Goal: Communication & Community: Participate in discussion

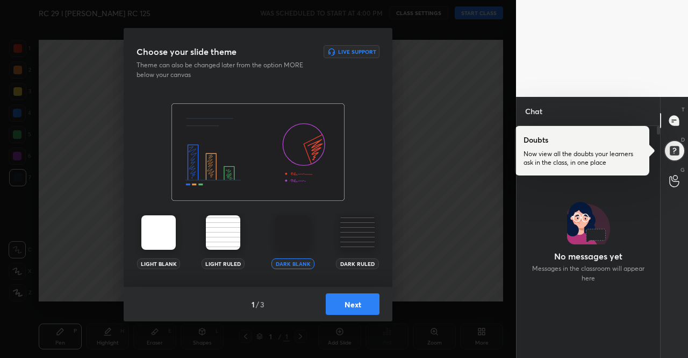
click at [169, 234] on img at bounding box center [158, 232] width 34 height 34
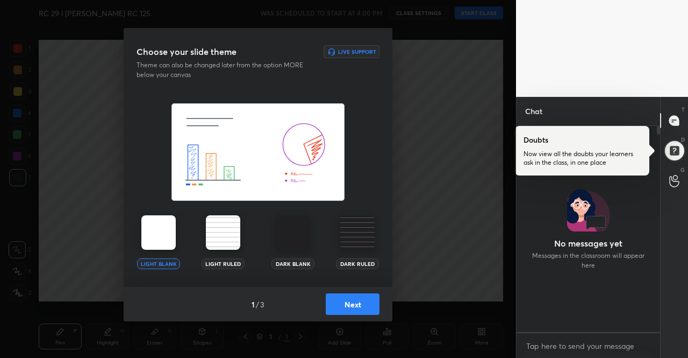
scroll to position [203, 140]
click at [168, 234] on img at bounding box center [158, 232] width 34 height 34
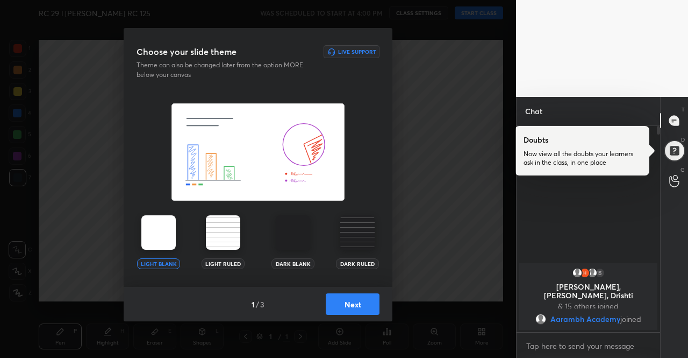
click at [359, 312] on button "Next" at bounding box center [353, 304] width 54 height 22
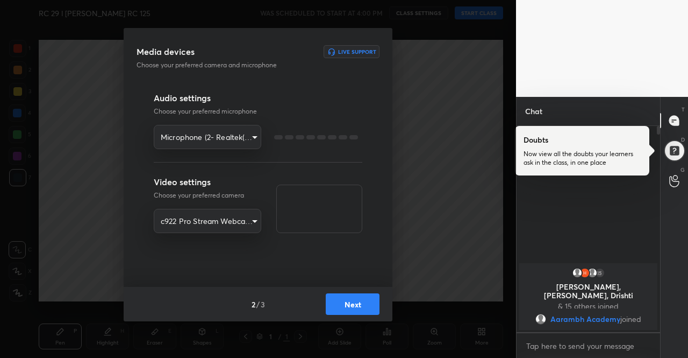
click at [359, 312] on button "Next" at bounding box center [353, 304] width 54 height 22
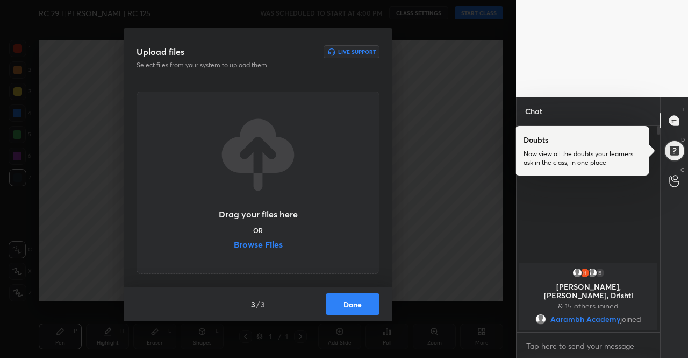
click at [375, 305] on button "Done" at bounding box center [353, 304] width 54 height 22
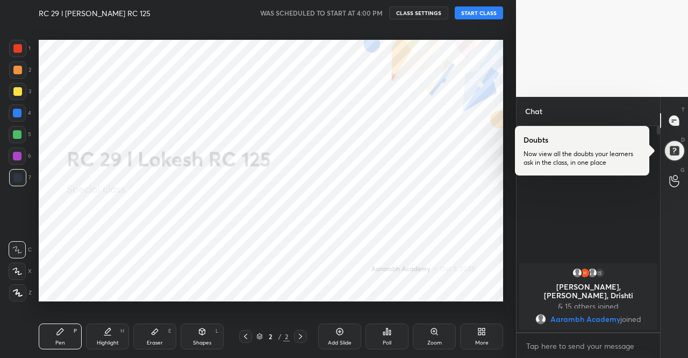
click at [471, 16] on button "START CLASS" at bounding box center [479, 12] width 48 height 13
type textarea "x"
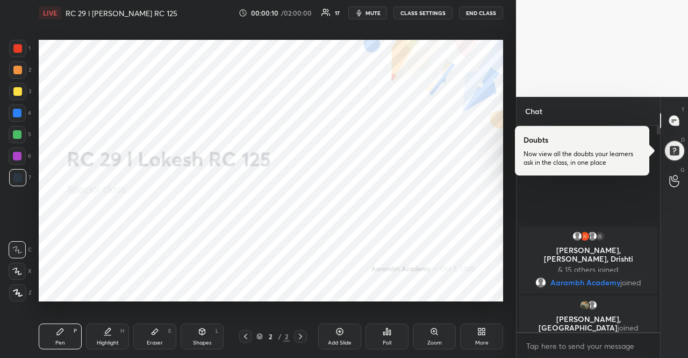
click at [425, 17] on button "CLASS SETTINGS" at bounding box center [423, 12] width 59 height 13
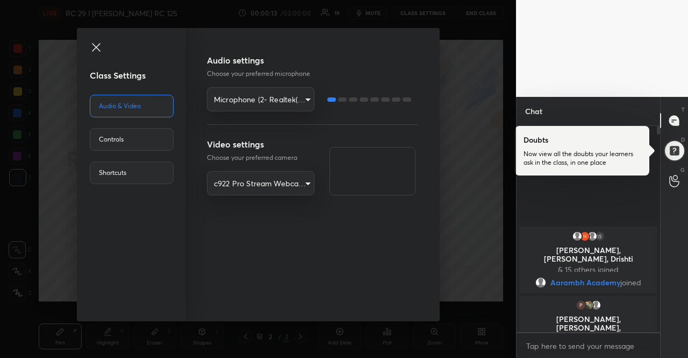
click at [279, 100] on body "1 2 3 4 5 6 7 R O A L C X Z Erase all C X Z LIVE RC 29 l [PERSON_NAME] RC 125 0…" at bounding box center [344, 179] width 688 height 358
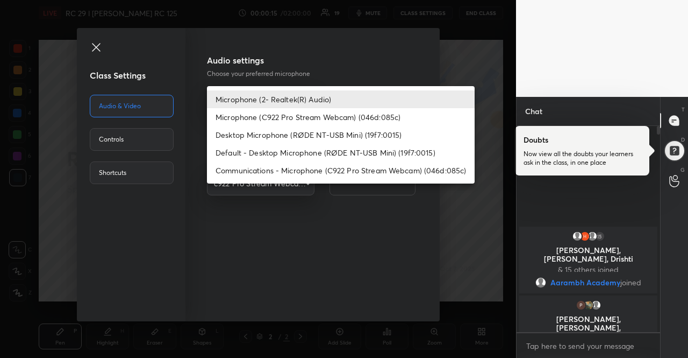
click at [277, 147] on li "Default - Desktop Microphone (RØDE NT-USB Mini) (19f7:0015)" at bounding box center [341, 153] width 268 height 18
type input "default"
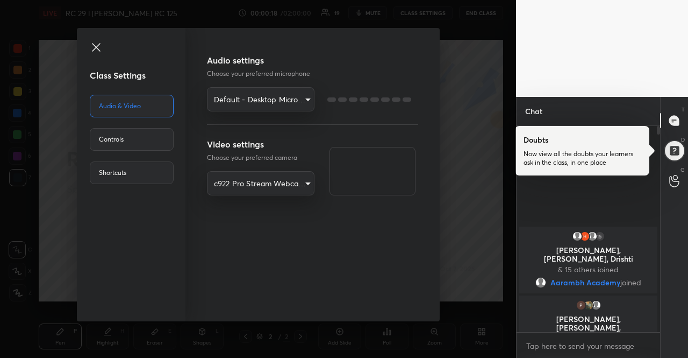
click at [97, 42] on icon at bounding box center [96, 47] width 13 height 13
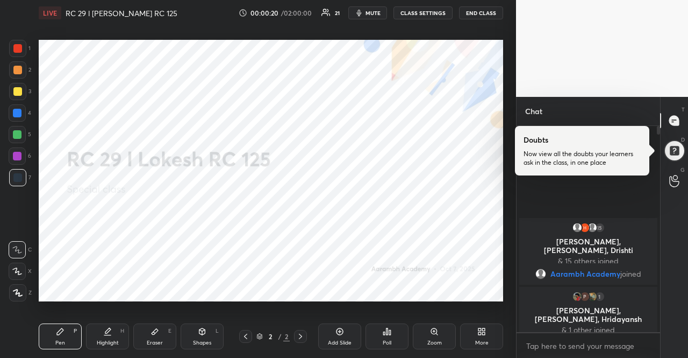
click at [484, 335] on icon at bounding box center [481, 331] width 9 height 9
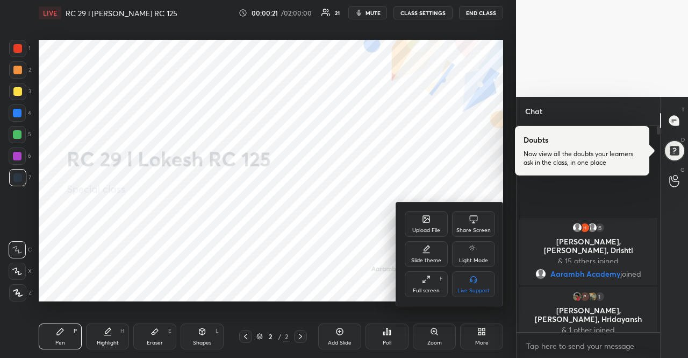
click at [422, 225] on div "Upload File" at bounding box center [426, 224] width 43 height 26
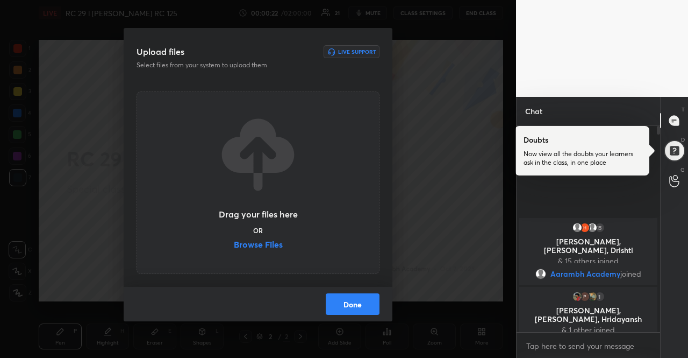
click at [286, 241] on div "Drag your files here OR Browse Files" at bounding box center [258, 182] width 81 height 137
click at [282, 240] on label "Browse Files" at bounding box center [258, 245] width 49 height 11
click at [234, 240] on input "Browse Files" at bounding box center [234, 245] width 0 height 11
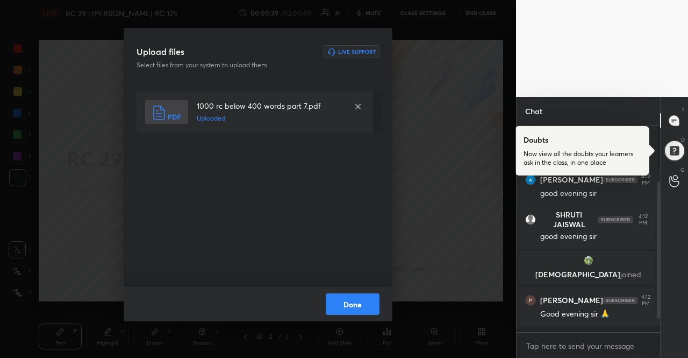
scroll to position [114, 0]
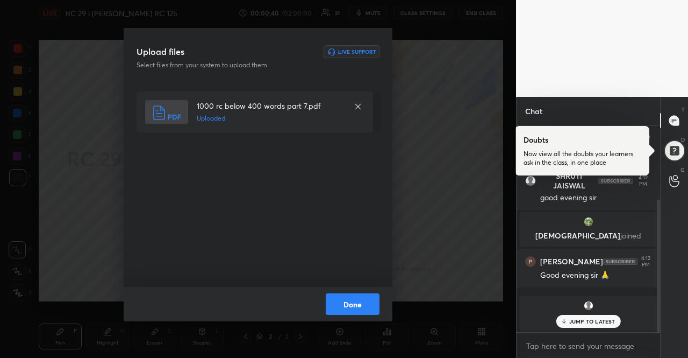
click at [358, 297] on button "Done" at bounding box center [353, 304] width 54 height 22
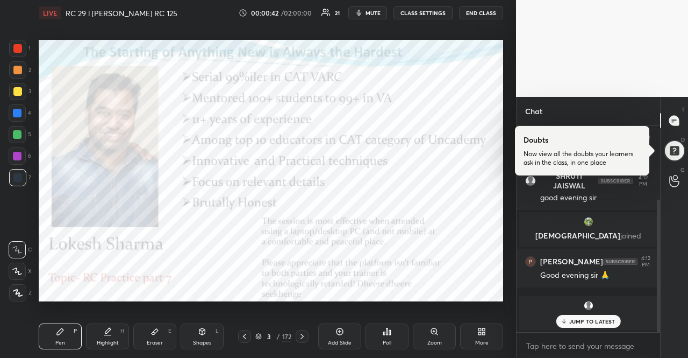
click at [260, 335] on icon at bounding box center [258, 334] width 5 height 3
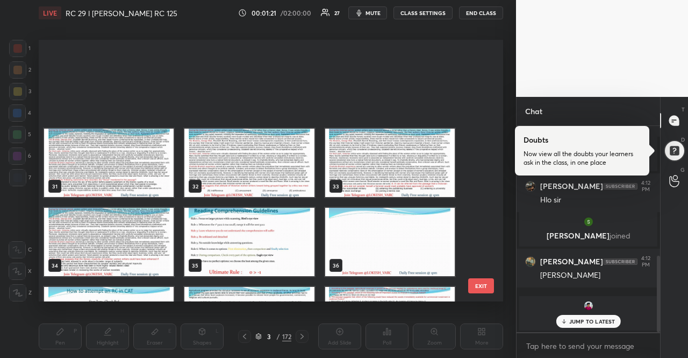
scroll to position [860, 0]
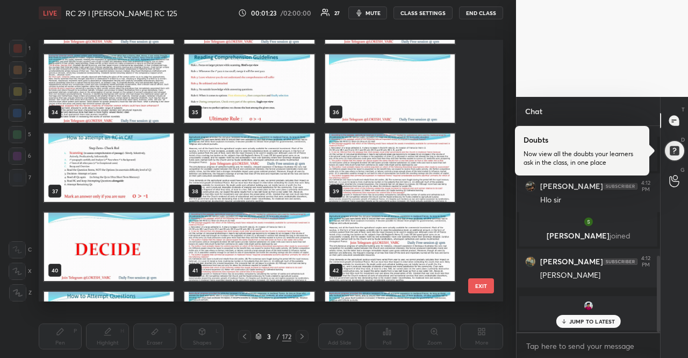
click at [145, 86] on img "grid" at bounding box center [109, 88] width 130 height 68
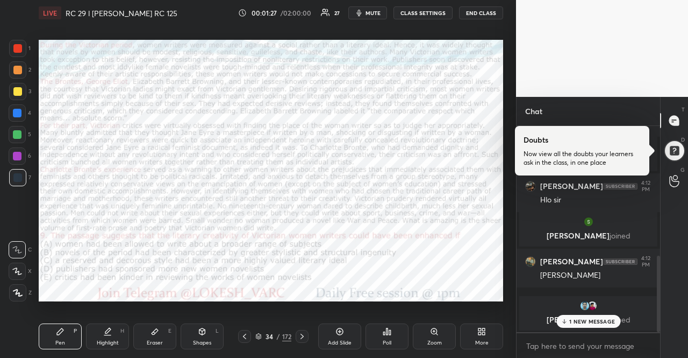
click at [261, 336] on div "34 / 172" at bounding box center [273, 336] width 36 height 10
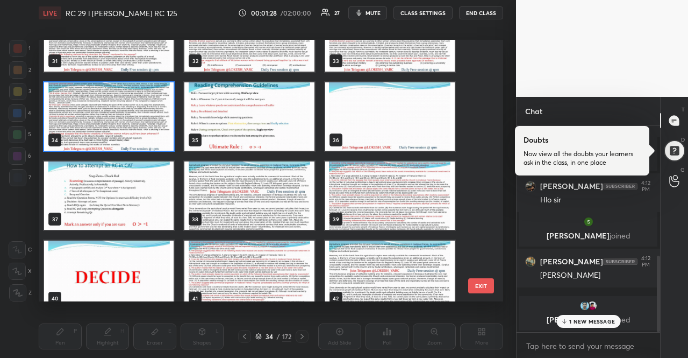
scroll to position [848, 0]
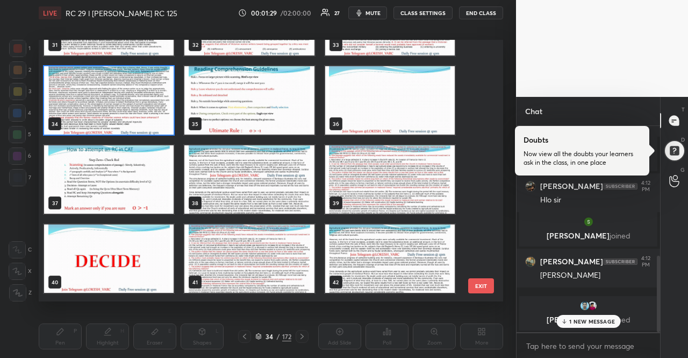
click at [244, 206] on img "grid" at bounding box center [249, 179] width 130 height 68
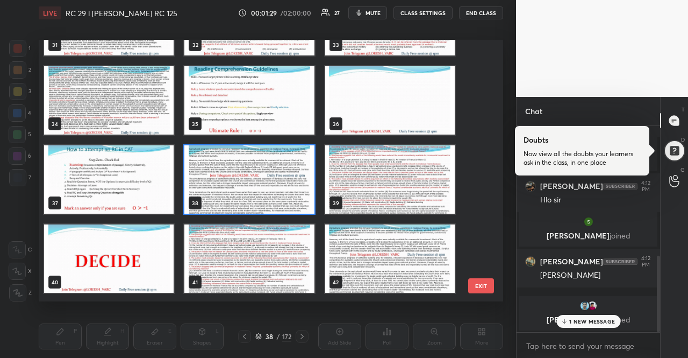
click at [244, 206] on img "grid" at bounding box center [249, 179] width 130 height 68
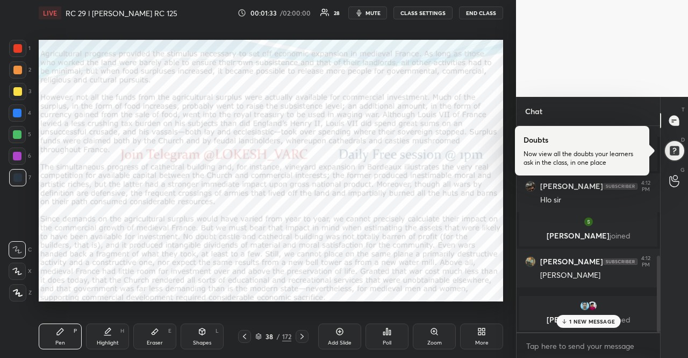
click at [245, 337] on icon at bounding box center [244, 336] width 9 height 9
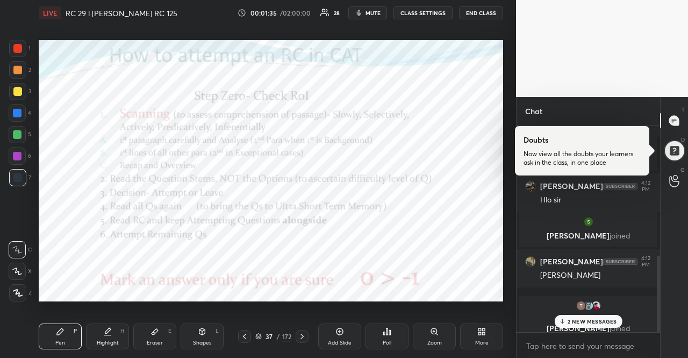
drag, startPoint x: 594, startPoint y: 319, endPoint x: 583, endPoint y: 319, distance: 10.8
click at [593, 320] on p "2 NEW MESSAGES" at bounding box center [592, 321] width 49 height 6
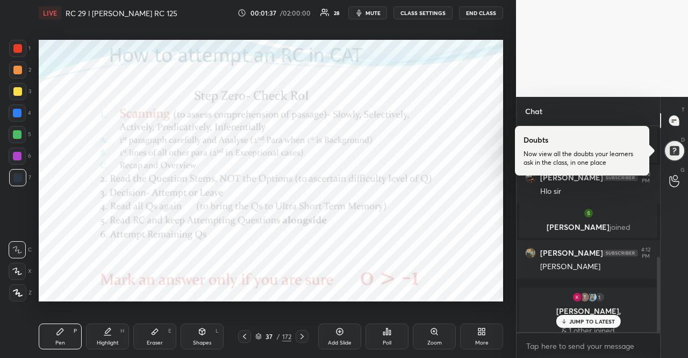
drag, startPoint x: 248, startPoint y: 335, endPoint x: 255, endPoint y: 334, distance: 7.6
click at [248, 336] on icon at bounding box center [244, 336] width 9 height 9
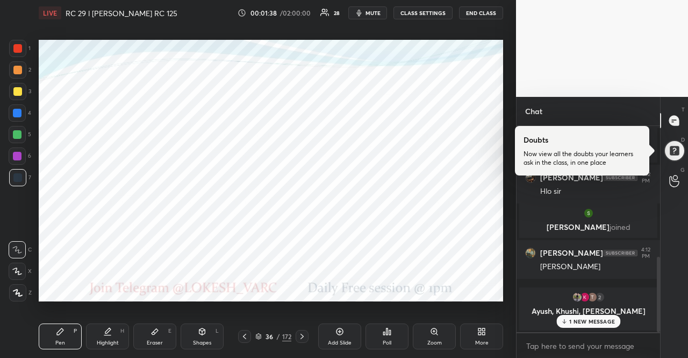
click at [482, 335] on icon at bounding box center [481, 331] width 9 height 9
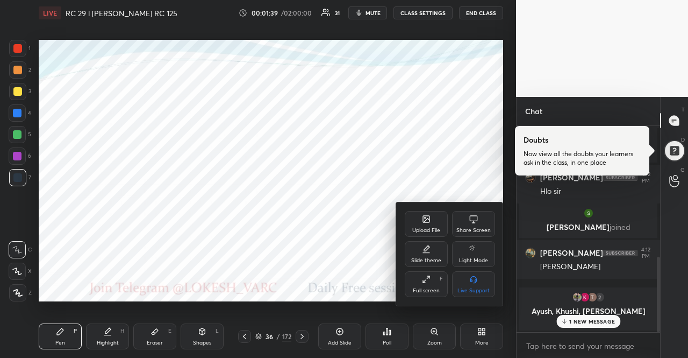
click at [417, 226] on div "Upload File" at bounding box center [426, 224] width 43 height 26
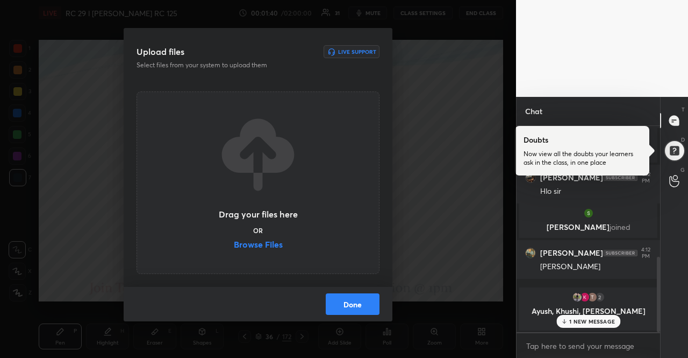
click at [249, 246] on label "Browse Files" at bounding box center [258, 245] width 49 height 11
click at [234, 246] on input "Browse Files" at bounding box center [234, 245] width 0 height 11
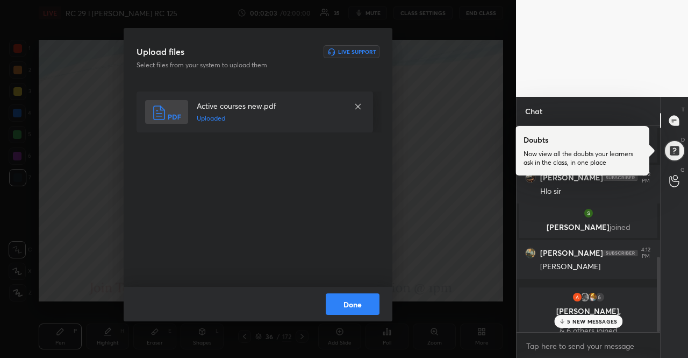
click at [354, 296] on button "Done" at bounding box center [353, 304] width 54 height 22
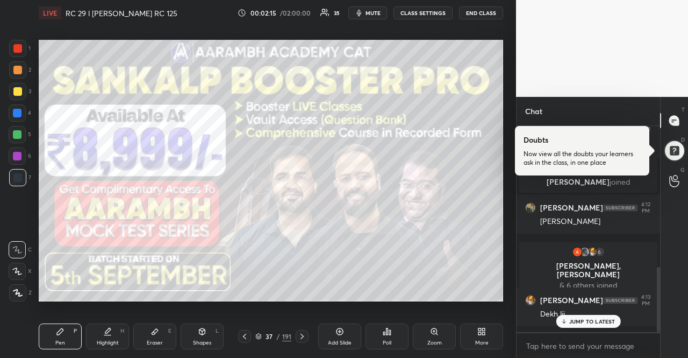
scroll to position [447, 0]
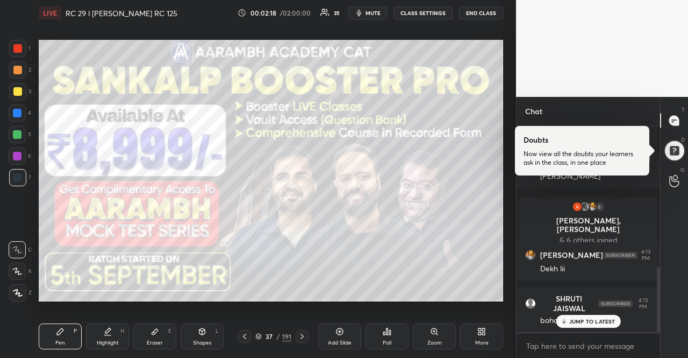
click at [571, 326] on div "JUMP TO LATEST" at bounding box center [588, 321] width 65 height 13
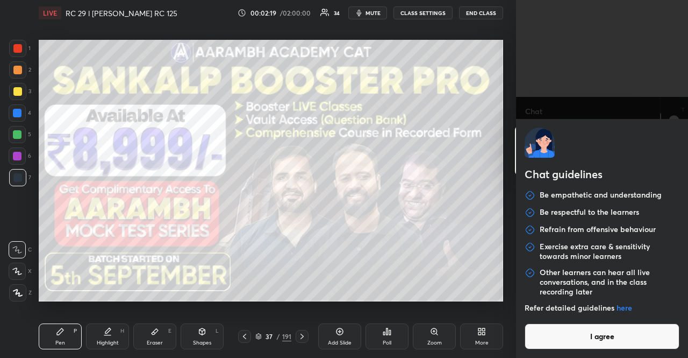
click at [570, 338] on body "1 2 3 4 5 6 7 R O A L C X Z Erase all C X Z LIVE RC 29 l [PERSON_NAME] RC 125 0…" at bounding box center [344, 179] width 688 height 358
click at [570, 338] on button "I agree" at bounding box center [602, 336] width 155 height 26
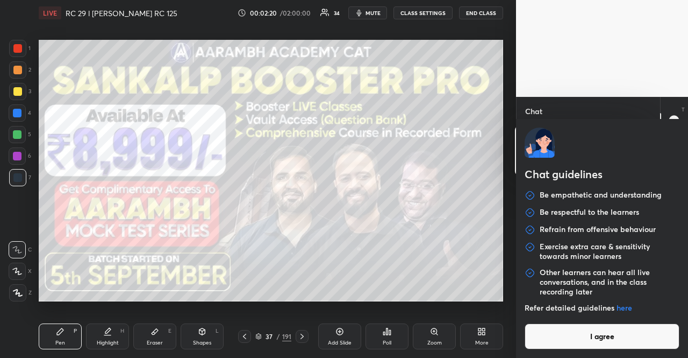
type textarea "x"
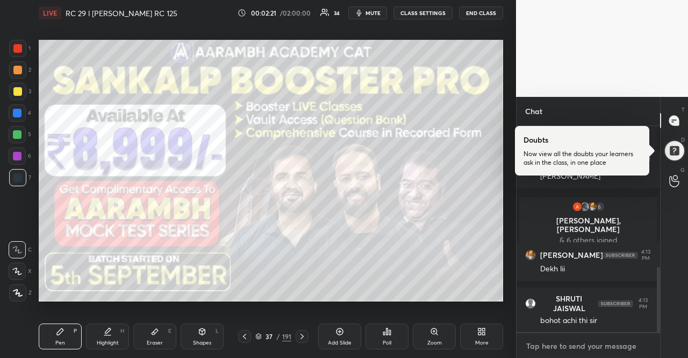
click at [570, 340] on textarea at bounding box center [588, 345] width 126 height 17
paste textarea "My Magic Mantra that changed my life [URL][DOMAIN_NAME]"
type textarea "My Magic Mantra that changed my life [URL][DOMAIN_NAME]"
type textarea "x"
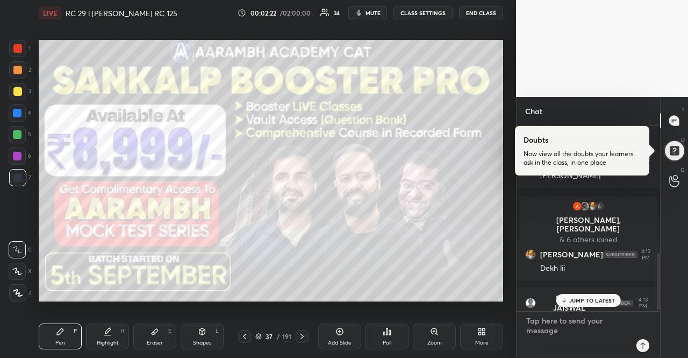
scroll to position [0, 0]
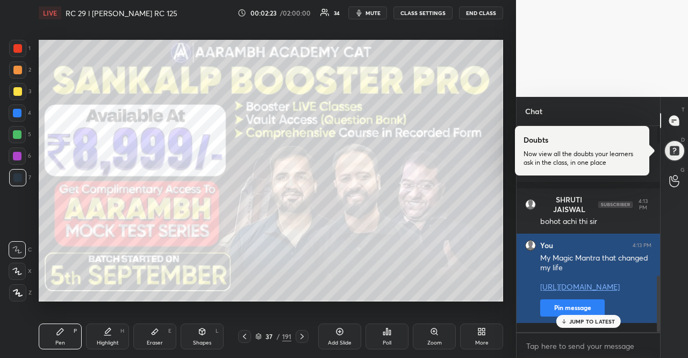
click at [555, 316] on button "Pin message" at bounding box center [572, 307] width 65 height 17
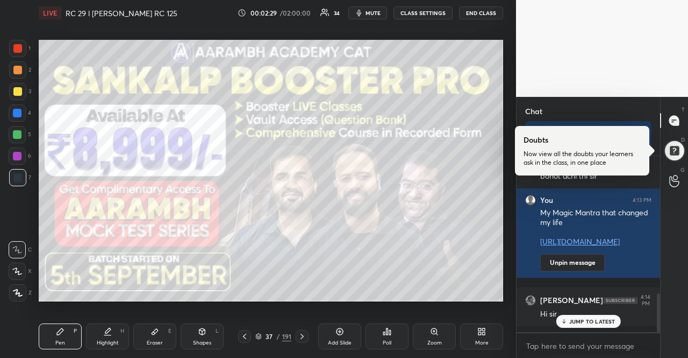
scroll to position [3, 3]
click at [664, 121] on div at bounding box center [675, 120] width 22 height 19
click at [674, 153] on div at bounding box center [675, 151] width 22 height 22
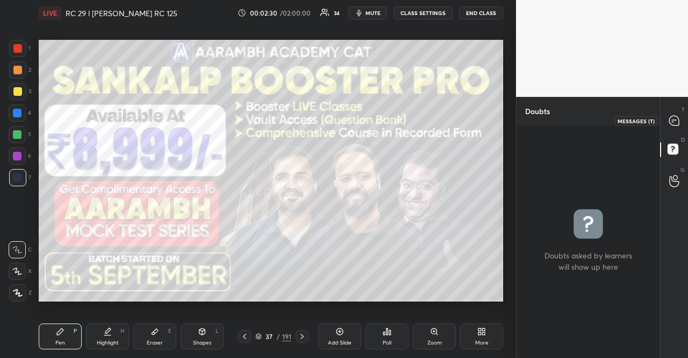
click at [680, 118] on icon at bounding box center [674, 120] width 11 height 11
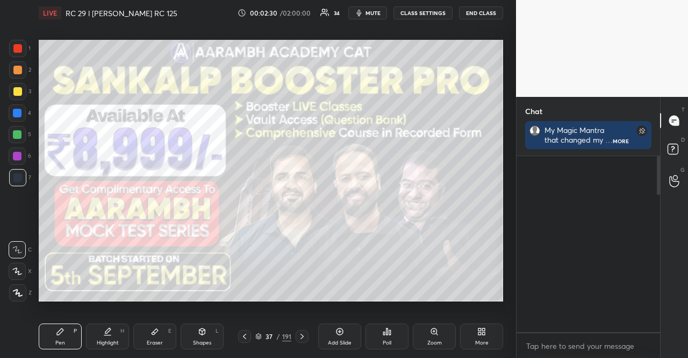
type textarea "x"
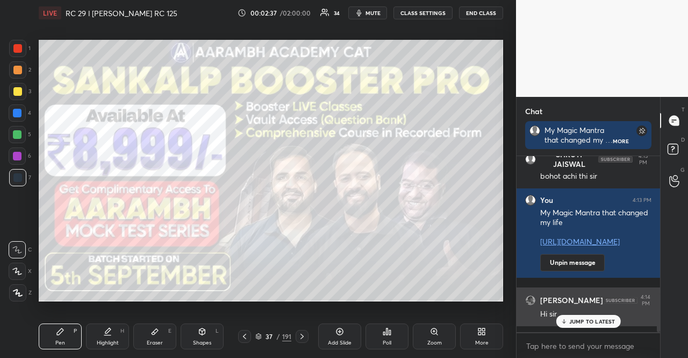
click at [610, 317] on div "JUMP TO LATEST" at bounding box center [588, 321] width 65 height 13
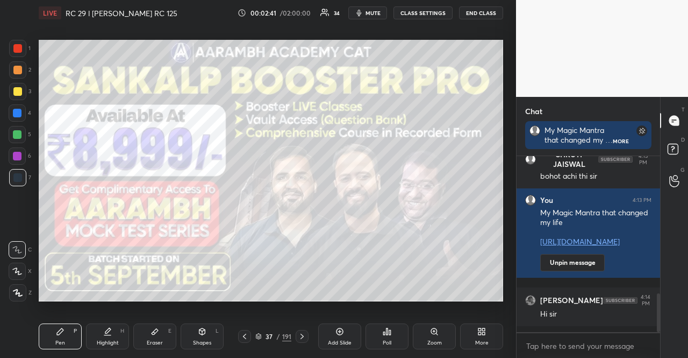
scroll to position [660, 0]
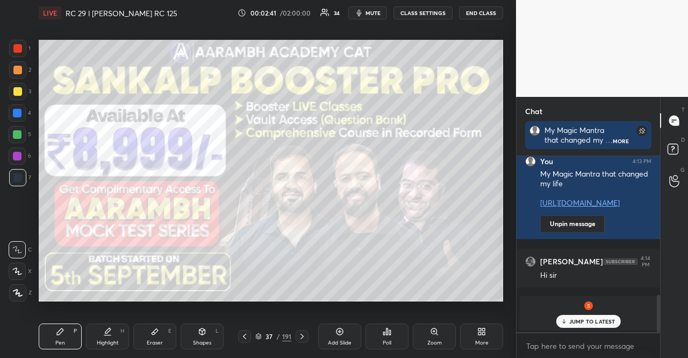
click at [17, 49] on div at bounding box center [17, 48] width 9 height 9
click at [20, 111] on div at bounding box center [17, 113] width 9 height 9
click at [24, 268] on div at bounding box center [17, 270] width 17 height 17
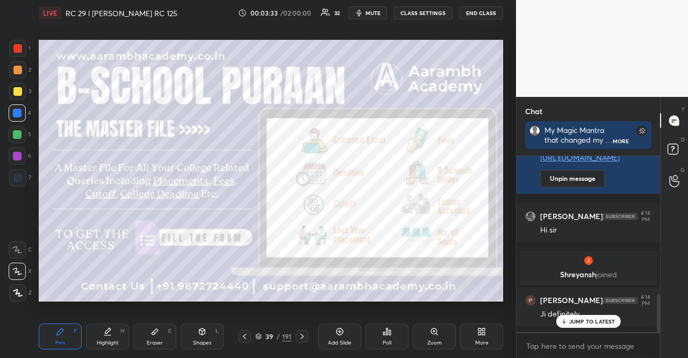
scroll to position [669, 0]
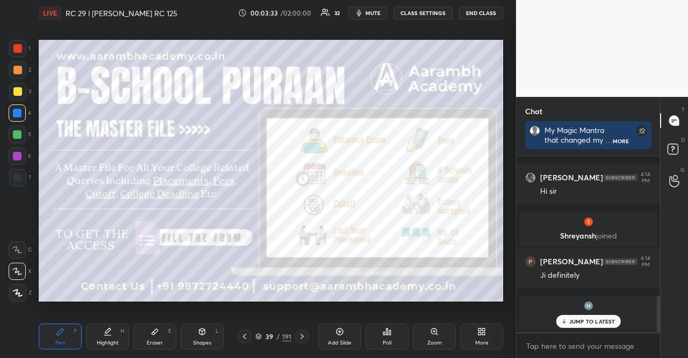
click at [388, 326] on div "Poll" at bounding box center [387, 336] width 43 height 26
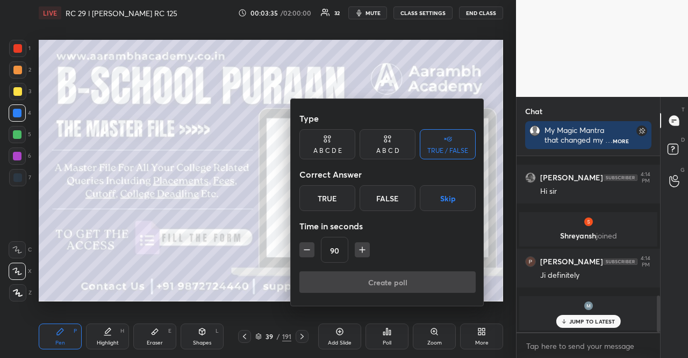
click at [446, 195] on button "Skip" at bounding box center [448, 198] width 56 height 26
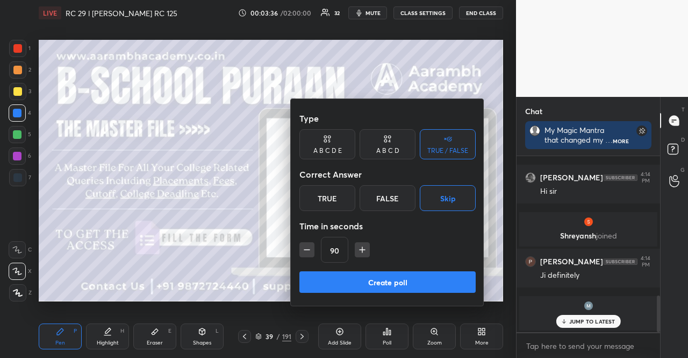
click at [303, 247] on icon "button" at bounding box center [307, 249] width 11 height 11
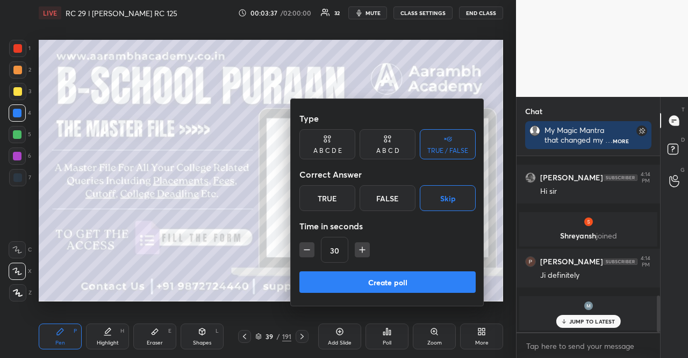
type input "15"
click at [303, 247] on div "15" at bounding box center [387, 250] width 176 height 26
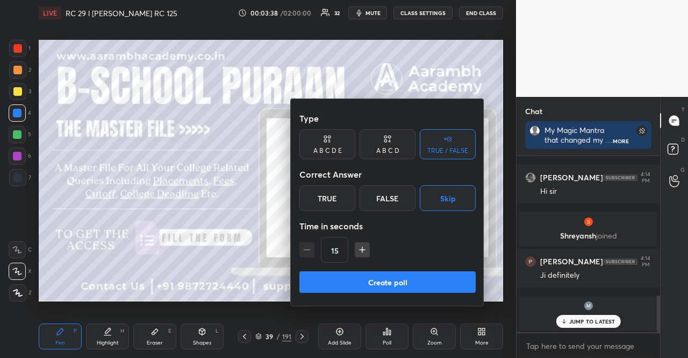
click at [303, 247] on div "15" at bounding box center [387, 250] width 176 height 26
click at [376, 274] on button "Create poll" at bounding box center [387, 282] width 176 height 22
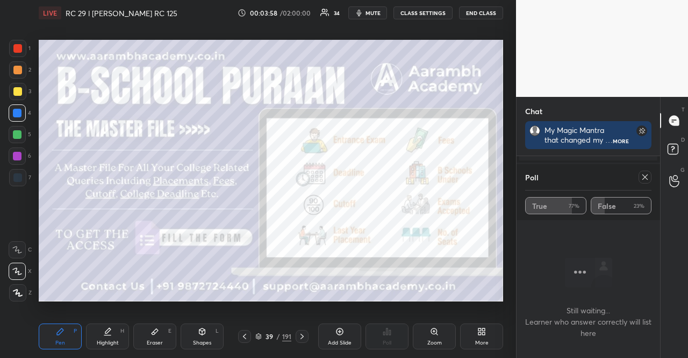
scroll to position [3, 3]
click at [651, 179] on div at bounding box center [645, 176] width 13 height 13
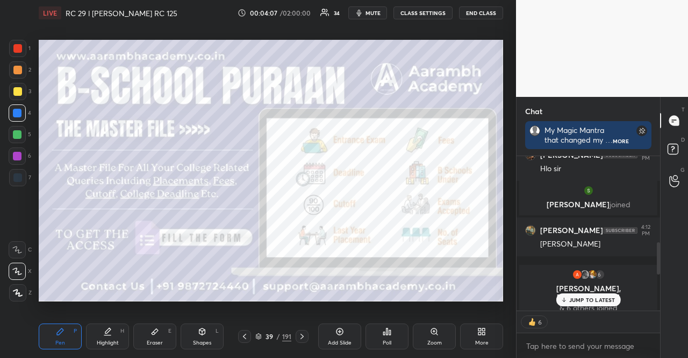
click at [602, 301] on p "JUMP TO LATEST" at bounding box center [592, 299] width 46 height 6
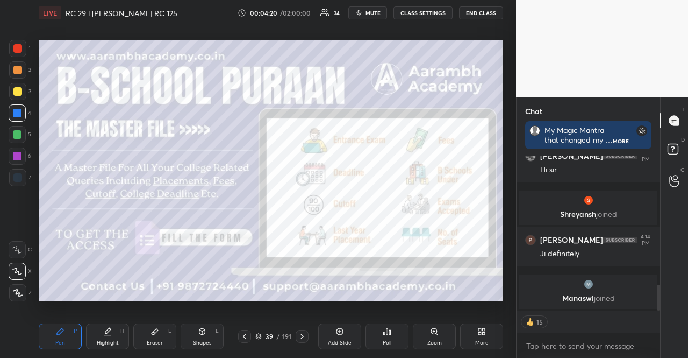
click at [565, 354] on div "x" at bounding box center [589, 345] width 144 height 25
type textarea "x"
paste textarea "BSchool [PERSON_NAME] Alternative form (for those who have not got access) [URL…"
type textarea "BSchool [PERSON_NAME] Alternative form (for those who have not got access) [URL…"
type textarea "x"
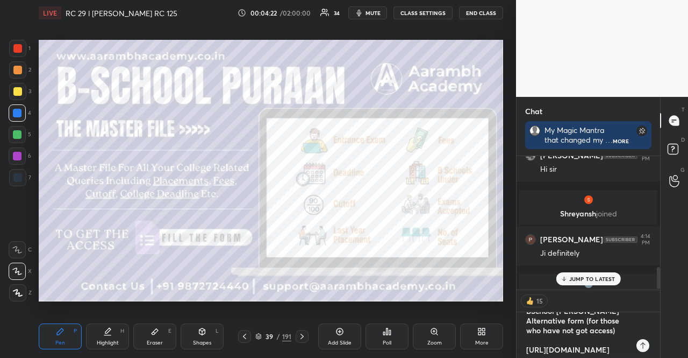
scroll to position [3, 3]
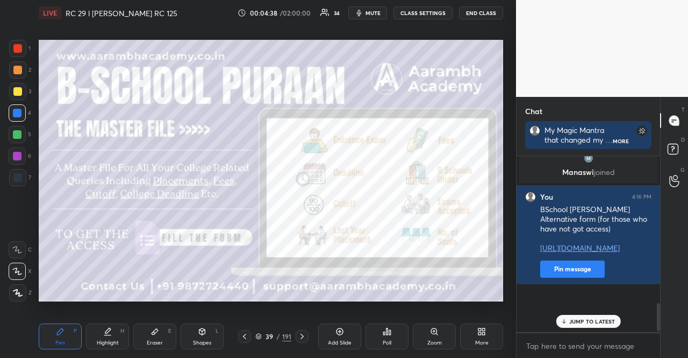
type textarea "x"
click at [16, 88] on div at bounding box center [17, 91] width 9 height 9
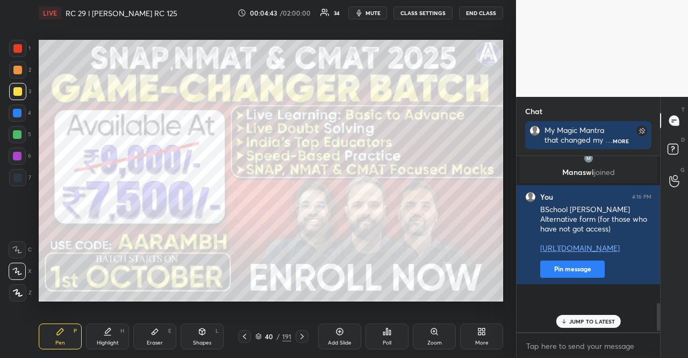
click at [13, 87] on div at bounding box center [17, 91] width 17 height 17
click at [262, 333] on div "40 / 191" at bounding box center [273, 336] width 36 height 10
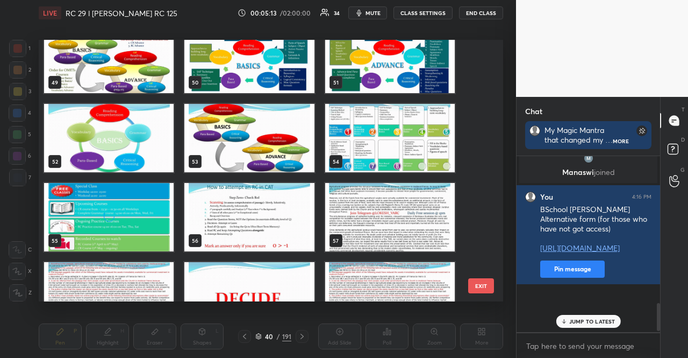
scroll to position [1329, 0]
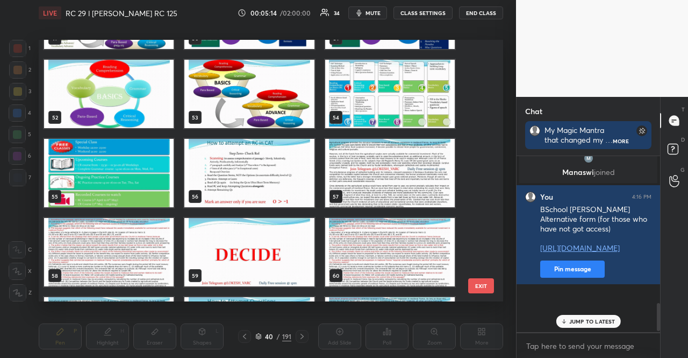
click at [291, 185] on img "grid" at bounding box center [249, 173] width 130 height 68
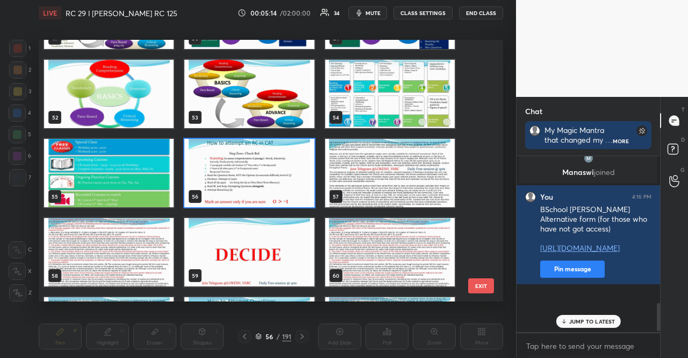
click at [291, 185] on img "grid" at bounding box center [249, 173] width 130 height 68
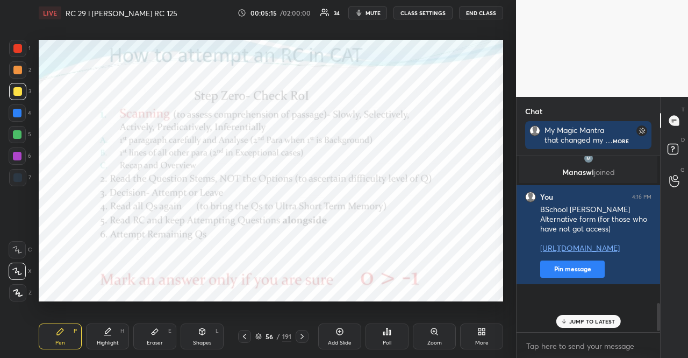
scroll to position [0, 0]
click at [17, 132] on div at bounding box center [17, 134] width 9 height 9
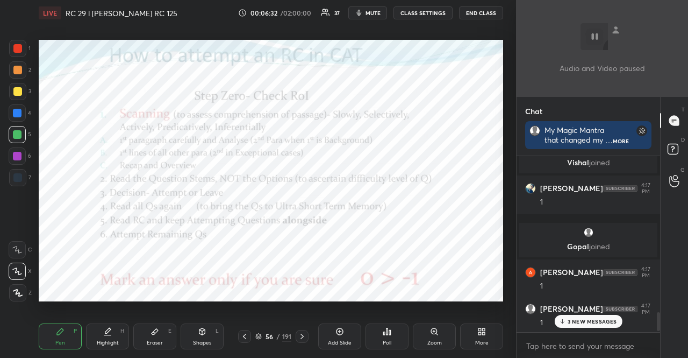
scroll to position [1481, 0]
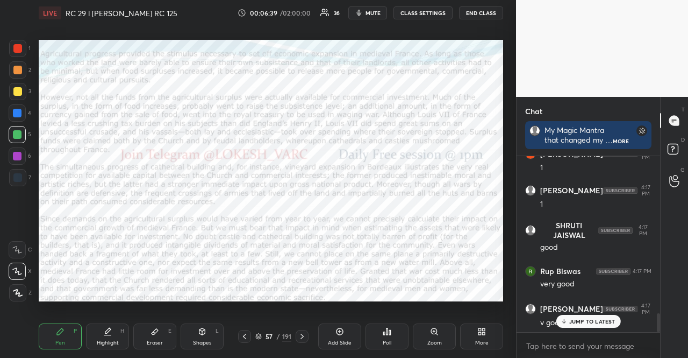
drag, startPoint x: 18, startPoint y: 123, endPoint x: 15, endPoint y: 116, distance: 7.0
click at [16, 121] on div "1 2 3 4 5 6 7" at bounding box center [20, 115] width 23 height 151
click at [13, 117] on div at bounding box center [17, 112] width 17 height 17
drag, startPoint x: 49, startPoint y: 336, endPoint x: 52, endPoint y: 329, distance: 7.7
click at [49, 335] on div "Pen P" at bounding box center [60, 336] width 43 height 26
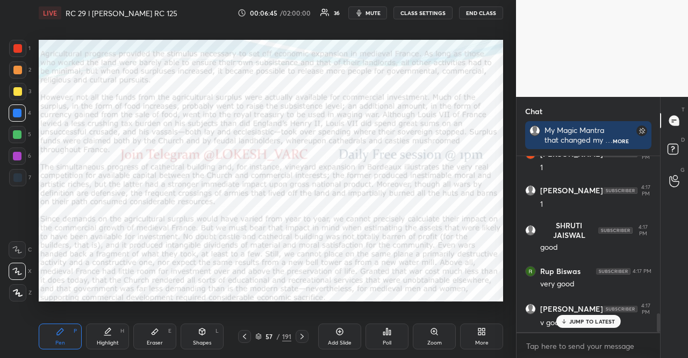
scroll to position [1519, 0]
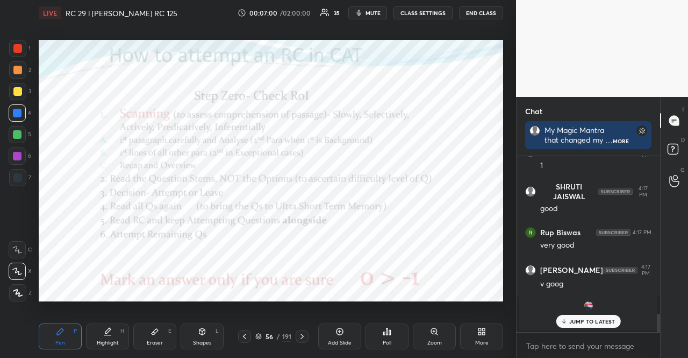
click at [572, 323] on div "JUMP TO LATEST" at bounding box center [588, 321] width 65 height 13
click at [21, 176] on div at bounding box center [17, 177] width 9 height 9
click at [17, 178] on div at bounding box center [17, 177] width 9 height 9
click at [190, 330] on div "Shapes L" at bounding box center [202, 336] width 43 height 26
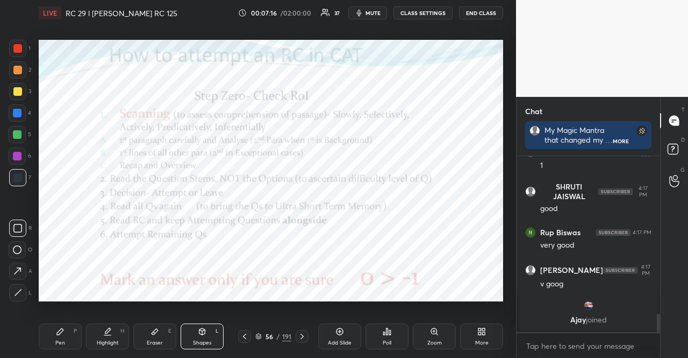
click at [66, 322] on div "Pen P Highlight H Eraser E Shapes L 56 / 191 Add Slide Poll Zoom More" at bounding box center [271, 336] width 465 height 43
click at [62, 326] on div "Pen P" at bounding box center [60, 336] width 43 height 26
click at [61, 327] on icon at bounding box center [60, 331] width 9 height 9
click at [24, 45] on div at bounding box center [17, 48] width 17 height 17
click at [194, 332] on div "Shapes L" at bounding box center [202, 336] width 43 height 26
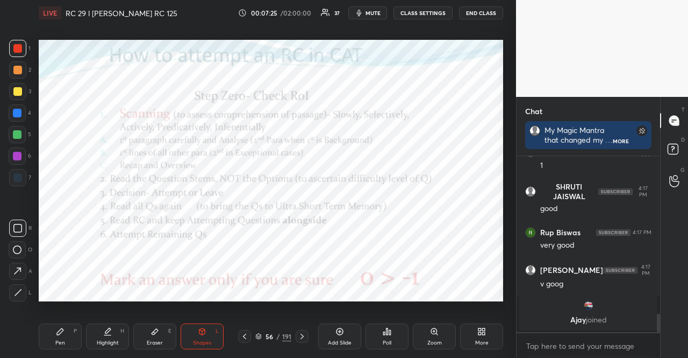
click at [59, 343] on div "Pen" at bounding box center [60, 342] width 10 height 5
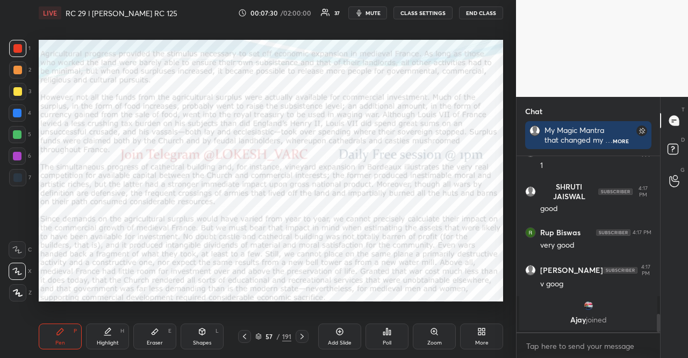
click at [384, 333] on icon at bounding box center [384, 333] width 2 height 3
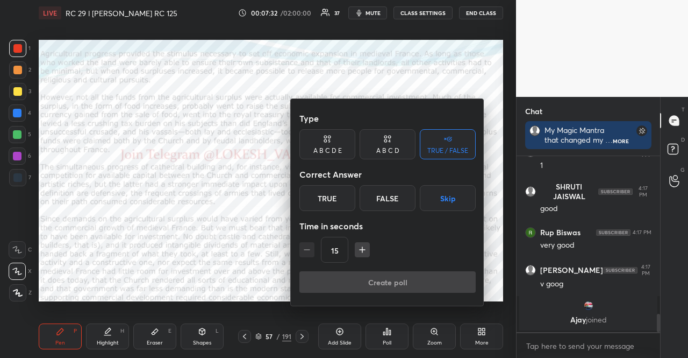
click at [458, 199] on button "Skip" at bounding box center [448, 198] width 56 height 26
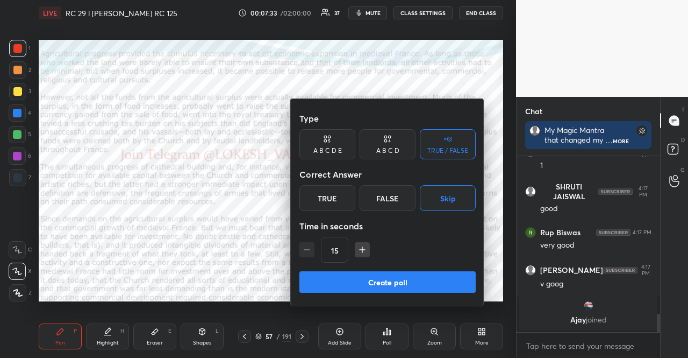
click at [365, 249] on icon "button" at bounding box center [362, 249] width 11 height 11
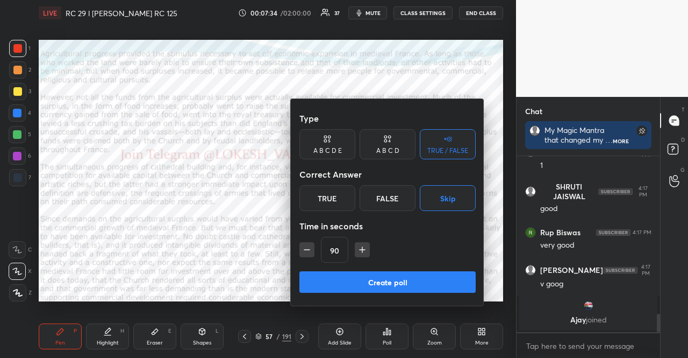
click at [365, 249] on icon "button" at bounding box center [362, 249] width 11 height 11
click at [364, 249] on icon "button" at bounding box center [367, 249] width 11 height 11
type input "120"
click at [375, 278] on button "Create poll" at bounding box center [387, 282] width 176 height 22
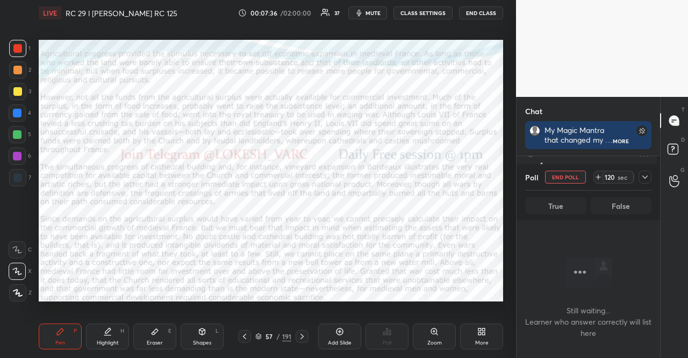
scroll to position [117, 140]
click at [376, 14] on span "mute" at bounding box center [373, 13] width 15 height 8
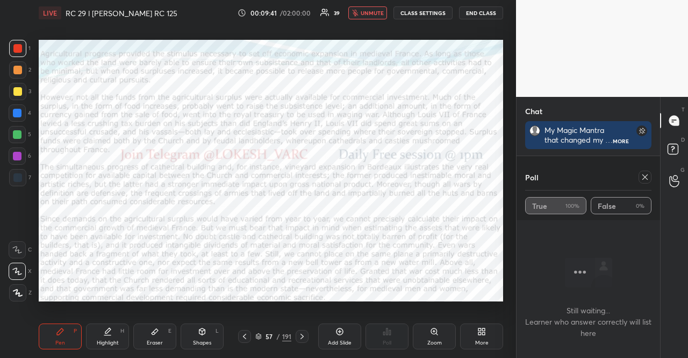
click at [377, 6] on div "LIVE RC 29 l [PERSON_NAME] RC 125 00:09:41 / 02:00:00 39 unmute CLASS SETTINGS …" at bounding box center [271, 13] width 465 height 26
click at [377, 17] on button "unmute" at bounding box center [367, 12] width 39 height 13
click at [644, 172] on div at bounding box center [645, 176] width 13 height 13
type textarea "x"
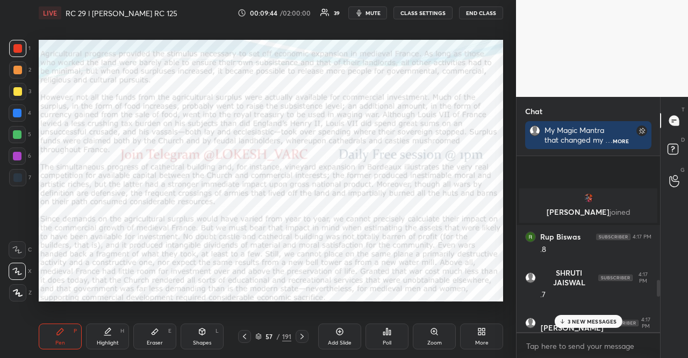
scroll to position [845, 0]
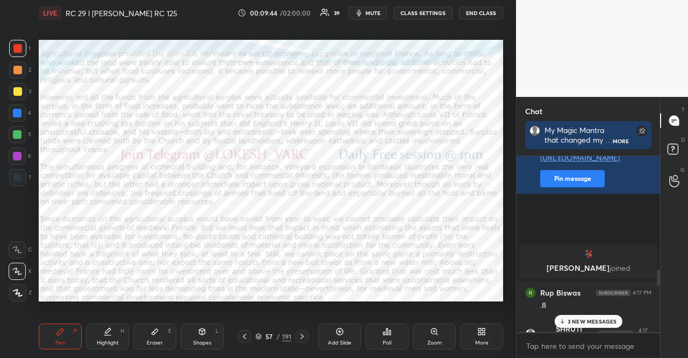
click at [396, 339] on div "Poll" at bounding box center [387, 336] width 43 height 26
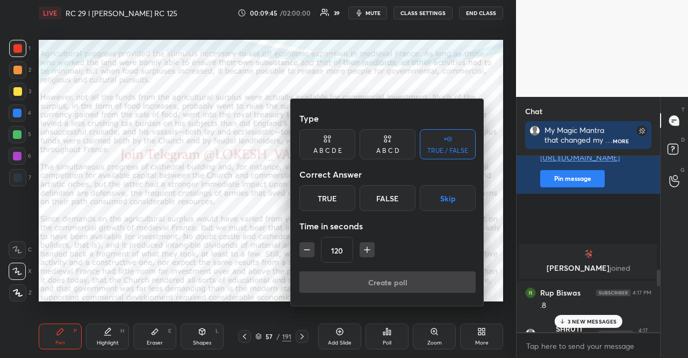
click at [329, 158] on div "A B C D E" at bounding box center [327, 144] width 56 height 30
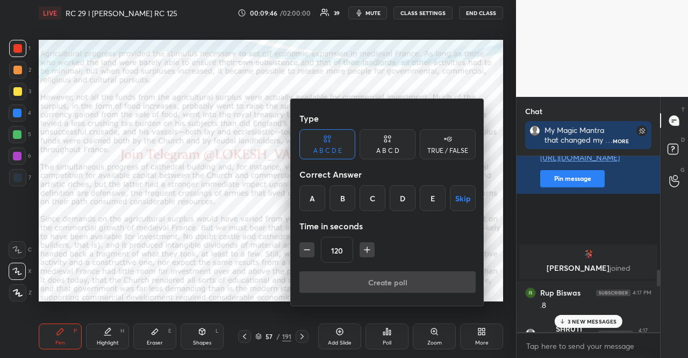
click at [457, 198] on button "Skip" at bounding box center [463, 198] width 26 height 26
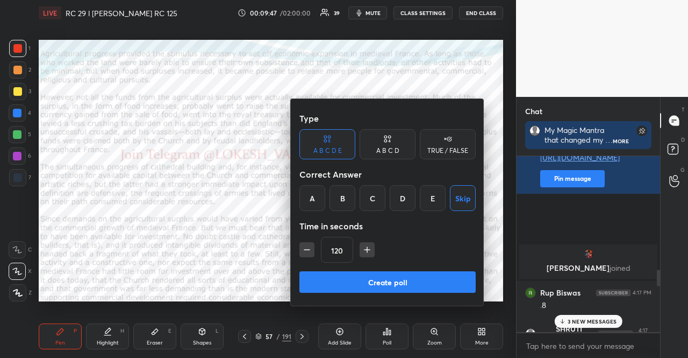
click at [313, 253] on button "button" at bounding box center [306, 249] width 15 height 15
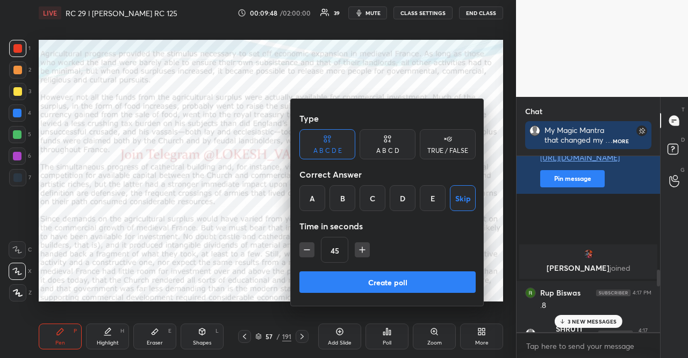
click at [313, 253] on button "button" at bounding box center [306, 249] width 15 height 15
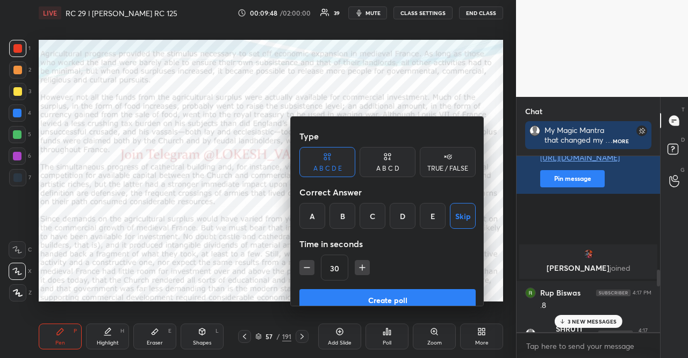
click at [313, 260] on button "button" at bounding box center [306, 267] width 15 height 15
type input "15"
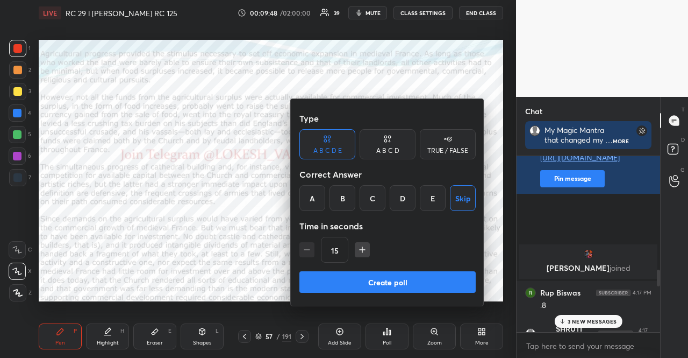
click at [313, 253] on div "15" at bounding box center [387, 250] width 176 height 26
click at [308, 249] on div "15" at bounding box center [387, 250] width 176 height 26
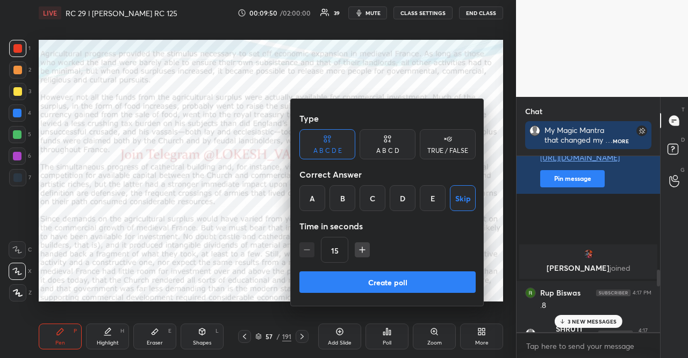
click at [349, 279] on button "Create poll" at bounding box center [387, 282] width 176 height 22
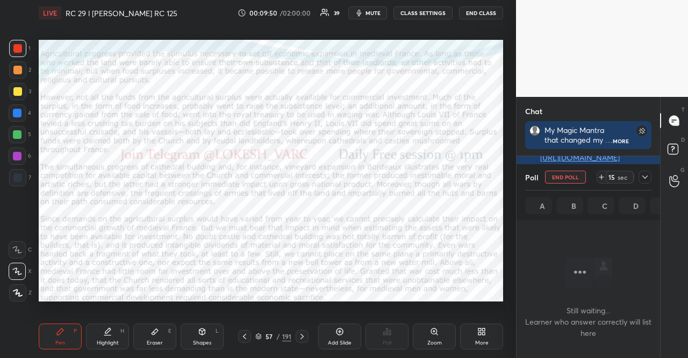
scroll to position [3, 3]
click at [18, 160] on div at bounding box center [17, 155] width 17 height 17
click at [17, 287] on div at bounding box center [17, 292] width 17 height 17
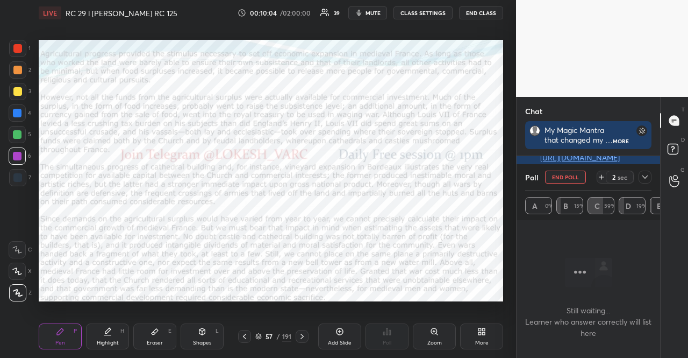
click at [11, 266] on div at bounding box center [17, 270] width 17 height 17
click at [15, 111] on div at bounding box center [17, 113] width 9 height 9
drag, startPoint x: 190, startPoint y: 345, endPoint x: 194, endPoint y: 338, distance: 7.2
click at [191, 345] on div "Shapes L" at bounding box center [202, 336] width 43 height 26
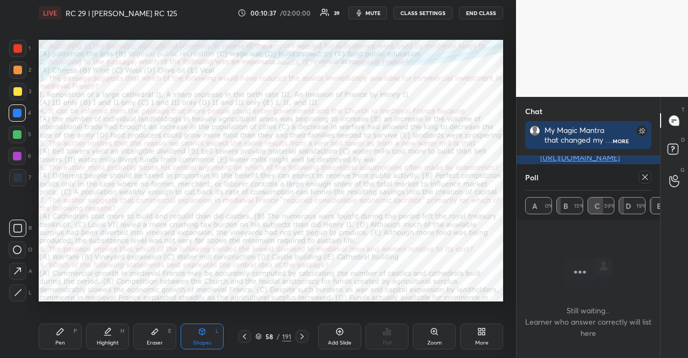
scroll to position [113, 140]
click at [648, 174] on icon at bounding box center [645, 177] width 9 height 9
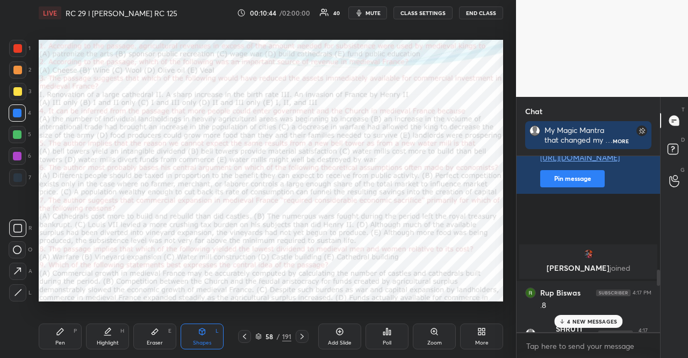
drag, startPoint x: 60, startPoint y: 333, endPoint x: 82, endPoint y: 306, distance: 34.8
click at [60, 332] on icon at bounding box center [60, 331] width 6 height 6
drag, startPoint x: 606, startPoint y: 318, endPoint x: 598, endPoint y: 311, distance: 10.7
click at [604, 318] on p "4 NEW MESSAGES" at bounding box center [592, 321] width 50 height 6
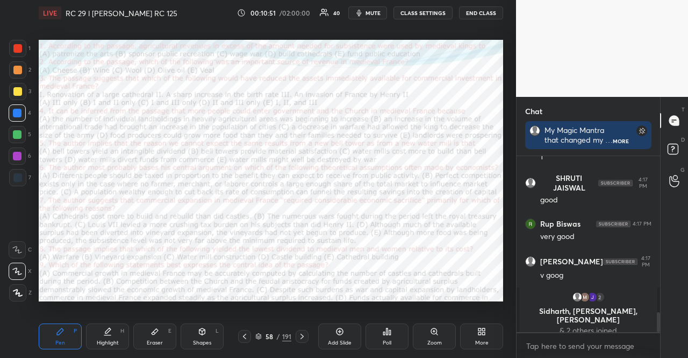
click at [19, 165] on div "1 2 3 4 5 6 7" at bounding box center [20, 115] width 23 height 151
click at [18, 166] on div "1 2 3 4 5 6 7" at bounding box center [20, 115] width 23 height 151
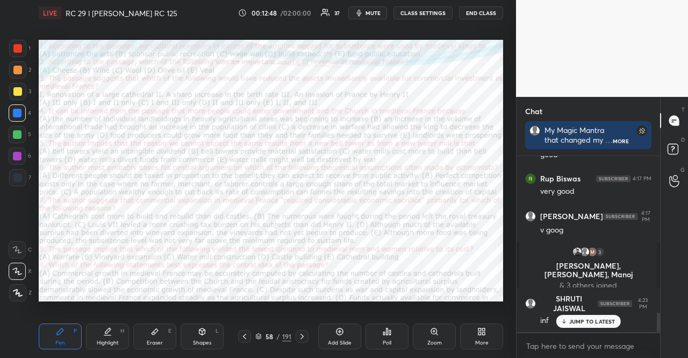
drag, startPoint x: 19, startPoint y: 173, endPoint x: 11, endPoint y: 177, distance: 9.9
click at [20, 173] on div at bounding box center [17, 177] width 17 height 17
click at [11, 178] on div at bounding box center [17, 177] width 17 height 17
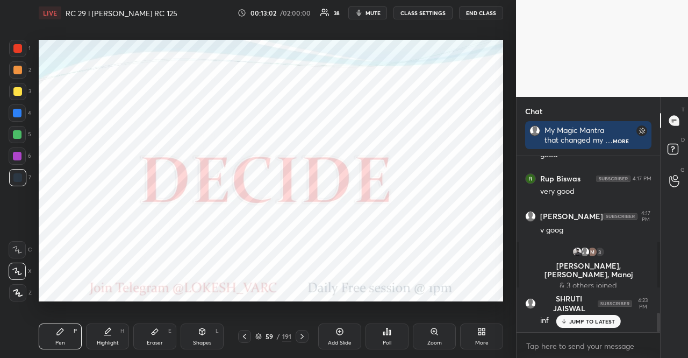
click at [389, 336] on div "Poll" at bounding box center [387, 336] width 43 height 26
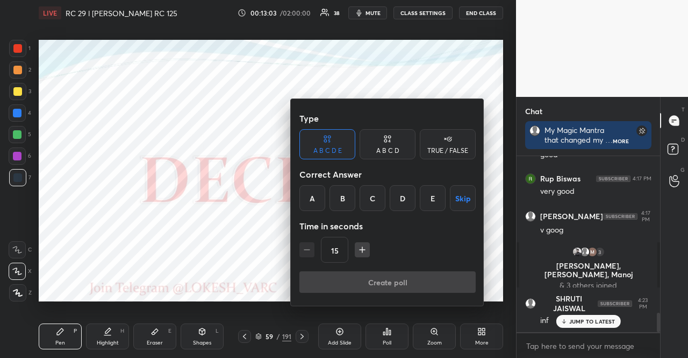
click at [458, 141] on div "TRUE / FALSE" at bounding box center [448, 144] width 56 height 30
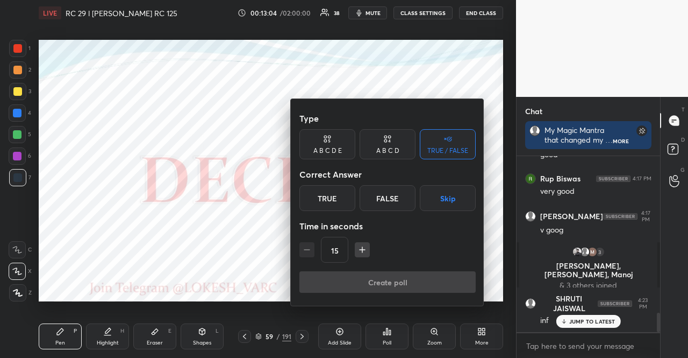
click at [451, 211] on button "Skip" at bounding box center [448, 198] width 56 height 26
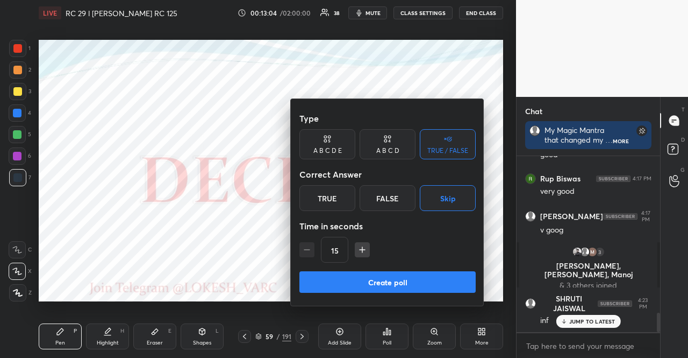
click at [433, 286] on button "Create poll" at bounding box center [387, 282] width 176 height 22
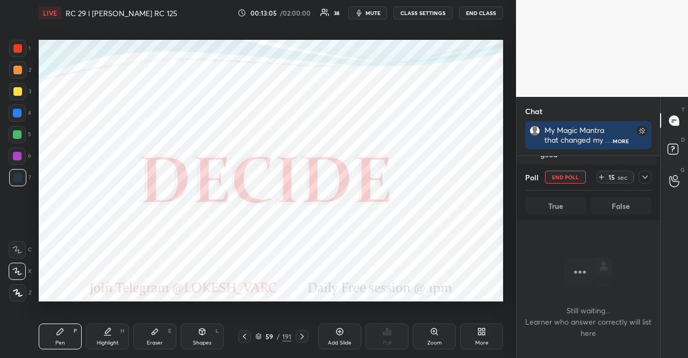
scroll to position [143, 140]
click at [247, 332] on icon at bounding box center [244, 336] width 9 height 9
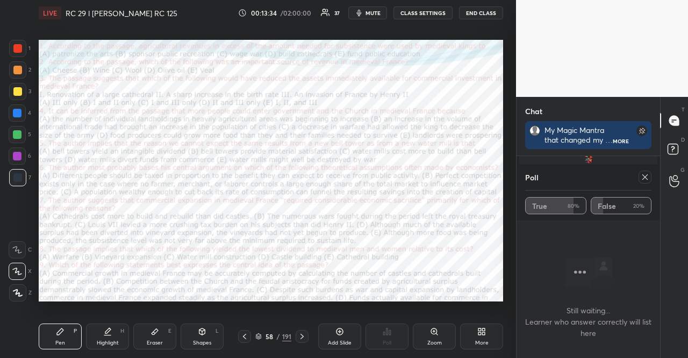
click at [299, 331] on div at bounding box center [302, 336] width 13 height 13
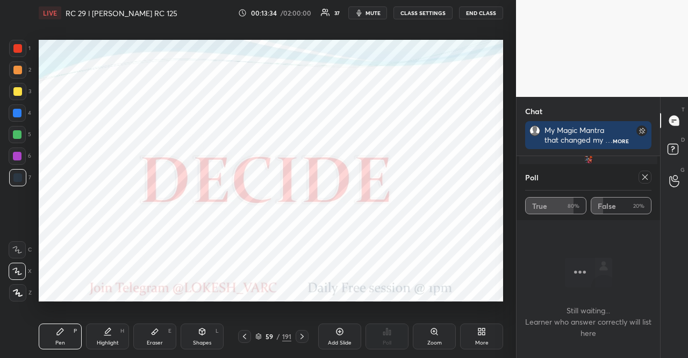
click at [299, 331] on div at bounding box center [302, 336] width 13 height 13
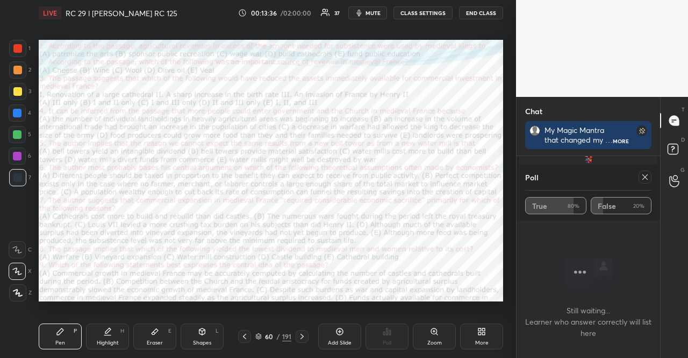
drag, startPoint x: 647, startPoint y: 172, endPoint x: 639, endPoint y: 177, distance: 10.0
click at [646, 172] on div at bounding box center [645, 176] width 13 height 13
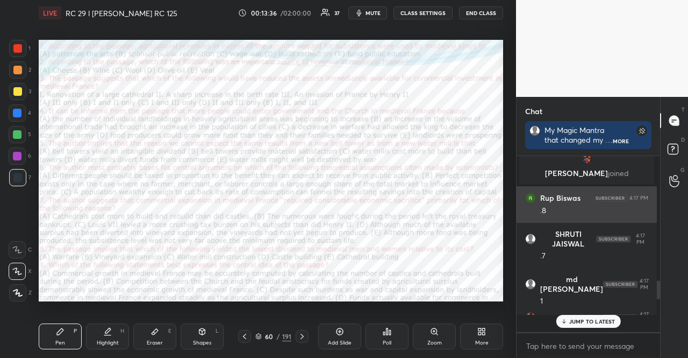
scroll to position [3, 3]
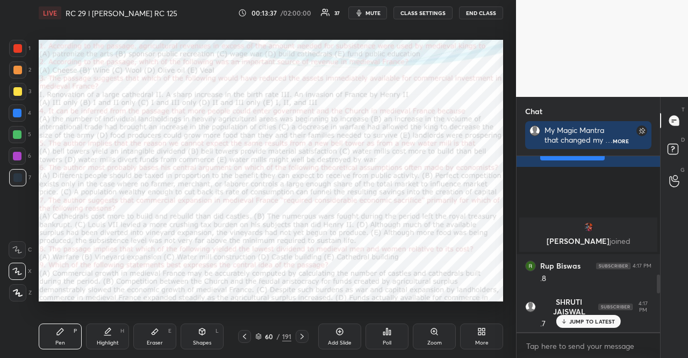
click at [20, 175] on div at bounding box center [17, 177] width 9 height 9
click at [204, 336] on div "Shapes L" at bounding box center [202, 336] width 43 height 26
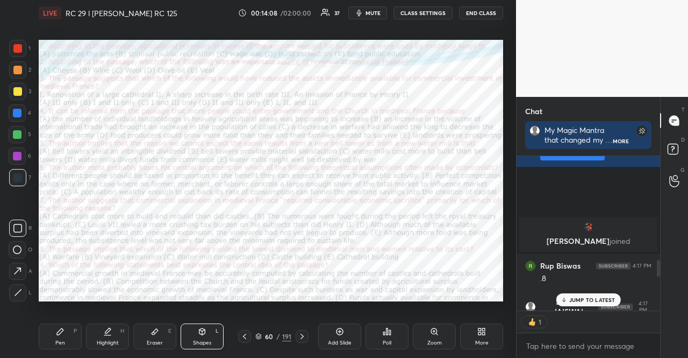
type textarea "x"
click at [588, 322] on p "2 NEW MESSAGES" at bounding box center [592, 321] width 49 height 6
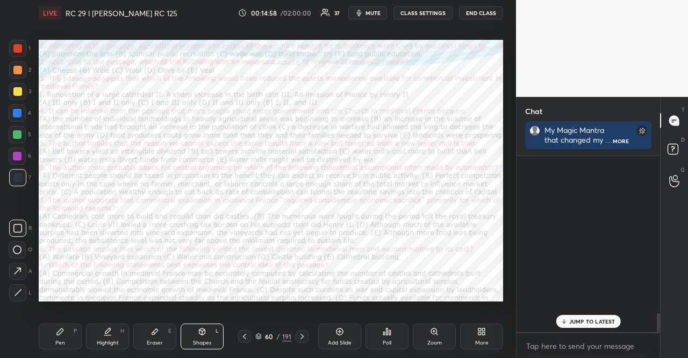
scroll to position [1492, 0]
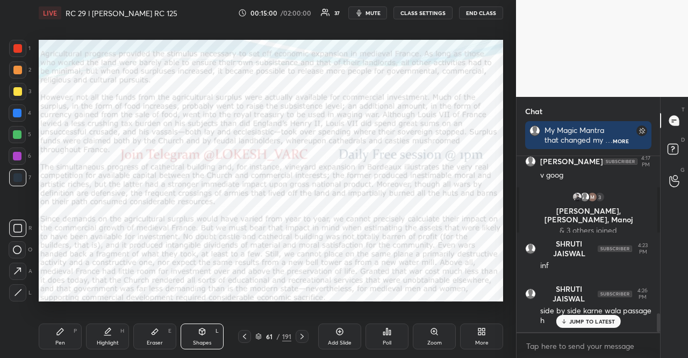
click at [590, 322] on p "JUMP TO LATEST" at bounding box center [592, 321] width 46 height 6
click at [385, 336] on div "Poll" at bounding box center [387, 336] width 43 height 26
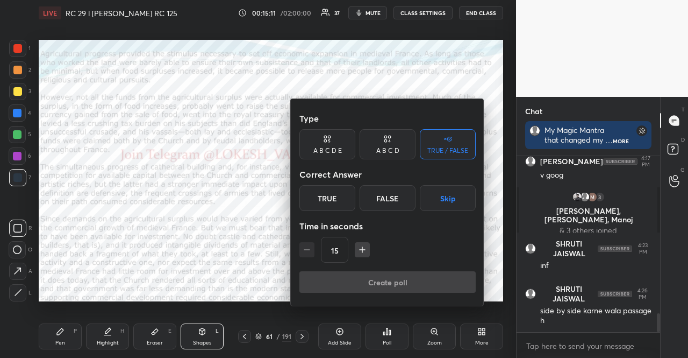
scroll to position [1530, 0]
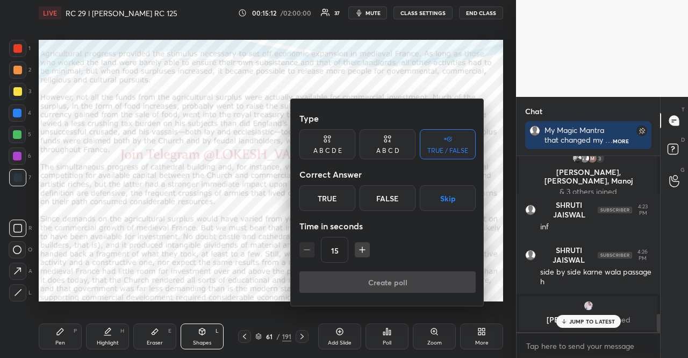
click at [357, 255] on icon "button" at bounding box center [362, 249] width 11 height 11
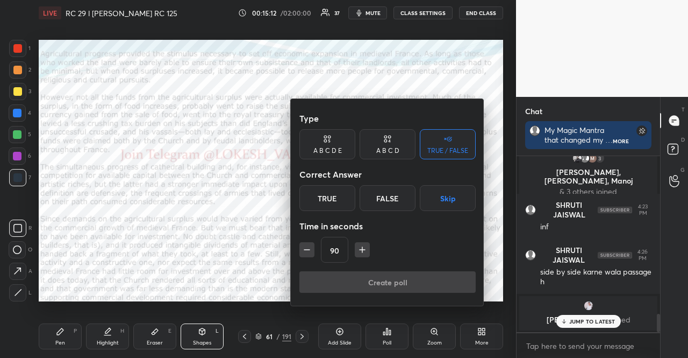
click at [357, 255] on icon "button" at bounding box center [362, 249] width 11 height 11
click at [358, 255] on div "105" at bounding box center [387, 250] width 176 height 26
click at [362, 254] on button "button" at bounding box center [367, 249] width 15 height 15
click at [362, 248] on icon "button" at bounding box center [367, 249] width 11 height 11
click at [363, 247] on icon "button" at bounding box center [367, 249] width 11 height 11
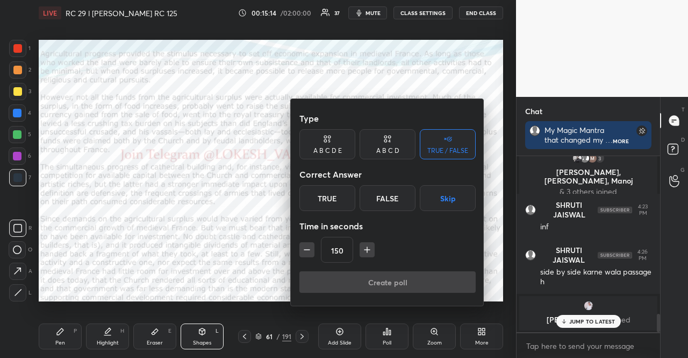
click at [364, 247] on icon "button" at bounding box center [367, 249] width 11 height 11
click at [369, 248] on icon "button" at bounding box center [367, 249] width 11 height 11
type input "180"
click at [425, 201] on button "Skip" at bounding box center [448, 198] width 56 height 26
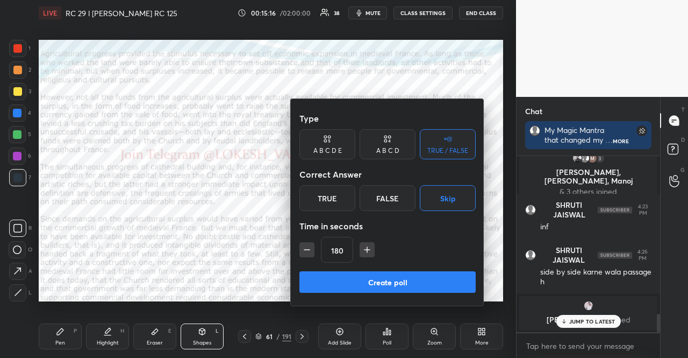
click at [430, 274] on button "Create poll" at bounding box center [387, 282] width 176 height 22
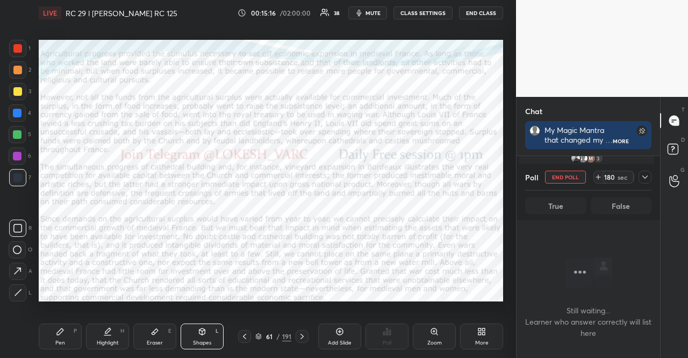
scroll to position [143, 140]
click at [379, 15] on span "mute" at bounding box center [373, 13] width 15 height 8
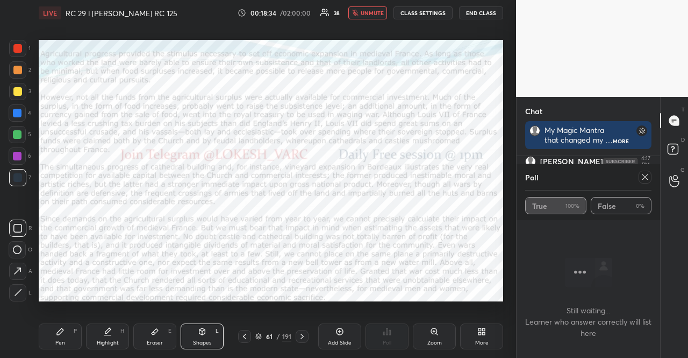
click at [366, 13] on span "unmute" at bounding box center [372, 13] width 23 height 8
click at [642, 173] on icon at bounding box center [645, 177] width 9 height 9
type textarea "x"
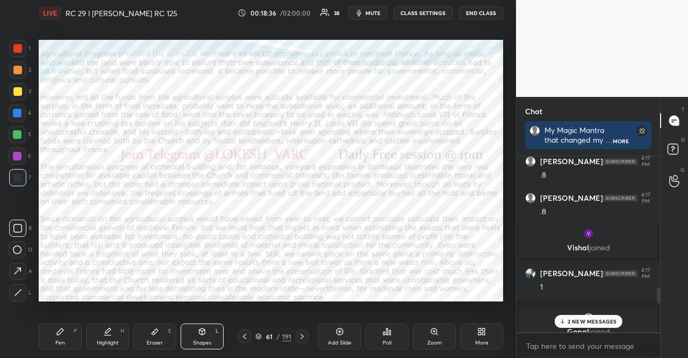
scroll to position [926, 0]
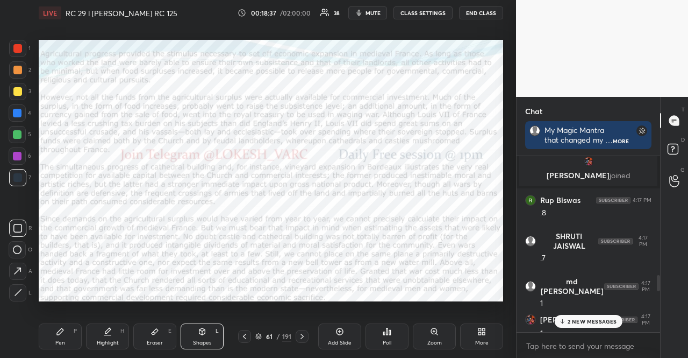
click at [305, 336] on icon at bounding box center [302, 336] width 9 height 9
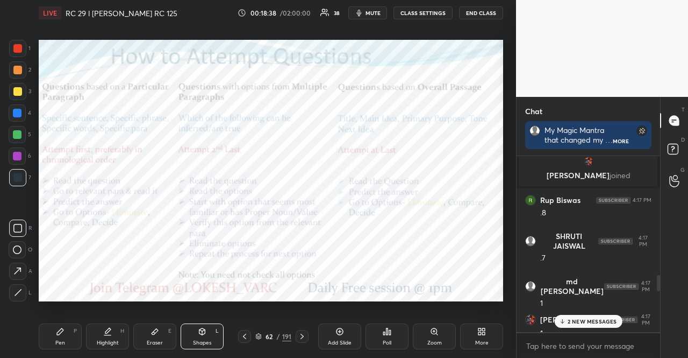
click at [576, 323] on p "2 NEW MESSAGES" at bounding box center [592, 321] width 49 height 6
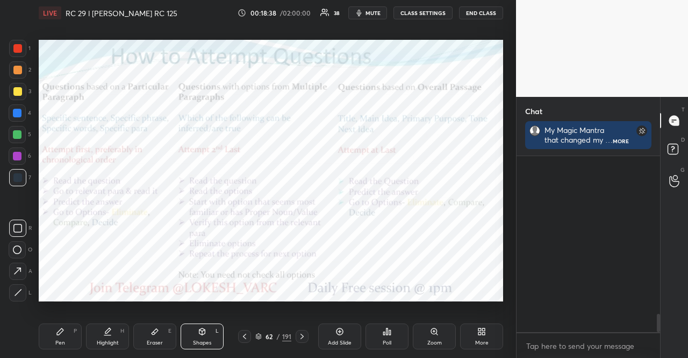
scroll to position [1518, 0]
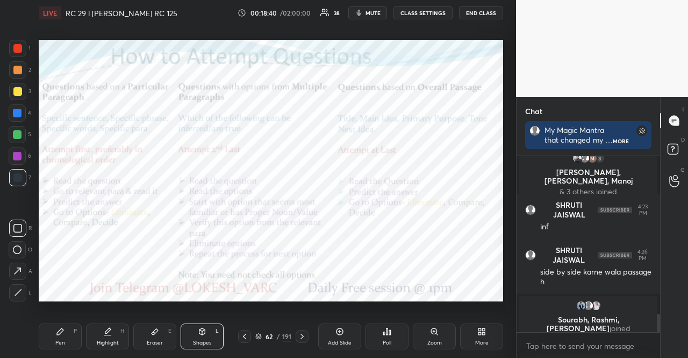
drag, startPoint x: 185, startPoint y: 335, endPoint x: 170, endPoint y: 305, distance: 33.9
click at [186, 333] on div "Shapes L" at bounding box center [202, 336] width 43 height 26
click at [6, 112] on div "1 2 3 4 5 6 7 R O A L C X Z Erase all C X Z" at bounding box center [17, 170] width 34 height 261
click at [10, 112] on div at bounding box center [17, 112] width 17 height 17
drag, startPoint x: 17, startPoint y: 117, endPoint x: 35, endPoint y: 100, distance: 25.1
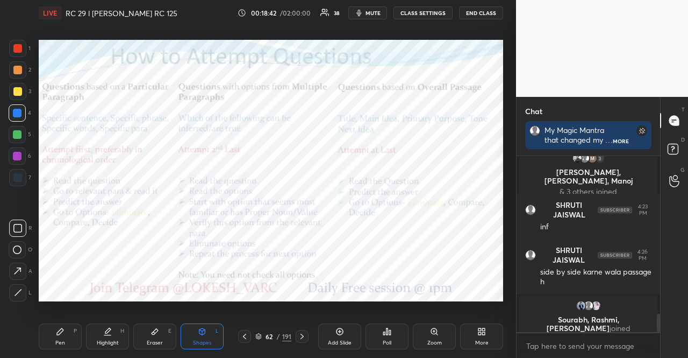
click at [18, 117] on div at bounding box center [17, 112] width 17 height 17
click at [13, 134] on div at bounding box center [17, 134] width 9 height 9
click at [16, 43] on div at bounding box center [17, 48] width 17 height 17
click at [11, 107] on div at bounding box center [17, 112] width 17 height 17
click at [16, 130] on div at bounding box center [17, 134] width 9 height 9
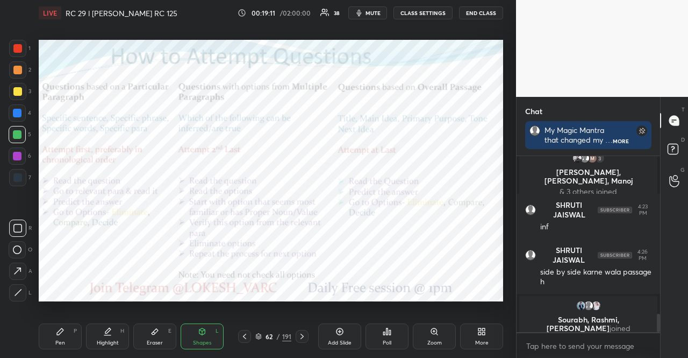
click at [18, 153] on div at bounding box center [17, 156] width 9 height 9
click at [16, 46] on div at bounding box center [17, 48] width 9 height 9
click at [15, 131] on div at bounding box center [17, 134] width 9 height 9
drag, startPoint x: 16, startPoint y: 175, endPoint x: 33, endPoint y: 197, distance: 28.7
click at [16, 179] on div at bounding box center [17, 177] width 9 height 9
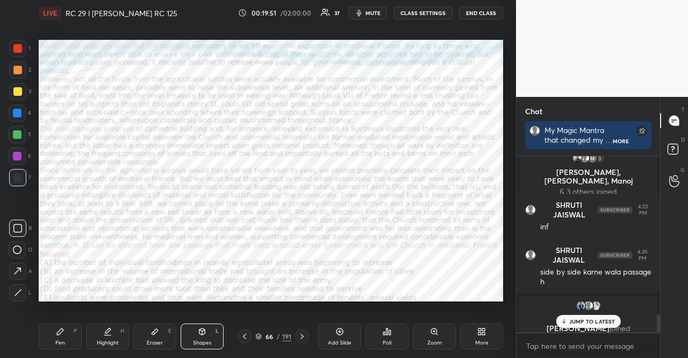
scroll to position [1565, 0]
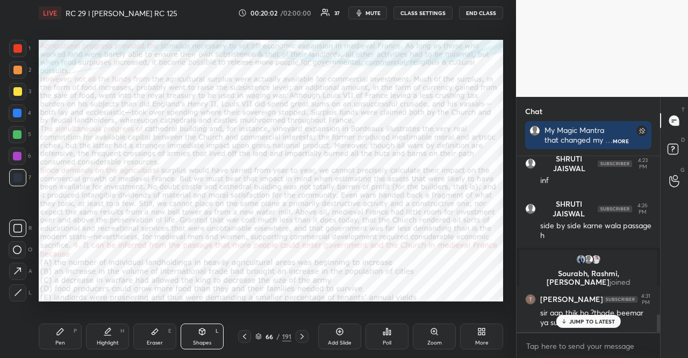
click at [395, 330] on div "Poll" at bounding box center [387, 336] width 43 height 26
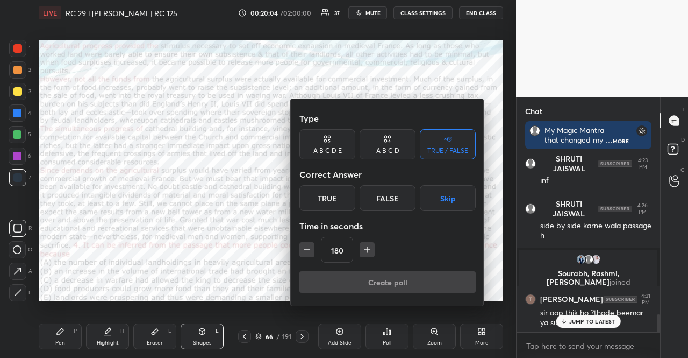
click at [331, 133] on div "A B C D E" at bounding box center [327, 144] width 56 height 30
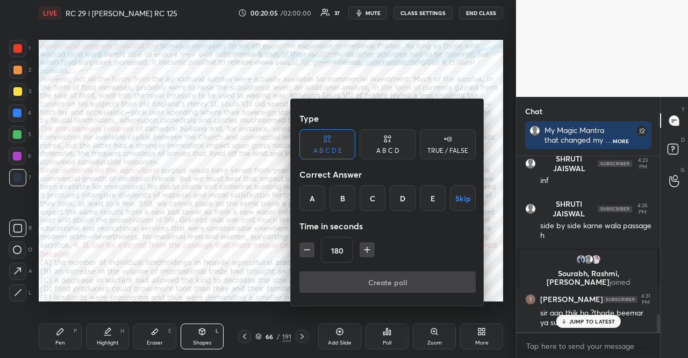
click at [465, 196] on button "Skip" at bounding box center [463, 198] width 26 height 26
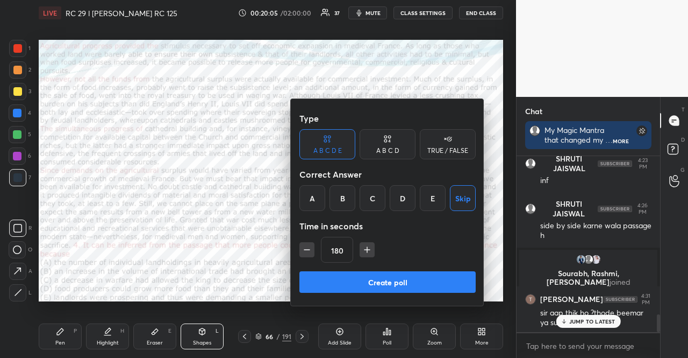
click at [308, 249] on icon "button" at bounding box center [307, 249] width 11 height 11
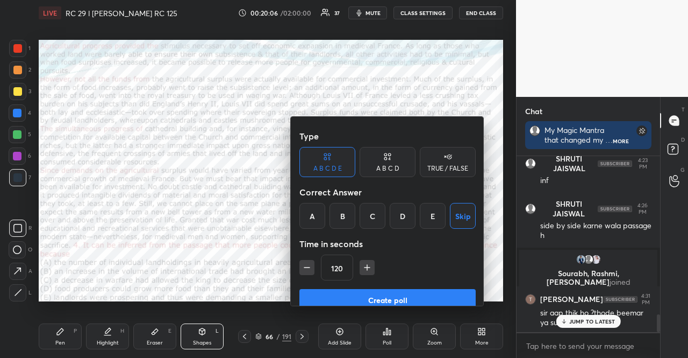
click at [308, 262] on icon "button" at bounding box center [307, 267] width 11 height 11
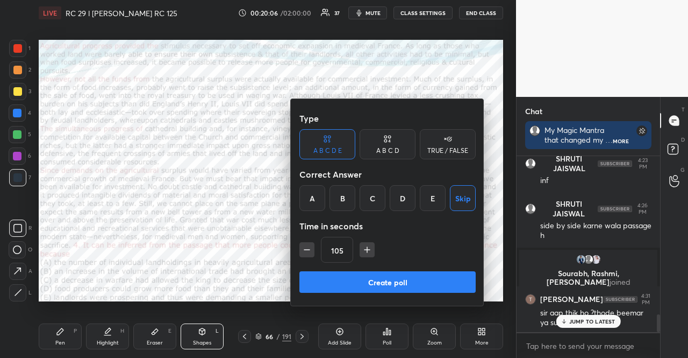
click at [308, 249] on icon "button" at bounding box center [306, 249] width 5 height 0
type input "75"
click at [358, 274] on button "Create poll" at bounding box center [387, 282] width 176 height 22
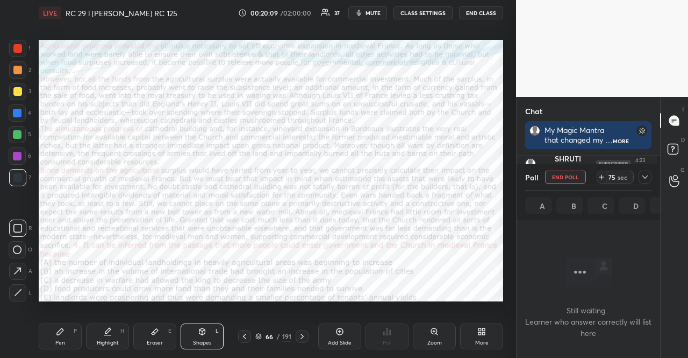
scroll to position [113, 140]
drag, startPoint x: 69, startPoint y: 331, endPoint x: 174, endPoint y: 316, distance: 106.5
click at [69, 330] on div "Pen P" at bounding box center [60, 336] width 43 height 26
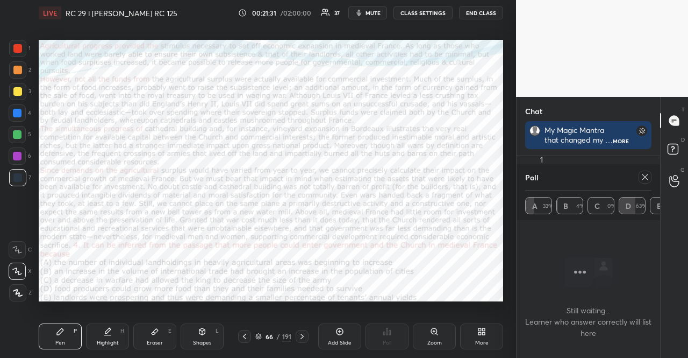
click at [246, 337] on icon at bounding box center [244, 336] width 9 height 9
click at [646, 174] on icon at bounding box center [645, 177] width 9 height 9
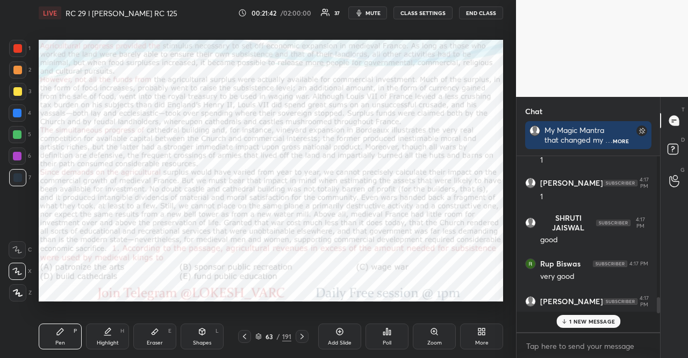
scroll to position [3, 3]
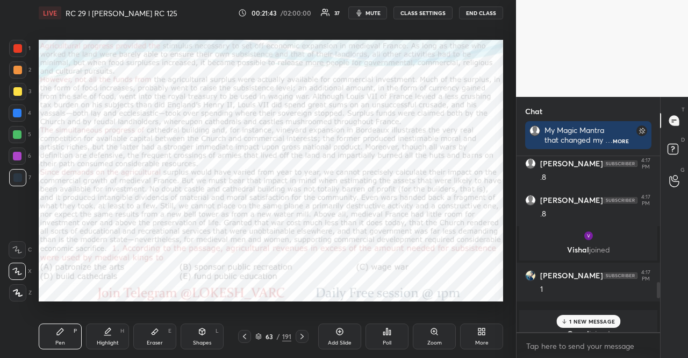
click at [401, 333] on div "Poll" at bounding box center [387, 336] width 43 height 26
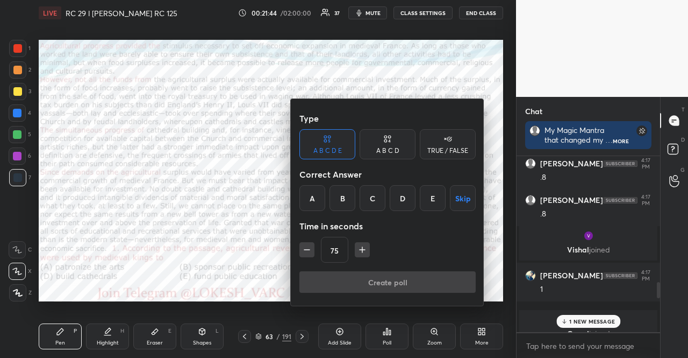
click at [453, 203] on button "Skip" at bounding box center [463, 198] width 26 height 26
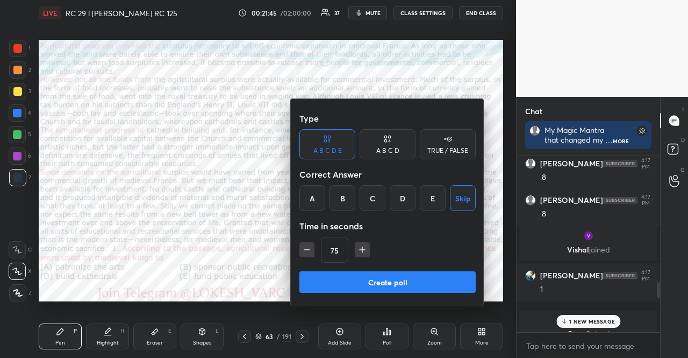
drag, startPoint x: 400, startPoint y: 278, endPoint x: 408, endPoint y: 278, distance: 7.5
click at [400, 278] on button "Create poll" at bounding box center [387, 282] width 176 height 22
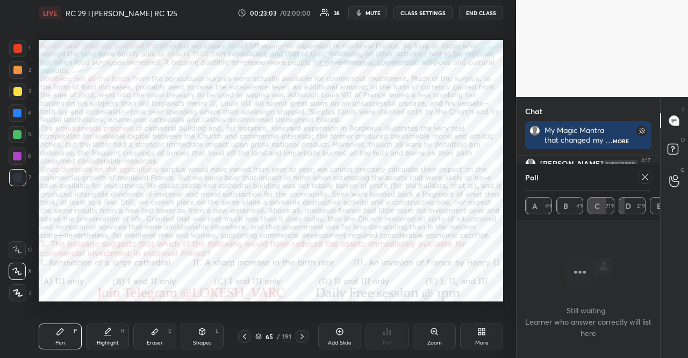
click at [650, 179] on div at bounding box center [645, 176] width 13 height 13
type textarea "x"
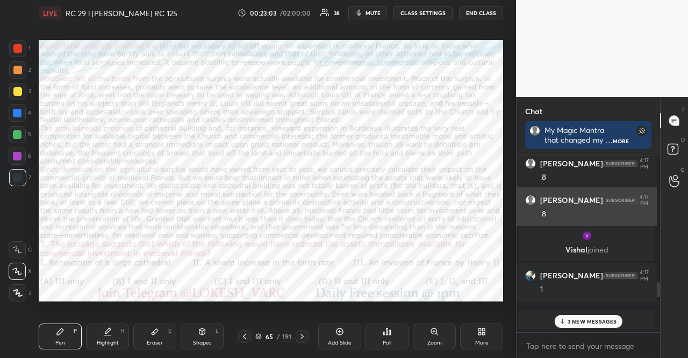
scroll to position [199, 140]
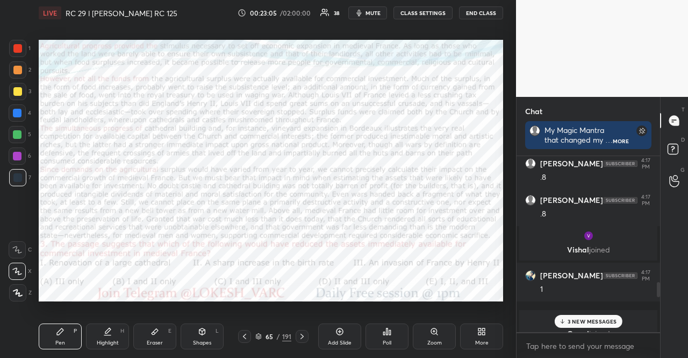
click at [603, 317] on div "3 NEW MESSAGES" at bounding box center [588, 321] width 68 height 13
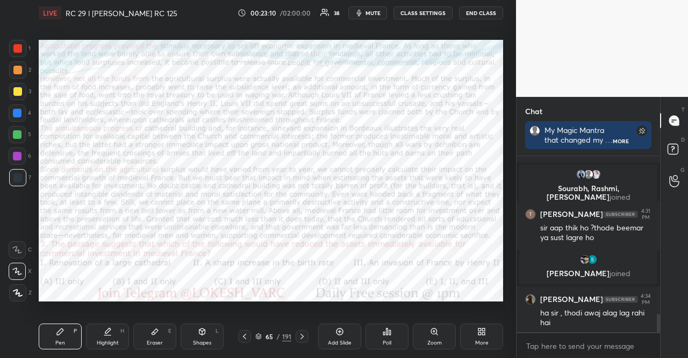
click at [412, 14] on button "CLASS SETTINGS" at bounding box center [423, 12] width 59 height 13
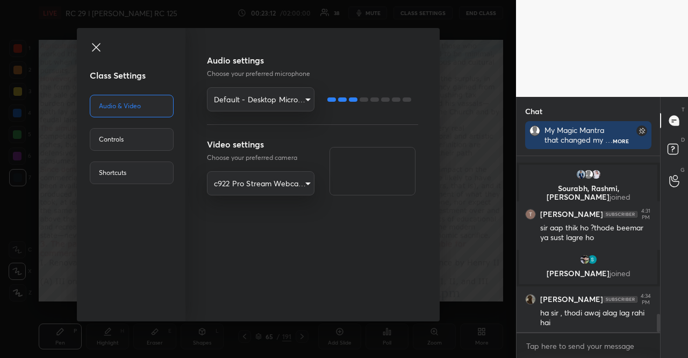
click at [270, 102] on body "1 2 3 4 5 6 7 R O A L C X Z Erase all C X Z LIVE RC 29 l [PERSON_NAME] RC 125 0…" at bounding box center [344, 179] width 688 height 358
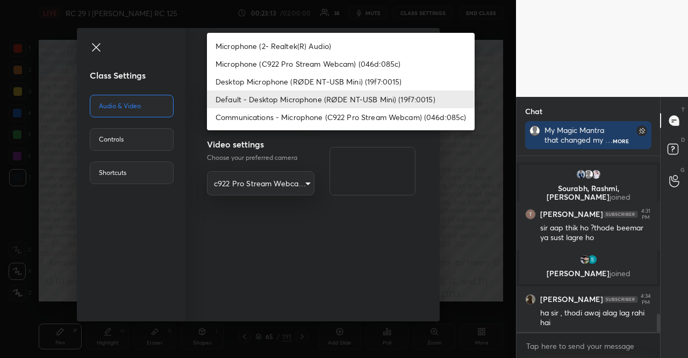
click at [273, 102] on li "Default - Desktop Microphone (RØDE NT-USB Mini) (19f7:0015)" at bounding box center [341, 99] width 268 height 18
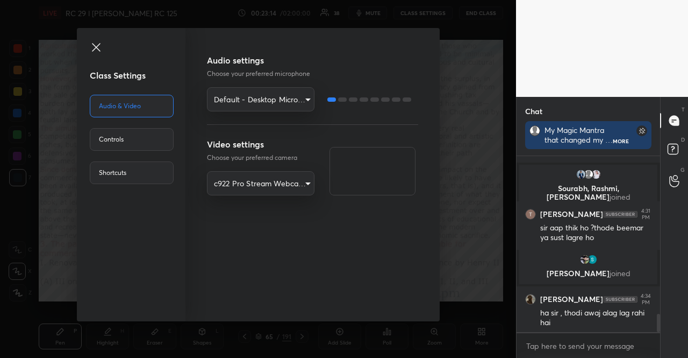
click at [100, 41] on icon at bounding box center [96, 47] width 13 height 13
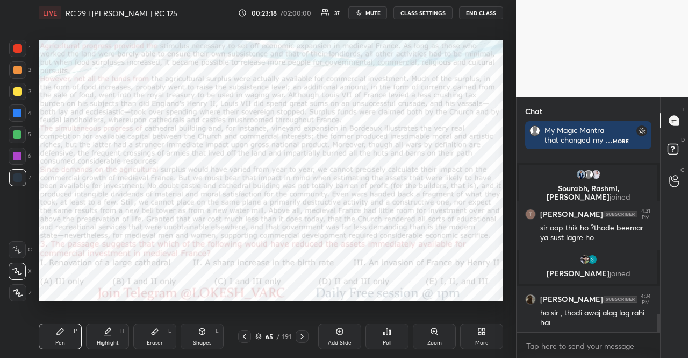
click at [383, 336] on div "Poll" at bounding box center [387, 336] width 43 height 26
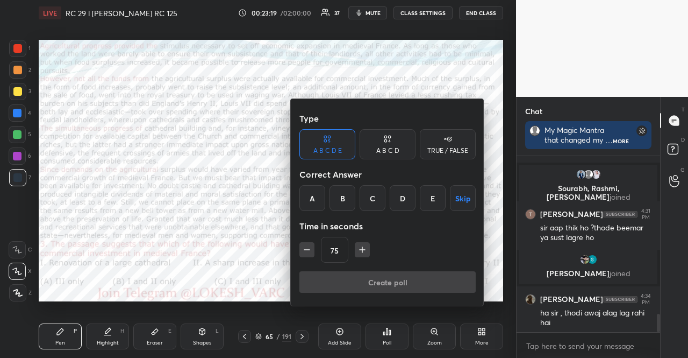
click at [435, 194] on div "E" at bounding box center [433, 198] width 26 height 26
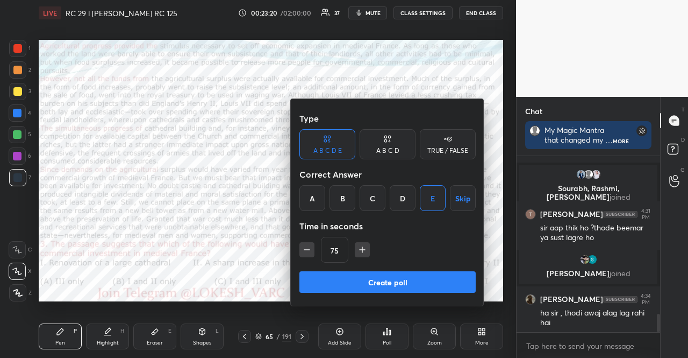
click at [367, 248] on button "button" at bounding box center [362, 249] width 15 height 15
type input "105"
click at [375, 277] on button "Create poll" at bounding box center [387, 282] width 176 height 22
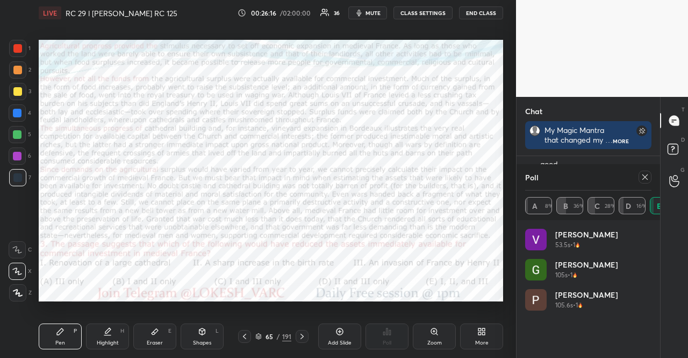
scroll to position [3, 3]
click at [644, 181] on div "Poll" at bounding box center [588, 177] width 126 height 26
click at [650, 172] on div at bounding box center [645, 176] width 13 height 13
type textarea "x"
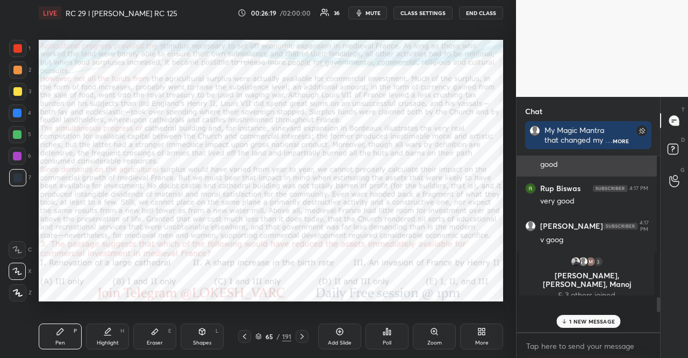
scroll to position [168, 137]
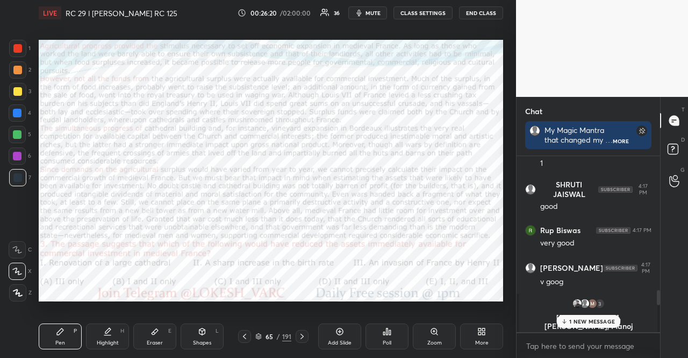
click at [601, 311] on div "3 [PERSON_NAME], [PERSON_NAME], Manoj & 3 others joined" at bounding box center [588, 320] width 138 height 52
click at [602, 319] on p "1 NEW MESSAGE" at bounding box center [592, 321] width 46 height 6
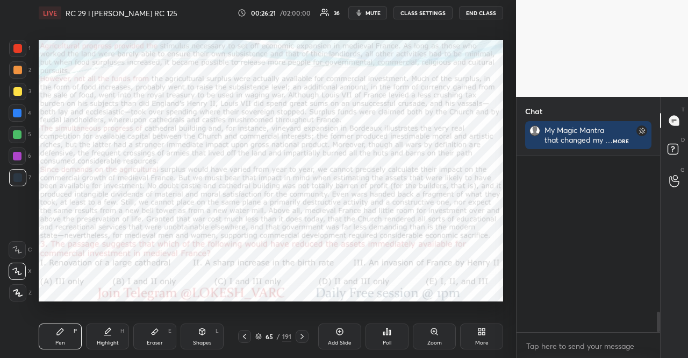
scroll to position [1355, 0]
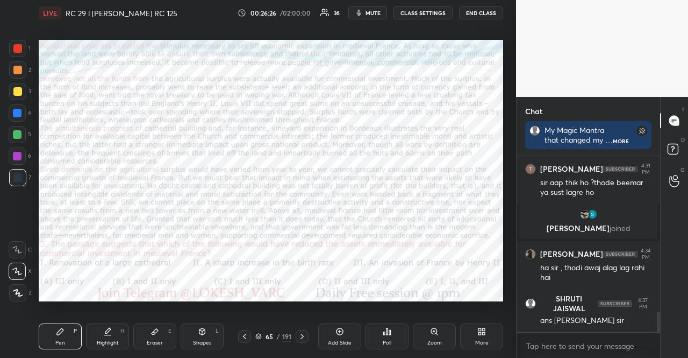
click at [303, 337] on icon at bounding box center [302, 336] width 9 height 9
click at [245, 333] on icon at bounding box center [244, 336] width 9 height 9
click at [244, 332] on icon at bounding box center [244, 336] width 9 height 9
click at [376, 336] on div "Poll" at bounding box center [387, 336] width 43 height 26
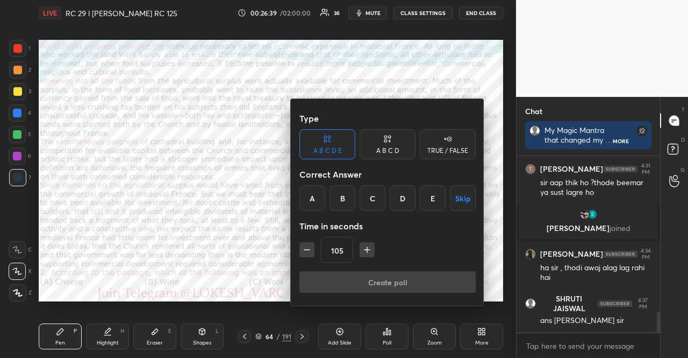
click at [310, 249] on icon "button" at bounding box center [307, 249] width 11 height 11
type input "75"
click at [151, 212] on div at bounding box center [344, 179] width 688 height 358
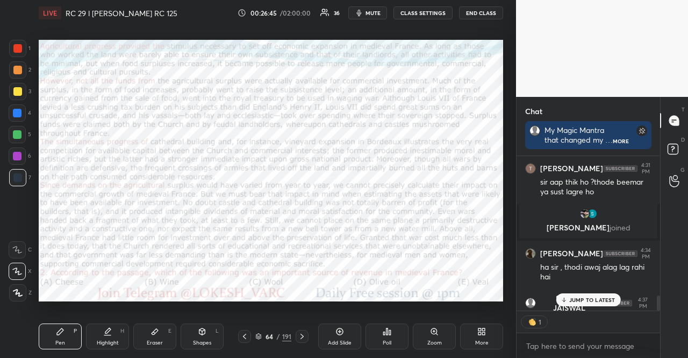
scroll to position [1422, 0]
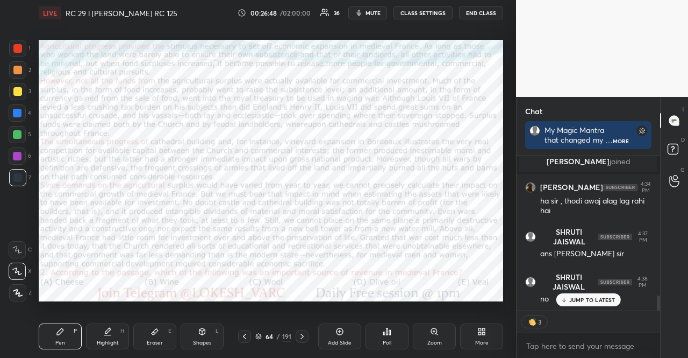
click at [384, 337] on div "Poll" at bounding box center [387, 336] width 43 height 26
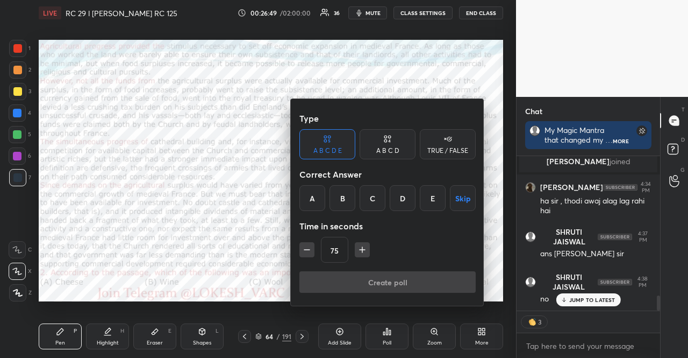
click at [458, 196] on button "Skip" at bounding box center [463, 198] width 26 height 26
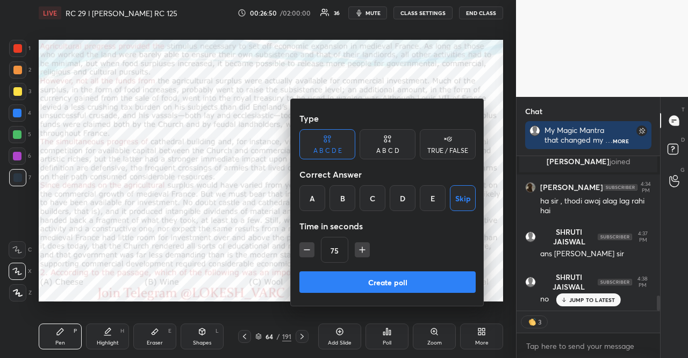
click at [439, 283] on button "Create poll" at bounding box center [387, 282] width 176 height 22
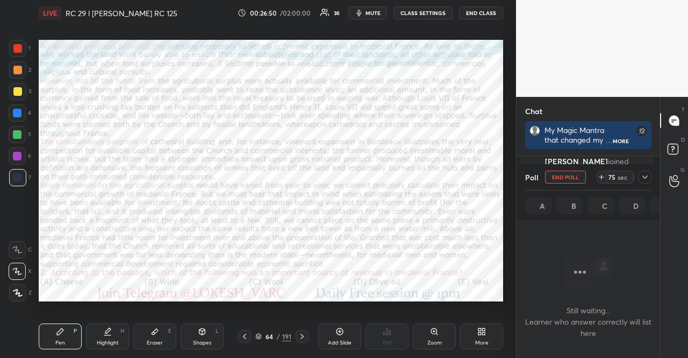
scroll to position [3, 3]
click at [301, 337] on icon at bounding box center [302, 336] width 9 height 9
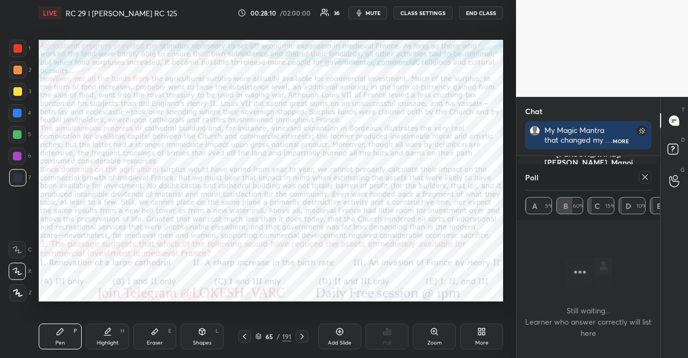
click at [301, 335] on icon at bounding box center [302, 336] width 9 height 9
click at [302, 336] on icon at bounding box center [302, 336] width 9 height 9
click at [641, 177] on icon at bounding box center [645, 177] width 9 height 9
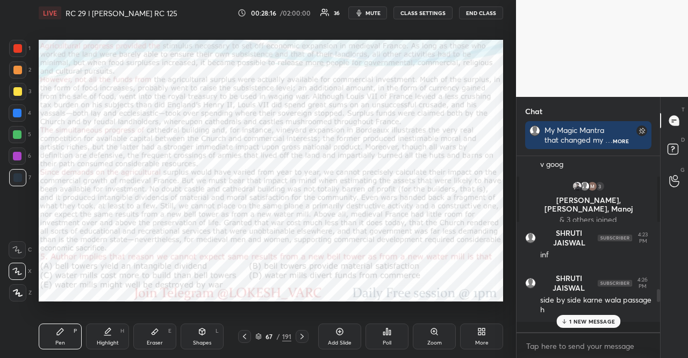
scroll to position [1060, 0]
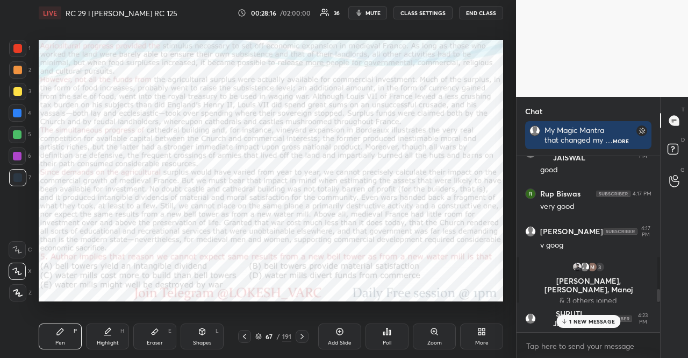
click at [374, 336] on div "Poll" at bounding box center [387, 336] width 43 height 26
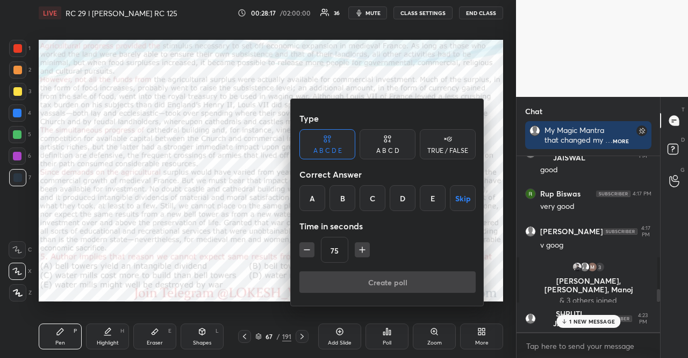
click at [454, 197] on button "Skip" at bounding box center [463, 198] width 26 height 26
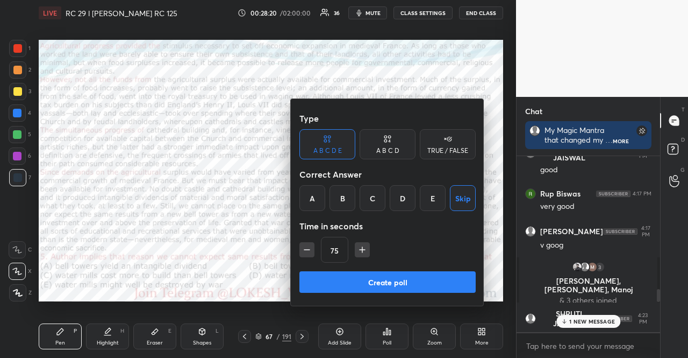
click at [380, 278] on button "Create poll" at bounding box center [387, 282] width 176 height 22
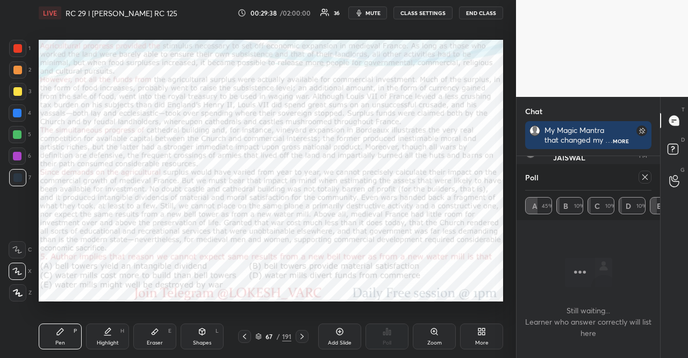
scroll to position [140, 140]
click at [642, 177] on icon at bounding box center [645, 177] width 9 height 9
type textarea "x"
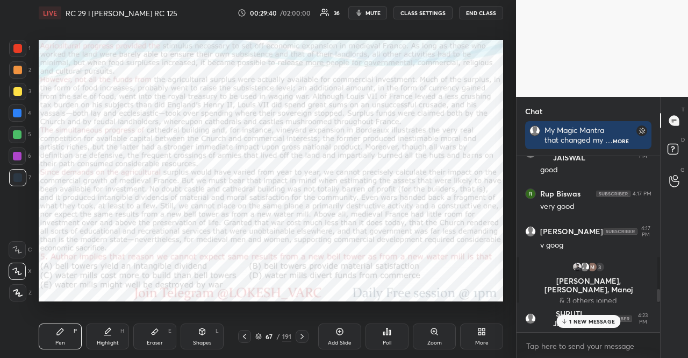
click at [302, 339] on icon at bounding box center [302, 336] width 9 height 9
click at [581, 324] on p "1 NEW MESSAGE" at bounding box center [592, 321] width 46 height 6
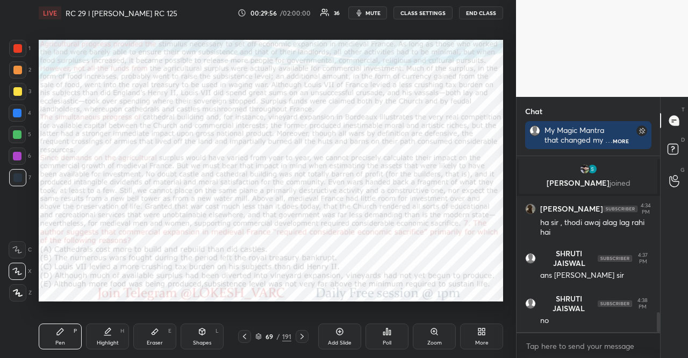
click at [387, 331] on icon at bounding box center [388, 331] width 2 height 6
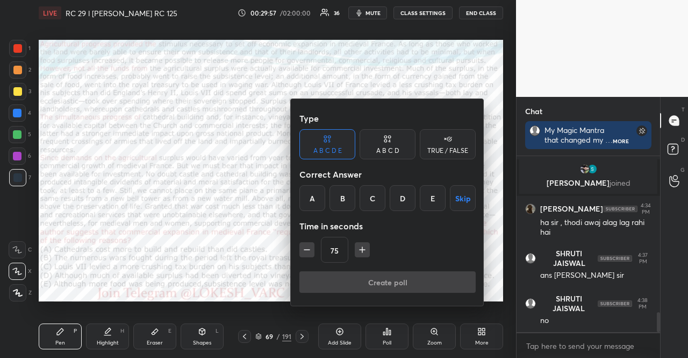
click at [455, 199] on button "Skip" at bounding box center [463, 198] width 26 height 26
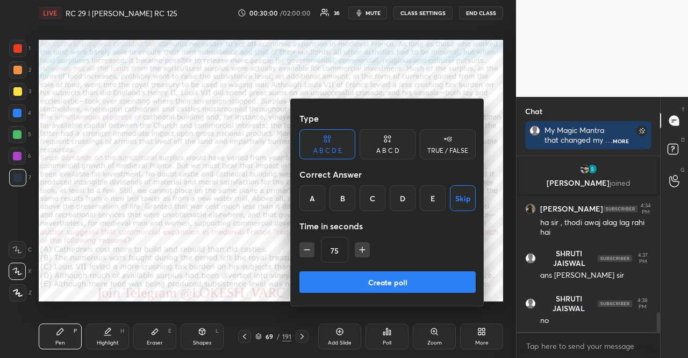
drag, startPoint x: 366, startPoint y: 253, endPoint x: 368, endPoint y: 259, distance: 5.8
click at [366, 254] on icon "button" at bounding box center [362, 249] width 11 height 11
type input "90"
click at [386, 277] on button "Create poll" at bounding box center [387, 282] width 176 height 22
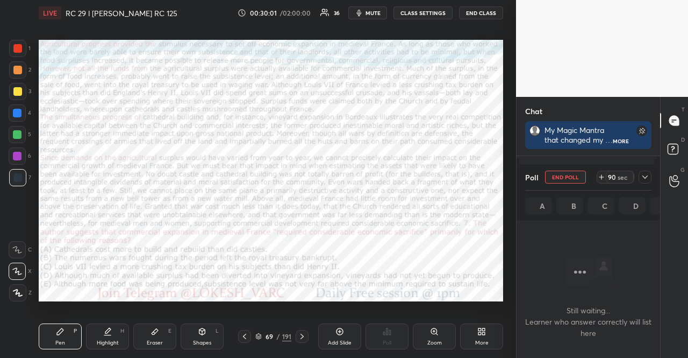
scroll to position [140, 140]
click at [305, 335] on icon at bounding box center [302, 336] width 9 height 9
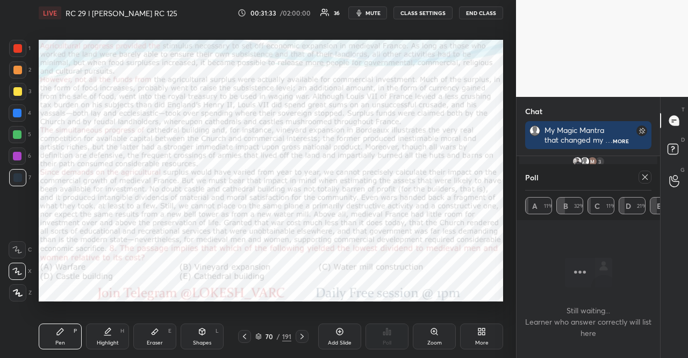
click at [648, 174] on icon at bounding box center [645, 177] width 9 height 9
type textarea "x"
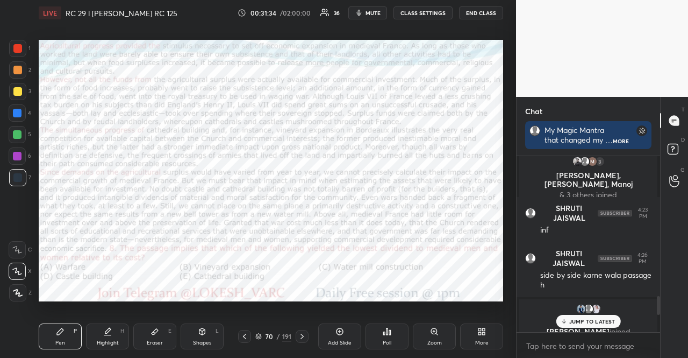
scroll to position [1060, 0]
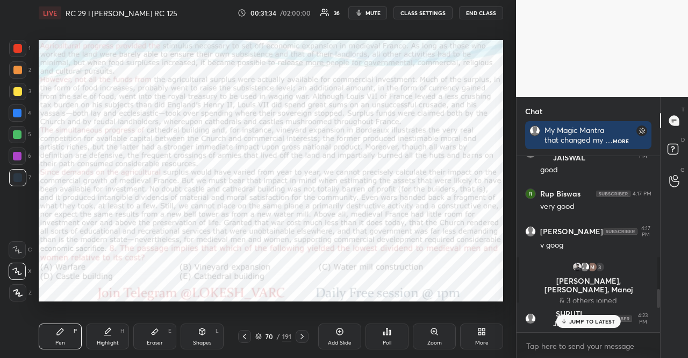
click at [393, 331] on div "Poll" at bounding box center [387, 336] width 43 height 26
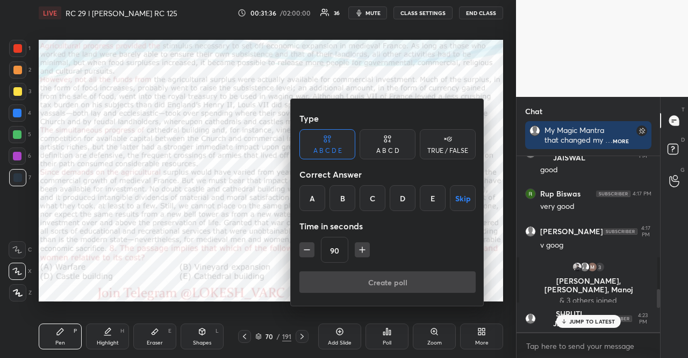
click at [456, 196] on button "Skip" at bounding box center [463, 198] width 26 height 26
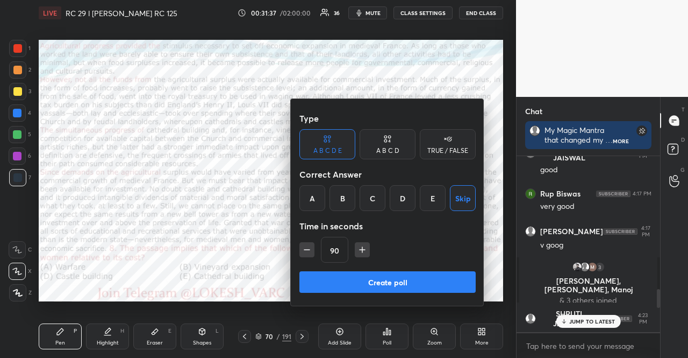
drag, startPoint x: 305, startPoint y: 248, endPoint x: 306, endPoint y: 254, distance: 6.0
click at [305, 248] on icon "button" at bounding box center [307, 249] width 11 height 11
type input "75"
click at [354, 276] on button "Create poll" at bounding box center [387, 282] width 176 height 22
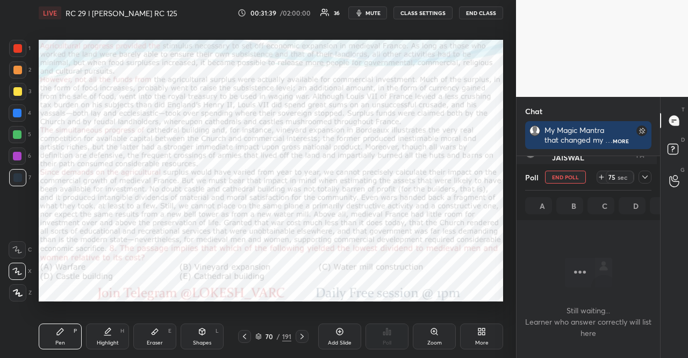
scroll to position [4, 3]
click at [304, 339] on icon at bounding box center [302, 336] width 9 height 9
click at [641, 175] on icon at bounding box center [645, 177] width 9 height 9
type textarea "x"
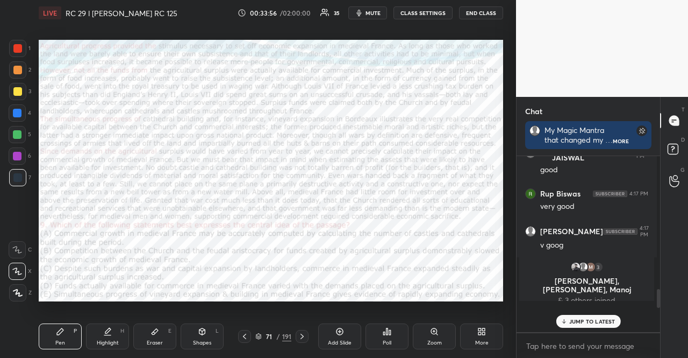
scroll to position [3, 3]
click at [380, 331] on div "Poll" at bounding box center [387, 336] width 43 height 26
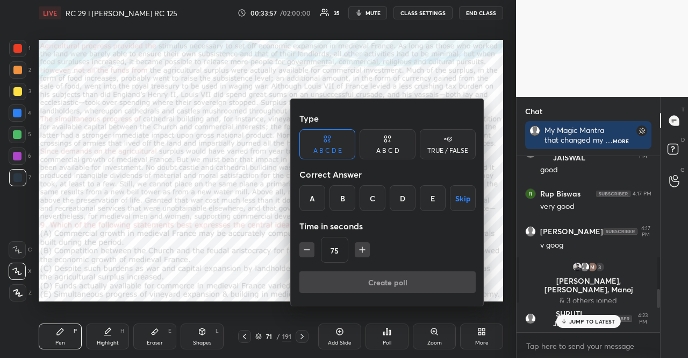
click at [455, 190] on button "Skip" at bounding box center [463, 198] width 26 height 26
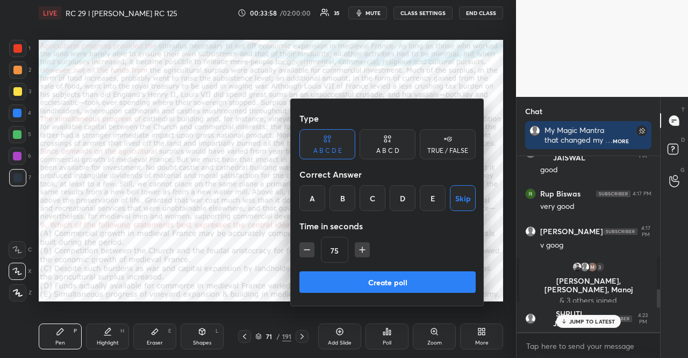
click at [360, 248] on icon "button" at bounding box center [362, 249] width 11 height 11
type input "90"
drag, startPoint x: 577, startPoint y: 322, endPoint x: 530, endPoint y: 319, distance: 47.4
click at [576, 322] on div at bounding box center [344, 179] width 688 height 358
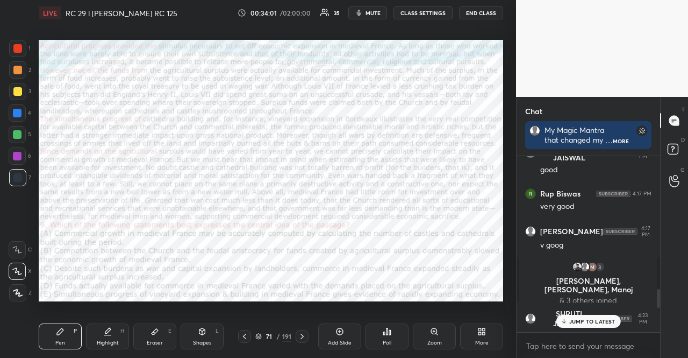
click at [354, 335] on div "Add Slide" at bounding box center [339, 336] width 43 height 26
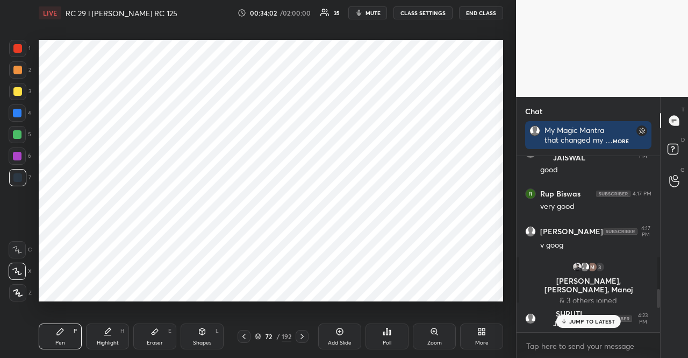
click at [243, 338] on icon at bounding box center [244, 336] width 9 height 9
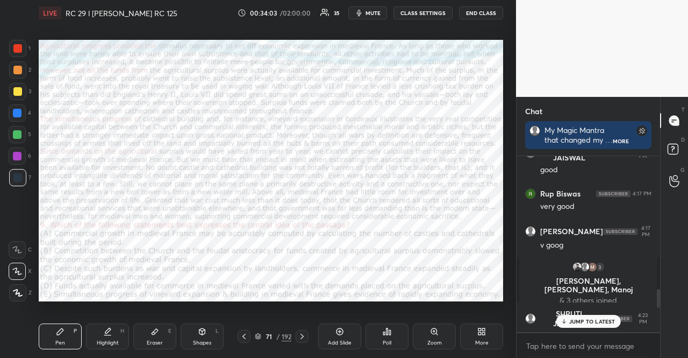
click at [387, 331] on icon at bounding box center [388, 331] width 2 height 6
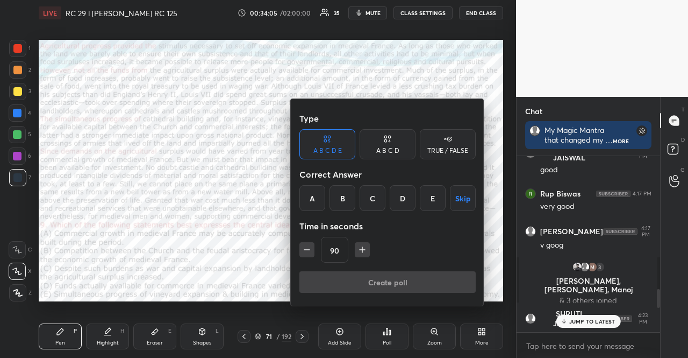
click at [439, 196] on div "E" at bounding box center [433, 198] width 26 height 26
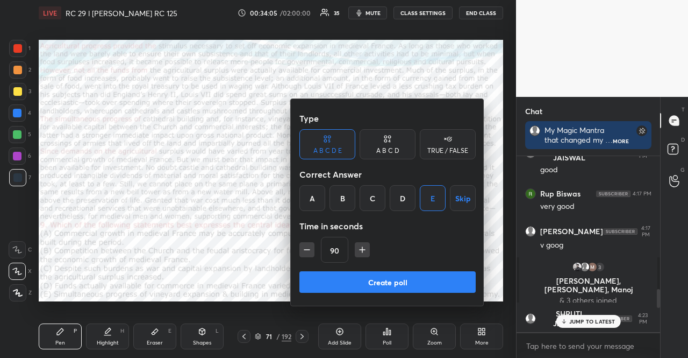
click at [460, 196] on button "Skip" at bounding box center [463, 198] width 26 height 26
click at [420, 286] on button "Create poll" at bounding box center [387, 282] width 176 height 22
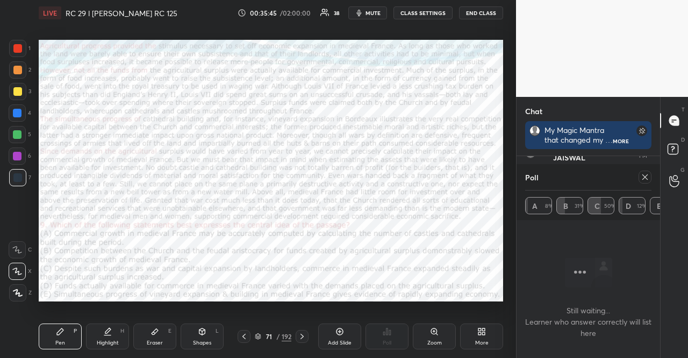
click at [240, 336] on icon at bounding box center [244, 336] width 9 height 9
click at [241, 336] on icon at bounding box center [244, 336] width 9 height 9
click at [645, 174] on icon at bounding box center [645, 176] width 5 height 5
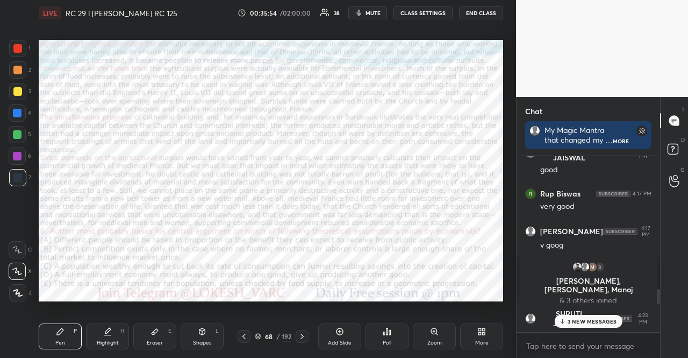
click at [389, 332] on icon at bounding box center [387, 331] width 9 height 9
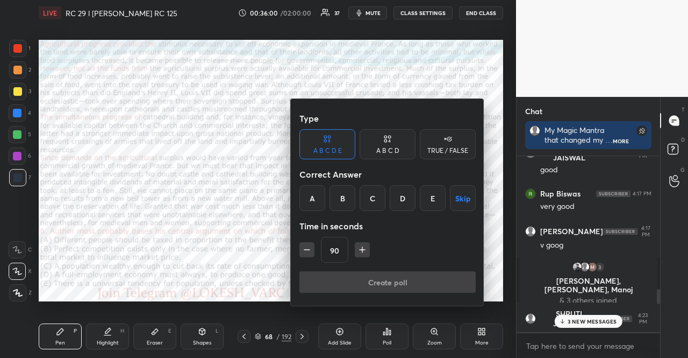
click at [375, 195] on div "C" at bounding box center [373, 198] width 26 height 26
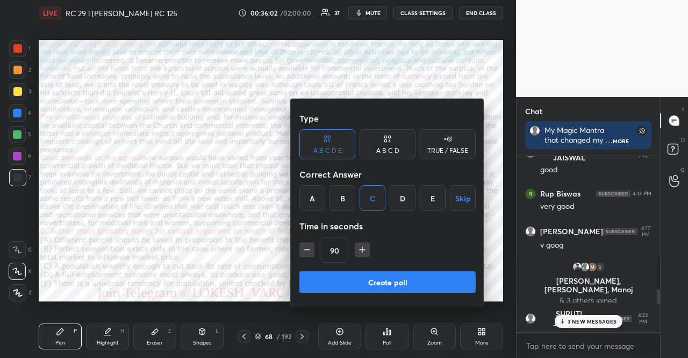
click at [365, 275] on button "Create poll" at bounding box center [387, 282] width 176 height 22
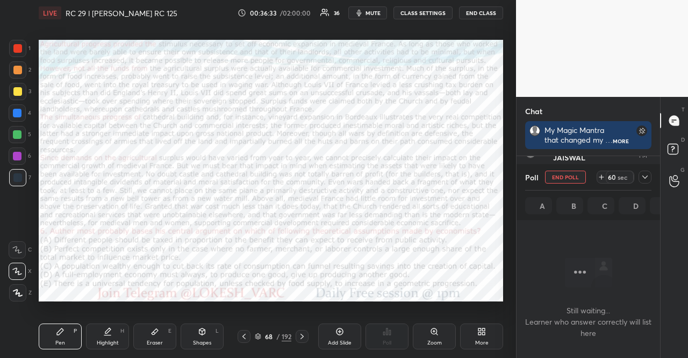
click at [384, 11] on button "mute" at bounding box center [367, 12] width 39 height 13
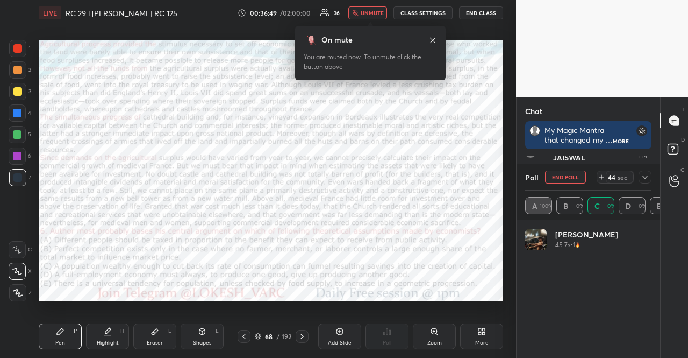
scroll to position [126, 123]
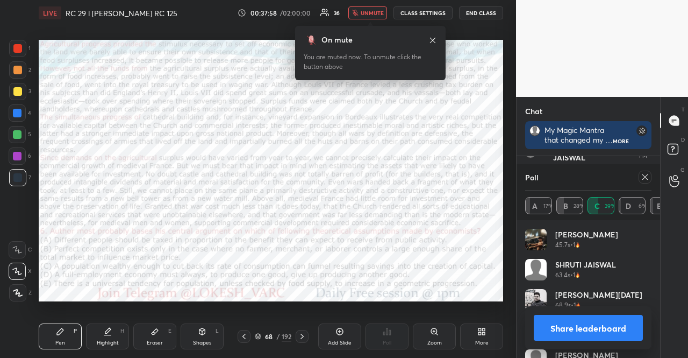
click at [367, 9] on button "unmute" at bounding box center [367, 12] width 39 height 13
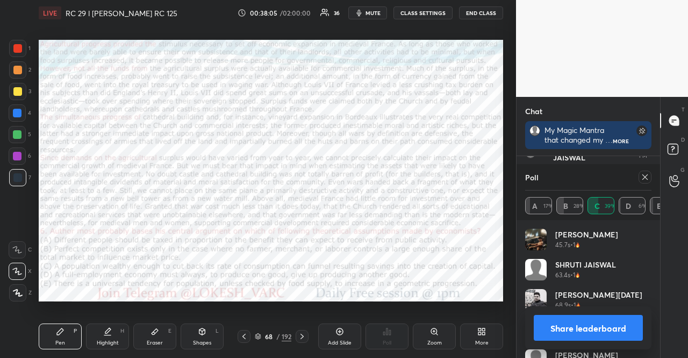
scroll to position [113, 140]
click at [645, 170] on div at bounding box center [645, 176] width 13 height 13
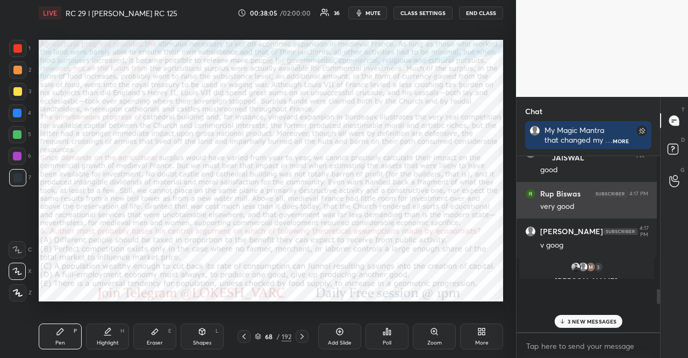
scroll to position [4, 3]
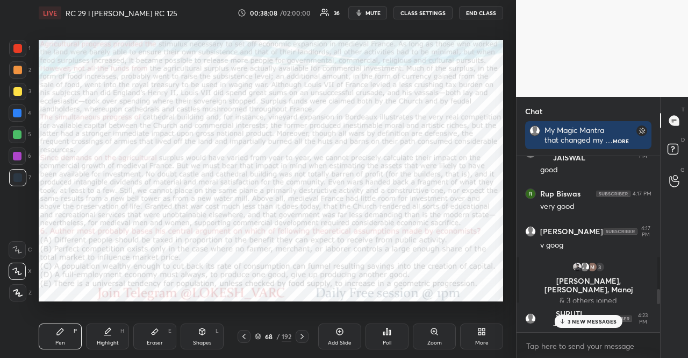
click at [583, 318] on p "3 NEW MESSAGES" at bounding box center [592, 321] width 49 height 6
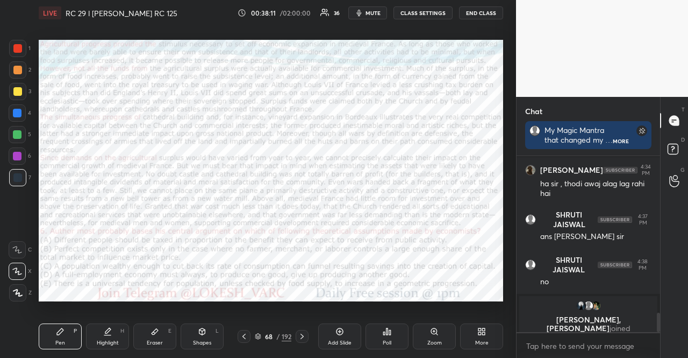
click at [304, 333] on icon at bounding box center [302, 336] width 9 height 9
type textarea "x"
click at [304, 333] on icon at bounding box center [302, 336] width 9 height 9
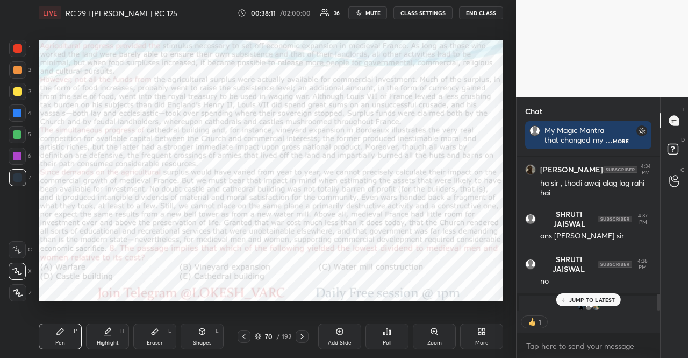
click at [303, 333] on icon at bounding box center [302, 336] width 9 height 9
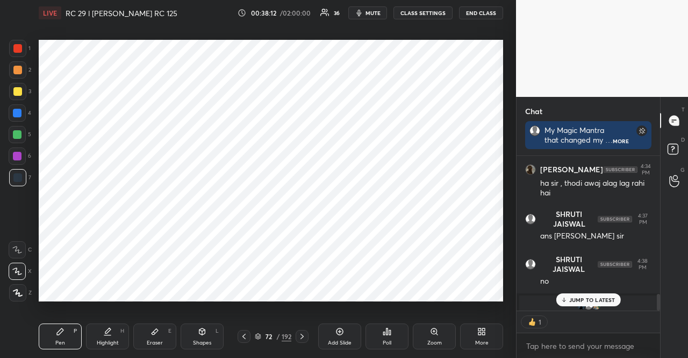
click at [303, 333] on icon at bounding box center [302, 336] width 9 height 9
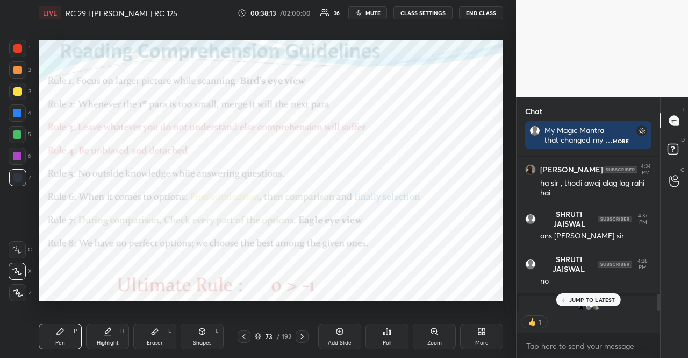
click at [247, 334] on icon at bounding box center [244, 336] width 9 height 9
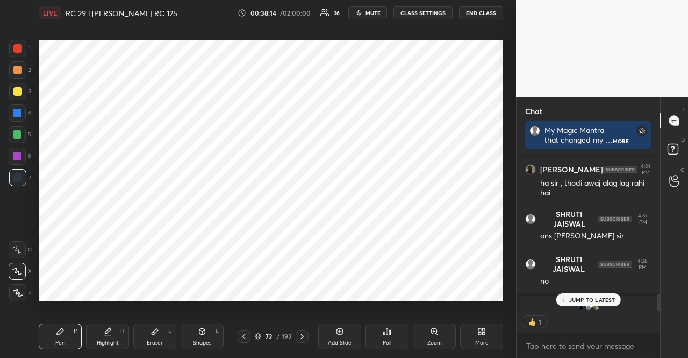
click at [299, 334] on icon at bounding box center [302, 336] width 9 height 9
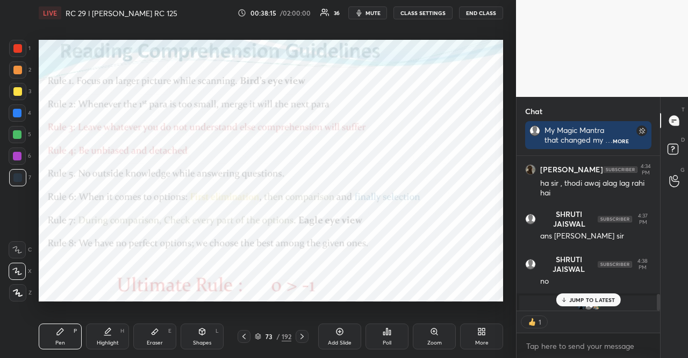
click at [384, 326] on div "Poll" at bounding box center [387, 336] width 43 height 26
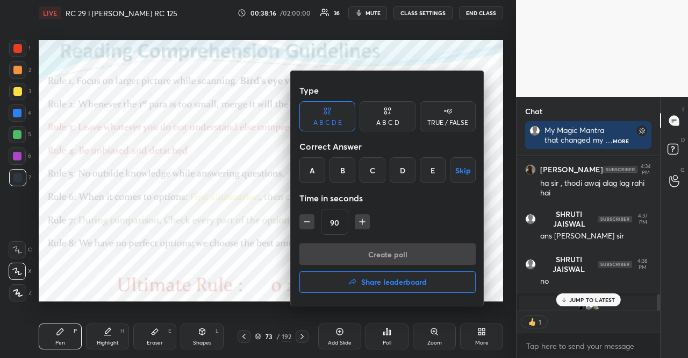
click at [447, 104] on div "TRUE / FALSE" at bounding box center [448, 116] width 56 height 30
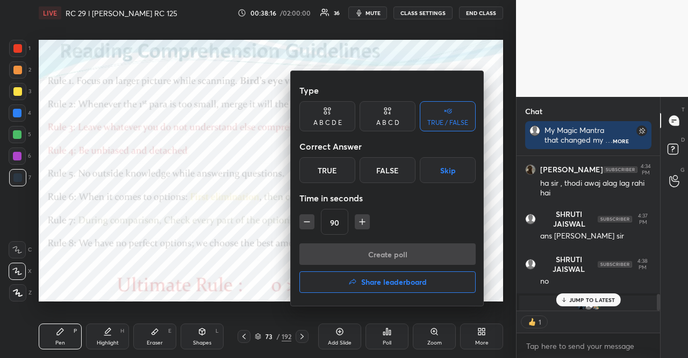
click at [447, 120] on div "TRUE / FALSE" at bounding box center [447, 122] width 41 height 6
click at [456, 161] on button "Skip" at bounding box center [448, 170] width 56 height 26
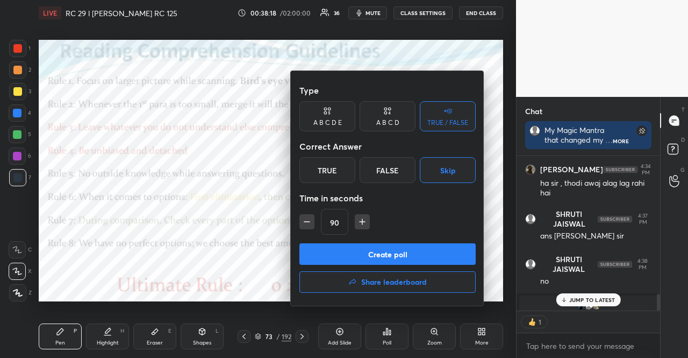
click at [302, 221] on icon "button" at bounding box center [307, 221] width 11 height 11
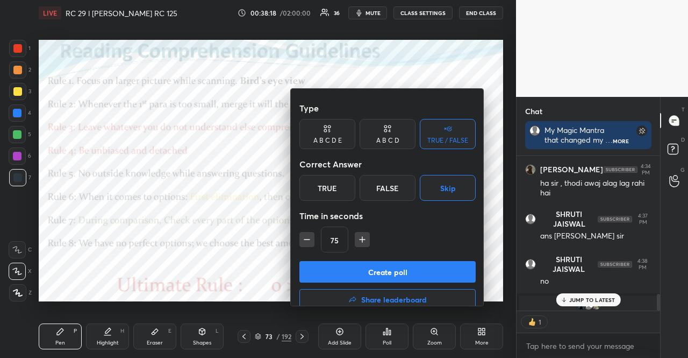
click at [301, 232] on button "button" at bounding box center [306, 239] width 15 height 15
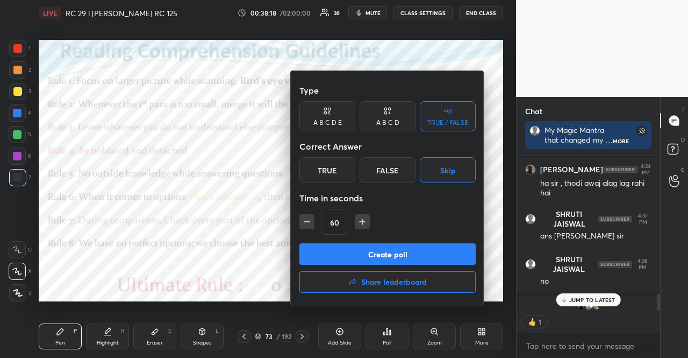
click at [301, 220] on button "button" at bounding box center [306, 221] width 15 height 15
type input "15"
click at [301, 220] on div "15" at bounding box center [387, 222] width 176 height 26
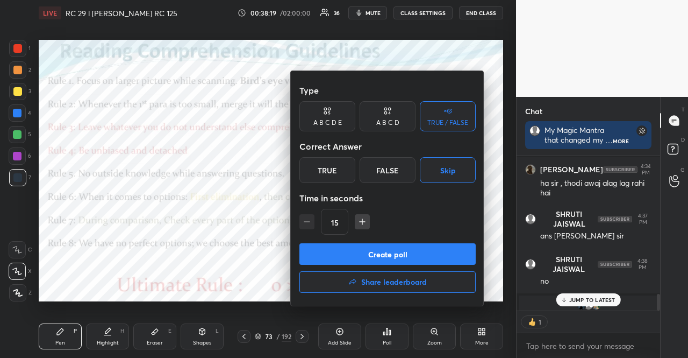
click at [301, 220] on div "15" at bounding box center [387, 222] width 176 height 26
click at [332, 246] on button "Create poll" at bounding box center [387, 254] width 176 height 22
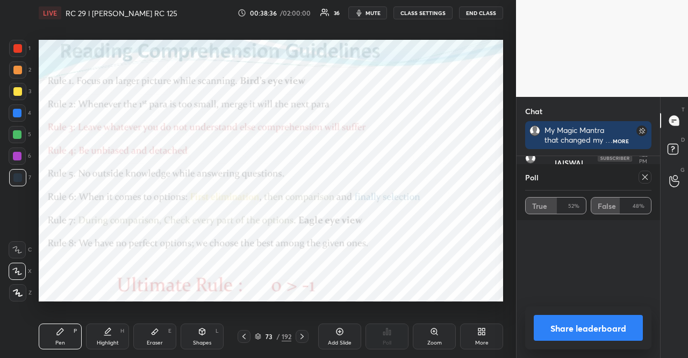
click at [645, 175] on icon at bounding box center [645, 177] width 9 height 9
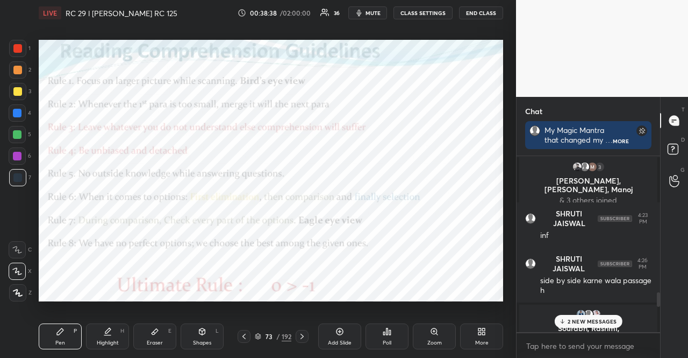
click at [568, 319] on p "2 NEW MESSAGES" at bounding box center [592, 321] width 49 height 6
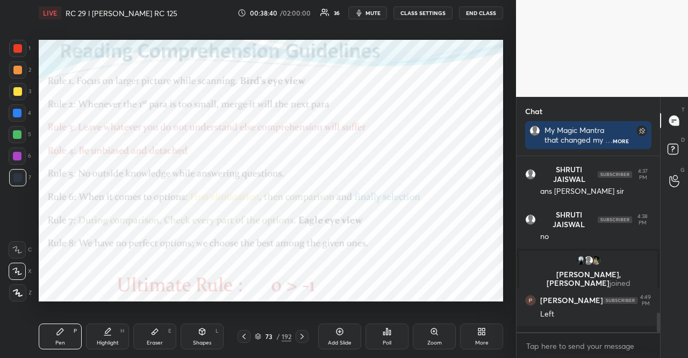
click at [260, 332] on div "73 / 192" at bounding box center [273, 336] width 37 height 10
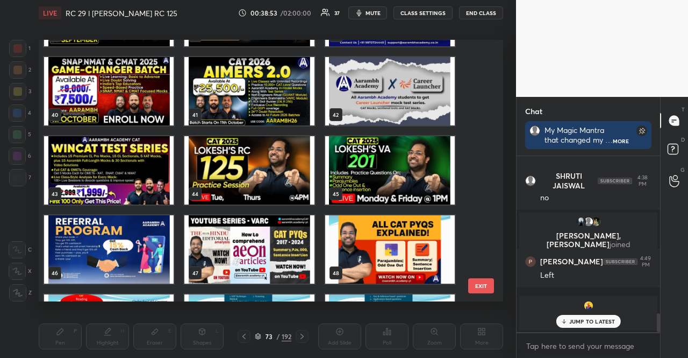
click at [246, 166] on img "grid" at bounding box center [249, 170] width 130 height 68
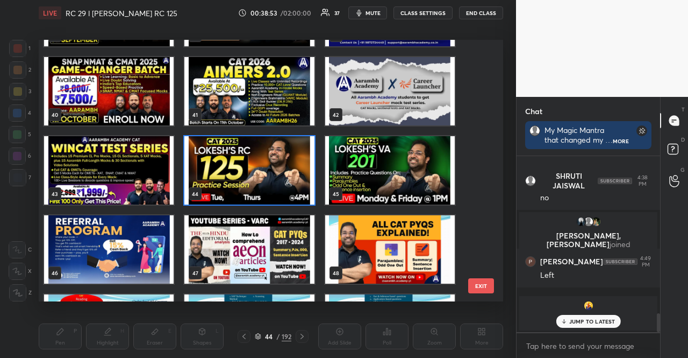
click at [246, 166] on img "grid" at bounding box center [249, 170] width 130 height 68
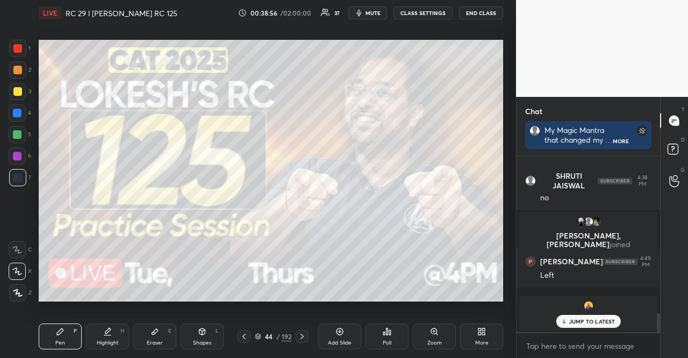
drag, startPoint x: 22, startPoint y: 89, endPoint x: 16, endPoint y: 91, distance: 5.6
click at [21, 91] on div at bounding box center [17, 91] width 17 height 17
click at [16, 91] on div at bounding box center [17, 91] width 9 height 9
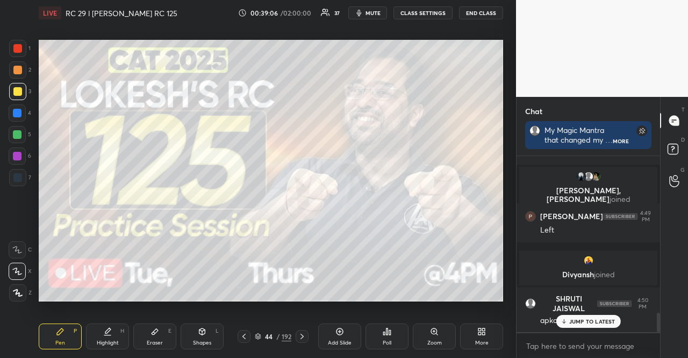
click at [301, 336] on icon at bounding box center [302, 336] width 9 height 9
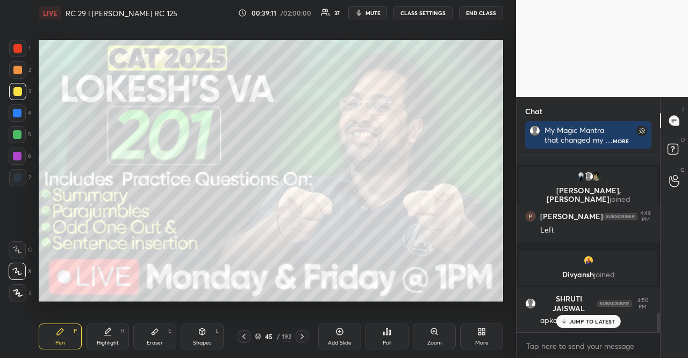
click at [570, 321] on p "JUMP TO LATEST" at bounding box center [592, 321] width 46 height 6
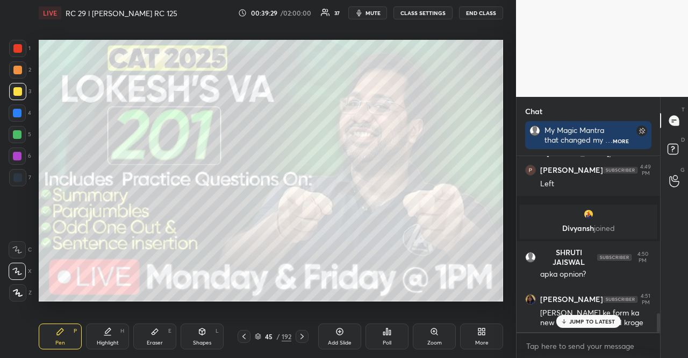
scroll to position [1523, 0]
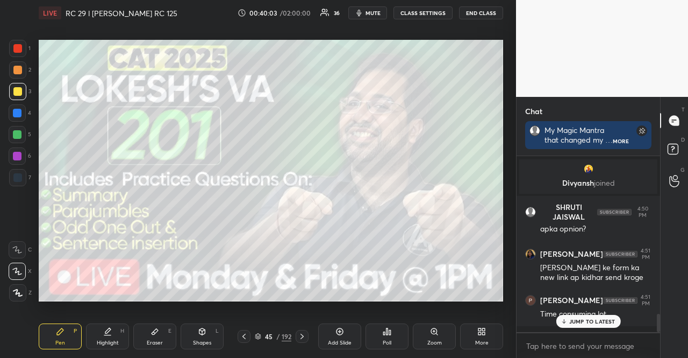
click at [342, 335] on icon at bounding box center [340, 331] width 9 height 9
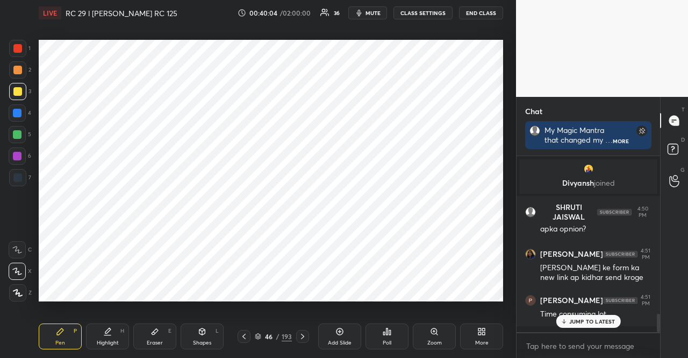
click at [15, 112] on div at bounding box center [17, 113] width 9 height 9
drag, startPoint x: 16, startPoint y: 112, endPoint x: 31, endPoint y: 109, distance: 15.9
click at [16, 112] on div at bounding box center [17, 113] width 9 height 9
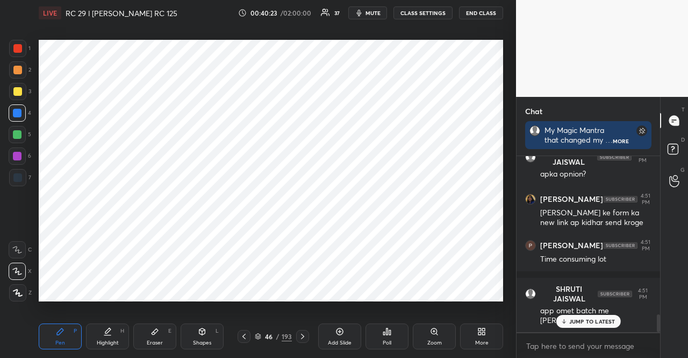
click at [25, 51] on div at bounding box center [17, 48] width 17 height 17
click at [17, 52] on div at bounding box center [17, 48] width 17 height 17
click at [260, 332] on div "46 / 193" at bounding box center [273, 336] width 37 height 10
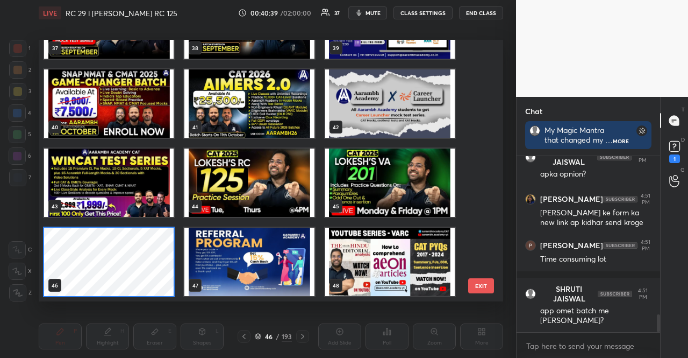
scroll to position [1111, 0]
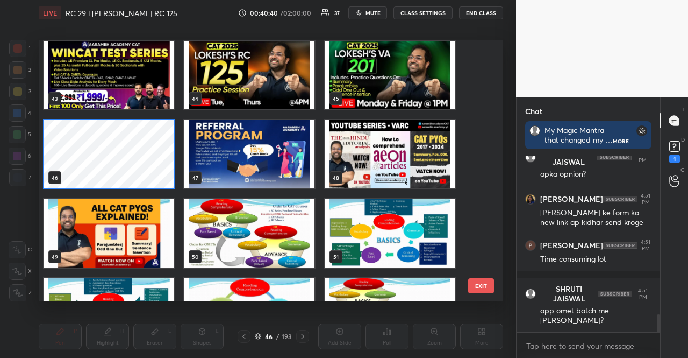
click at [384, 161] on img "grid" at bounding box center [390, 154] width 130 height 68
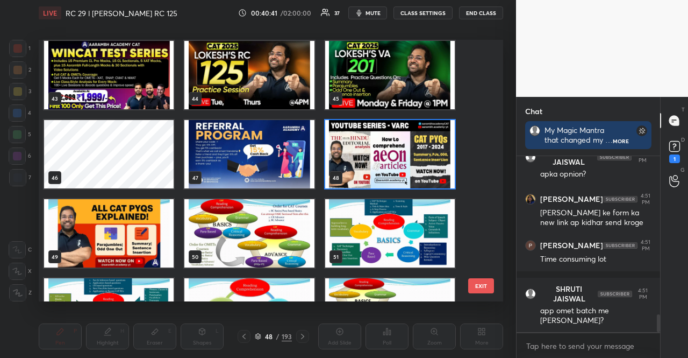
click at [384, 161] on img "grid" at bounding box center [390, 154] width 130 height 68
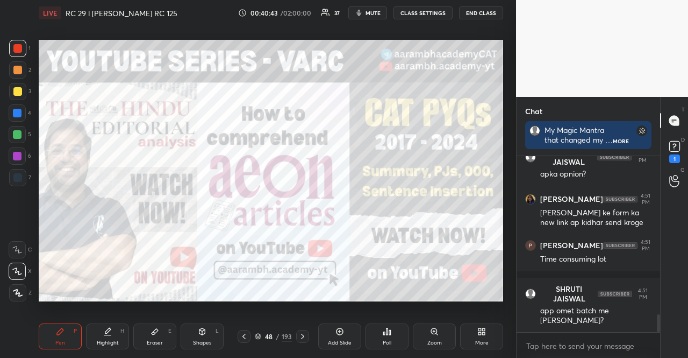
click at [16, 180] on div at bounding box center [17, 177] width 9 height 9
click at [19, 147] on div "1 2 3 4 5 6 7" at bounding box center [20, 115] width 23 height 151
click at [16, 146] on div "1 2 3 4 5 6 7" at bounding box center [20, 115] width 23 height 151
click at [25, 154] on div "6" at bounding box center [20, 155] width 23 height 17
click at [22, 154] on div at bounding box center [17, 155] width 17 height 17
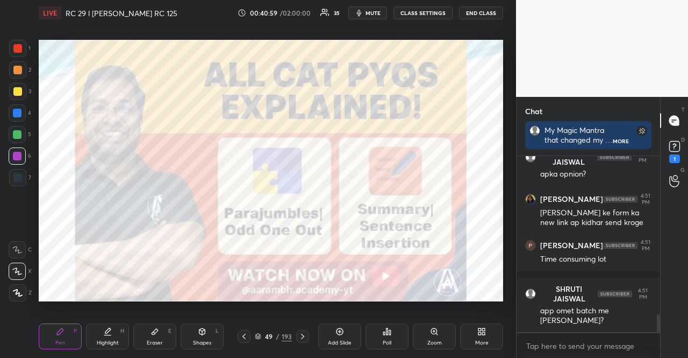
click at [16, 89] on div at bounding box center [17, 91] width 9 height 9
click at [19, 41] on div at bounding box center [17, 48] width 17 height 17
drag, startPoint x: 262, startPoint y: 334, endPoint x: 266, endPoint y: 303, distance: 31.4
click at [262, 334] on div "49 / 193" at bounding box center [273, 336] width 37 height 10
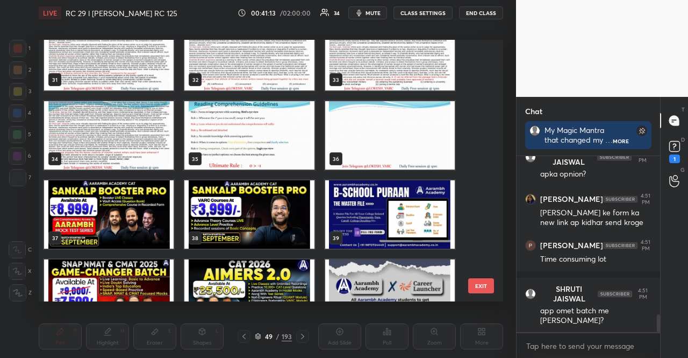
scroll to position [975, 0]
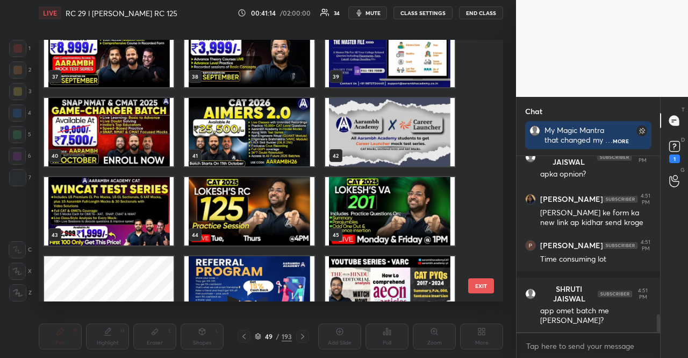
click at [133, 141] on img "grid" at bounding box center [109, 132] width 130 height 68
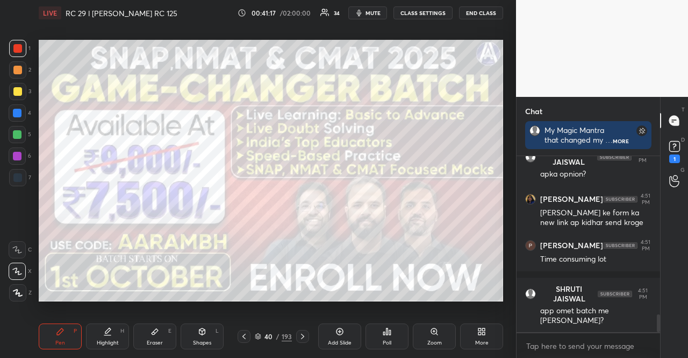
click at [17, 119] on div at bounding box center [17, 112] width 17 height 17
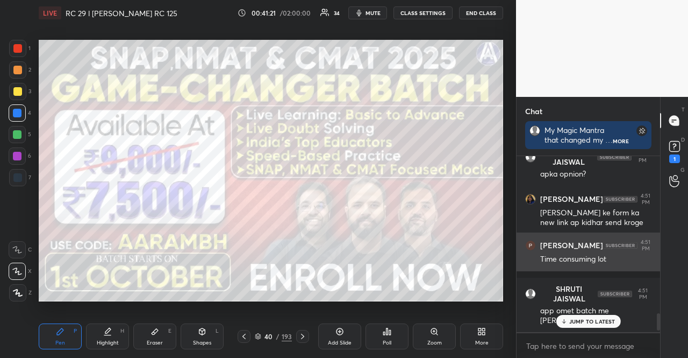
scroll to position [1524, 0]
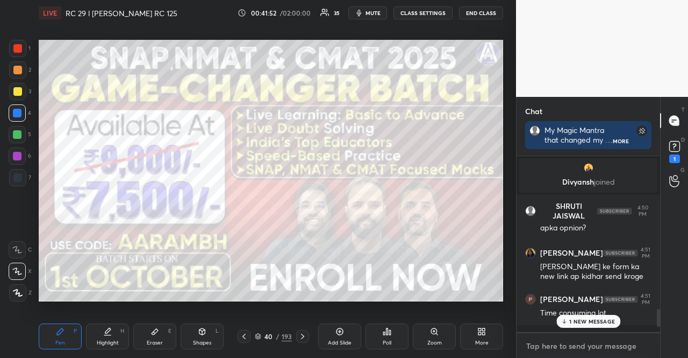
type textarea "x"
click at [553, 345] on textarea at bounding box center [588, 345] width 126 height 17
paste textarea "BSchool [PERSON_NAME] Alternative form (for those who have not got access) [URL…"
type textarea "BSchool [PERSON_NAME] Alternative form (for those who have not got access) [URL…"
type textarea "x"
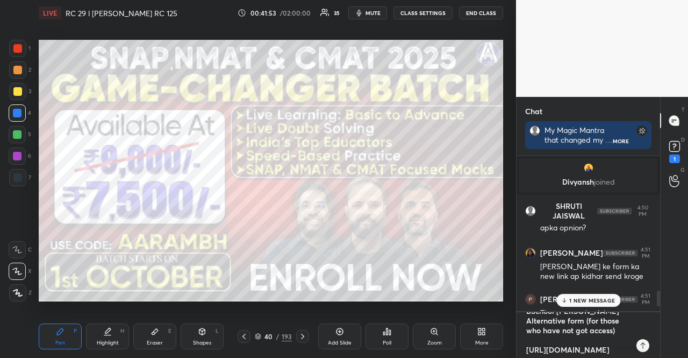
scroll to position [3, 3]
click at [553, 345] on textarea "BSchool [PERSON_NAME] Alternative form (for those who have not got access) [URL…" at bounding box center [577, 335] width 105 height 46
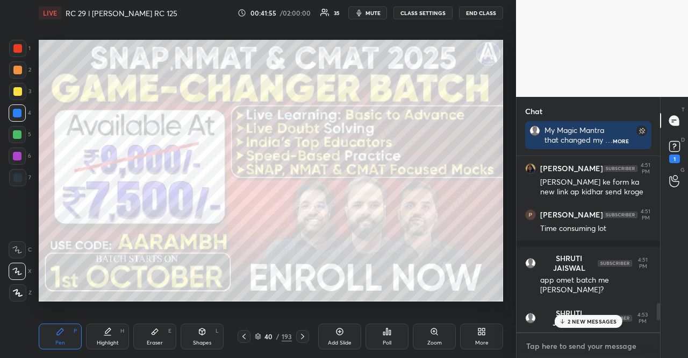
scroll to position [1631, 0]
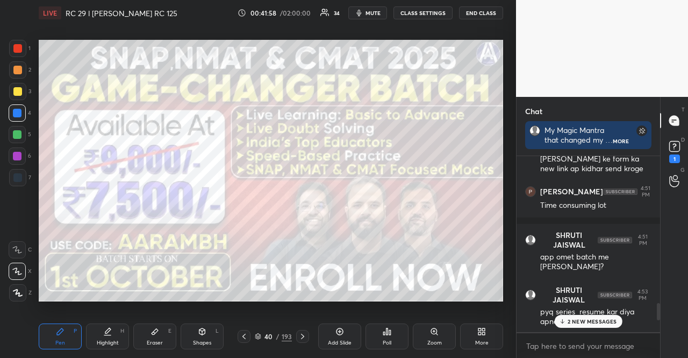
click at [258, 333] on icon at bounding box center [257, 334] width 5 height 3
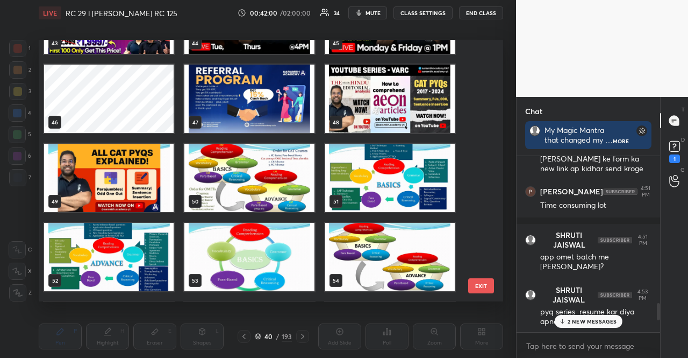
scroll to position [1168, 0]
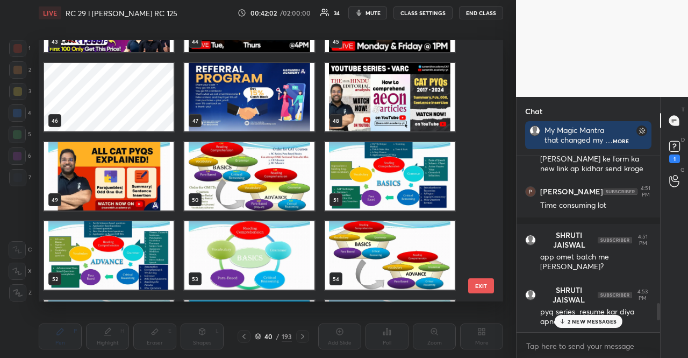
click at [308, 189] on img "grid" at bounding box center [249, 176] width 130 height 68
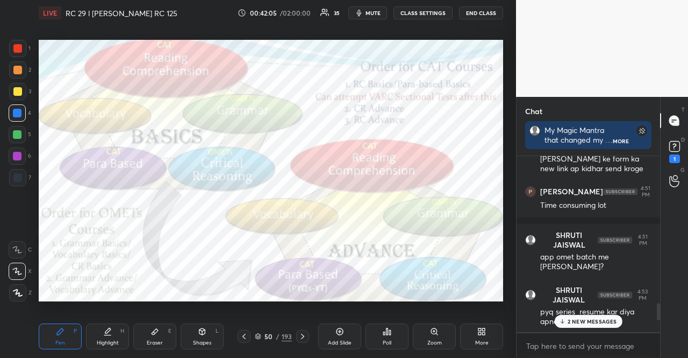
drag, startPoint x: 18, startPoint y: 126, endPoint x: 17, endPoint y: 120, distance: 6.0
click at [18, 126] on div at bounding box center [17, 134] width 17 height 17
click at [22, 40] on div at bounding box center [17, 48] width 17 height 17
click at [17, 38] on div "1 2 3 4 5 6 7 R O A L C X Z Erase all C X Z LIVE RC 29 l [PERSON_NAME] RC 125 0…" at bounding box center [254, 179] width 508 height 358
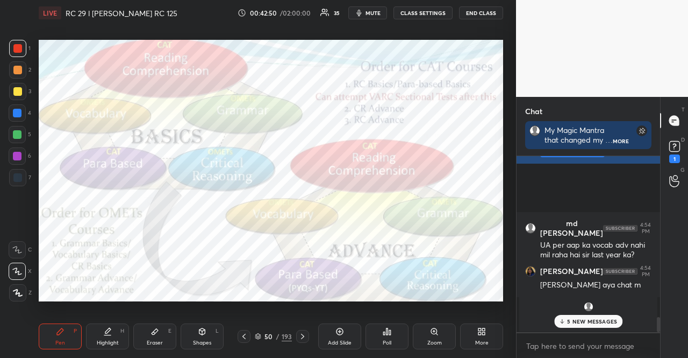
scroll to position [1901, 0]
click at [263, 334] on div "50" at bounding box center [268, 336] width 11 height 6
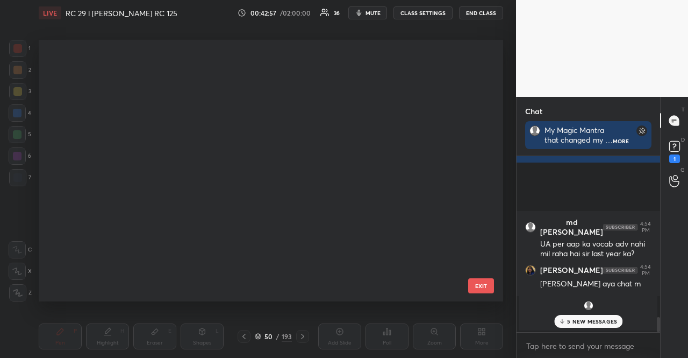
scroll to position [258, 459]
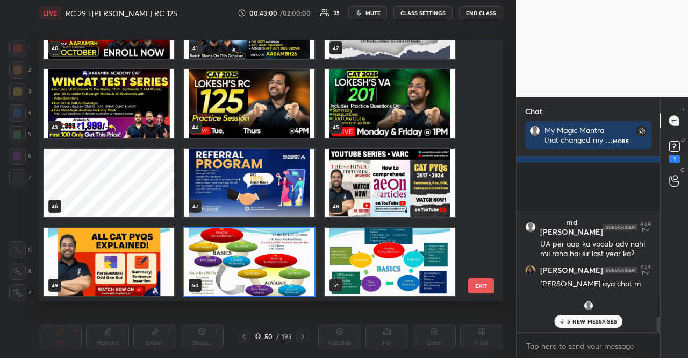
click at [591, 318] on p "5 NEW MESSAGES" at bounding box center [592, 321] width 50 height 6
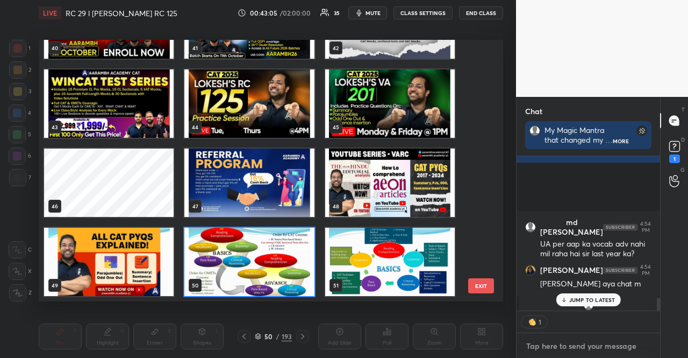
type textarea "x"
click at [584, 347] on textarea at bounding box center [588, 345] width 126 height 17
paste textarea "BSchool [PERSON_NAME] Alternative form (for those who have not got access) [URL…"
type textarea "BSchool [PERSON_NAME] Alternative form (for those who have not got access) [URL…"
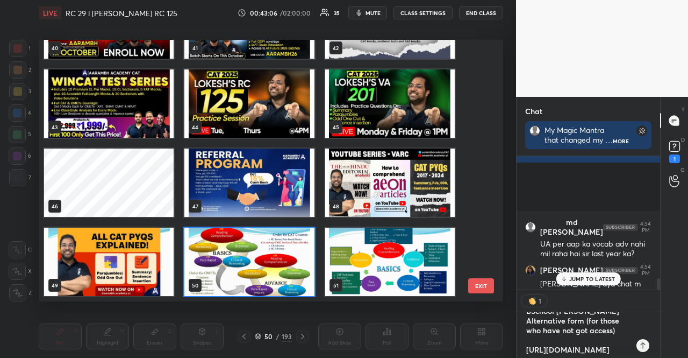
type textarea "x"
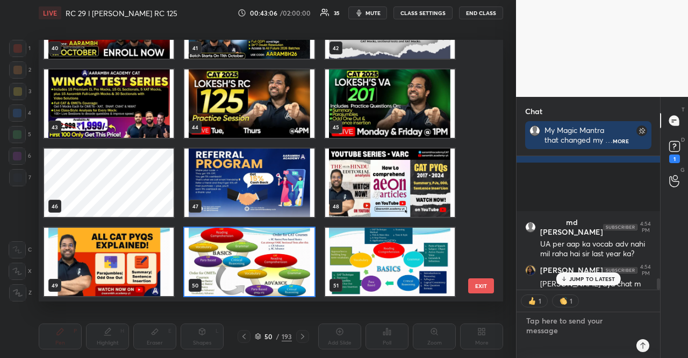
scroll to position [2070, 0]
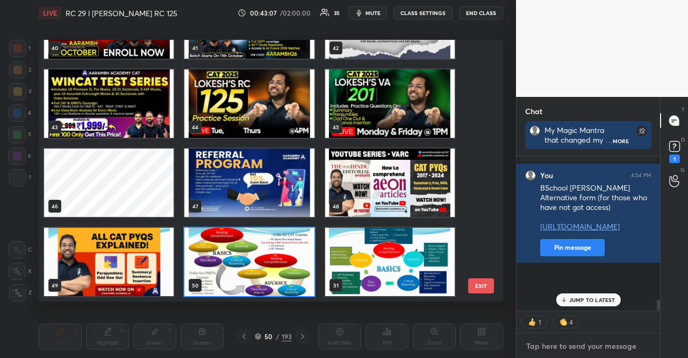
type textarea "x"
paste textarea "BSchool [PERSON_NAME] Alternative form (for those who have not got access) [URL…"
type textarea "BSchool [PERSON_NAME] Alternative form (for those who have not got access) [URL…"
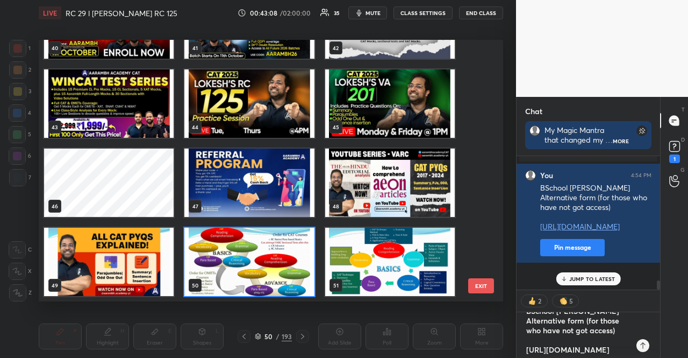
type textarea "x"
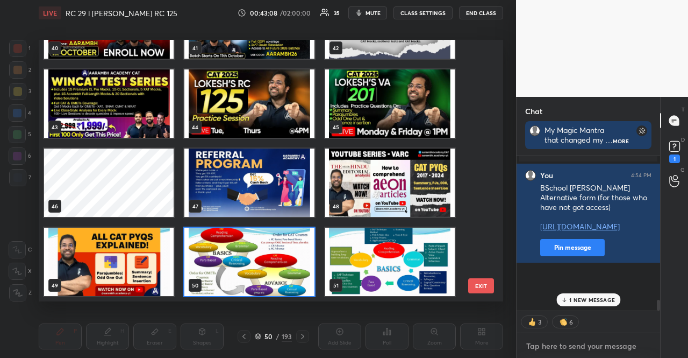
scroll to position [151, 140]
type textarea "x"
paste textarea "BSchool [PERSON_NAME] Alternative form (for those who have not got access) [URL…"
type textarea "BSchool [PERSON_NAME] Alternative form (for those who have not got access) [URL…"
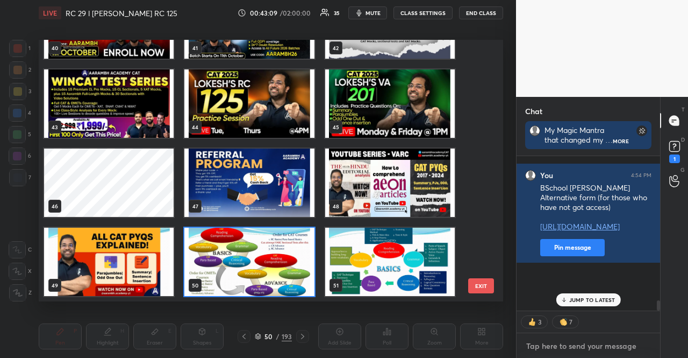
type textarea "x"
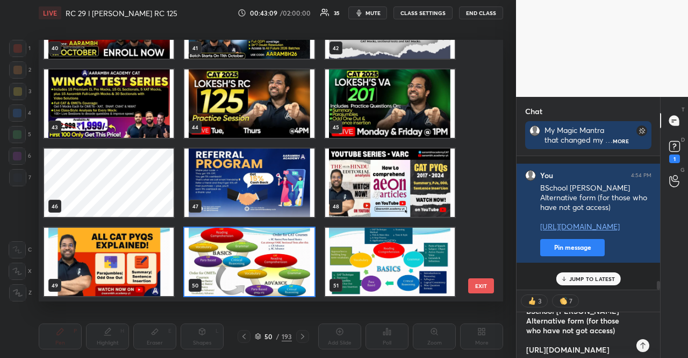
type textarea "x"
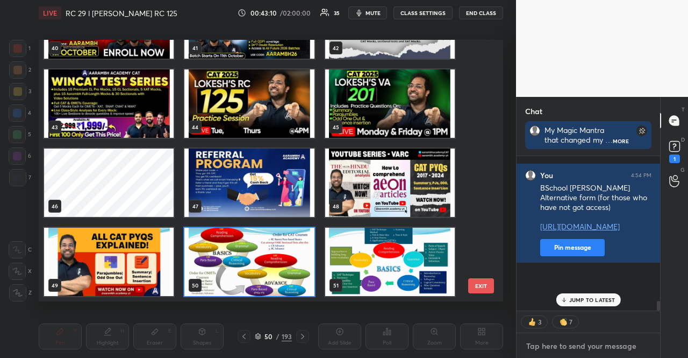
paste textarea "BSchool [PERSON_NAME] Alternative form (for those who have not got access) [URL…"
type textarea "BSchool [PERSON_NAME] Alternative form (for those who have not got access) [URL…"
type textarea "x"
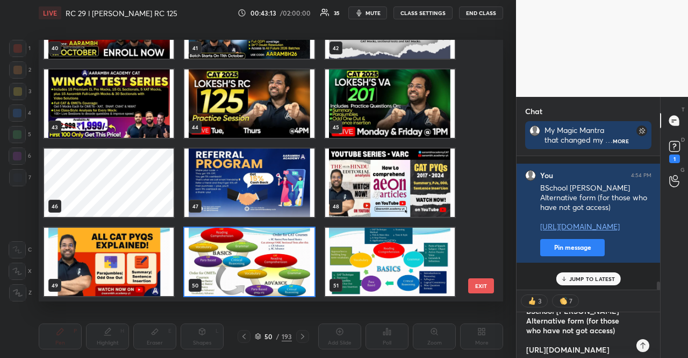
paste textarea
type textarea "x"
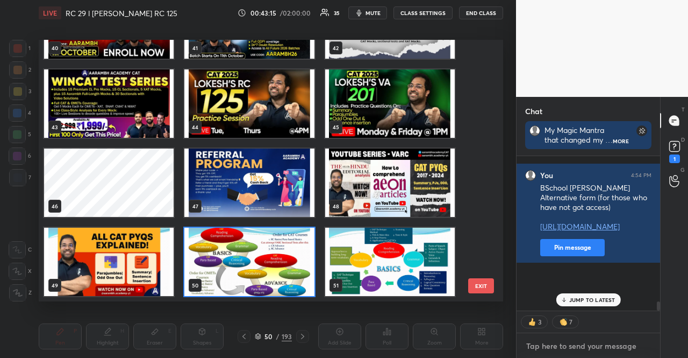
paste textarea "BSchool [PERSON_NAME] Alternative form (for those who have not got access) [URL…"
type textarea "BSchool [PERSON_NAME] Alternative form (for those who have not got access) [URL…"
type textarea "x"
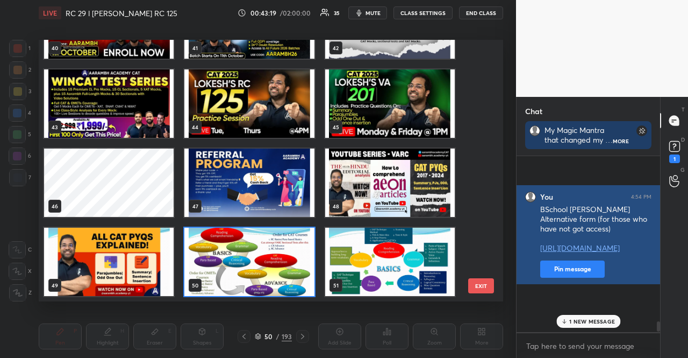
click at [607, 284] on div "You 4:54 PM BSchool [PERSON_NAME] Alternative form (for those who have not got …" at bounding box center [589, 234] width 144 height 99
click at [603, 323] on p "1 NEW MESSAGE" at bounding box center [592, 321] width 46 height 6
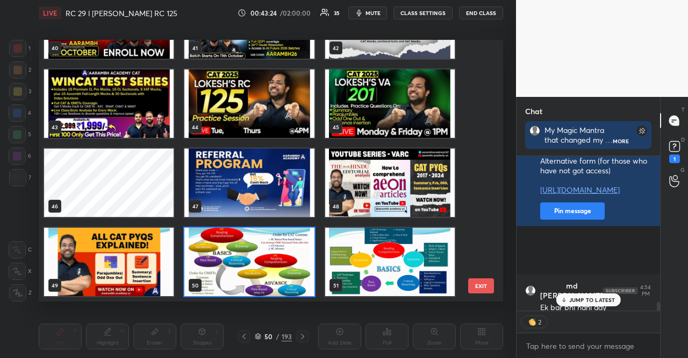
click at [581, 296] on p "JUMP TO LATEST" at bounding box center [592, 299] width 46 height 6
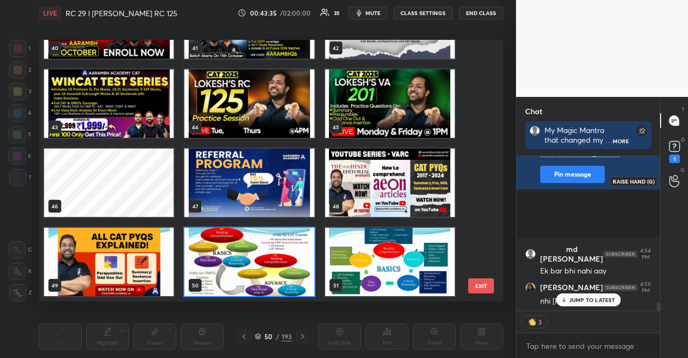
click at [667, 153] on icon at bounding box center [675, 146] width 16 height 16
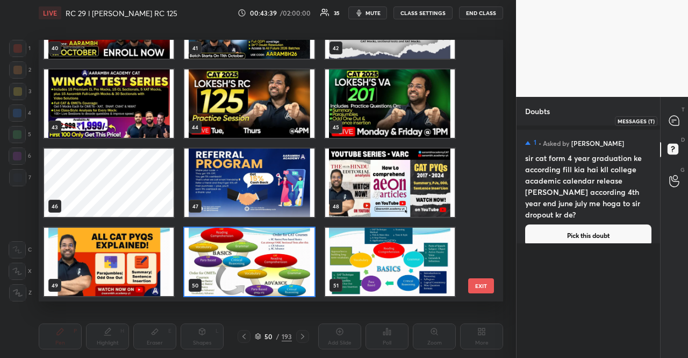
click at [668, 123] on div at bounding box center [675, 120] width 22 height 19
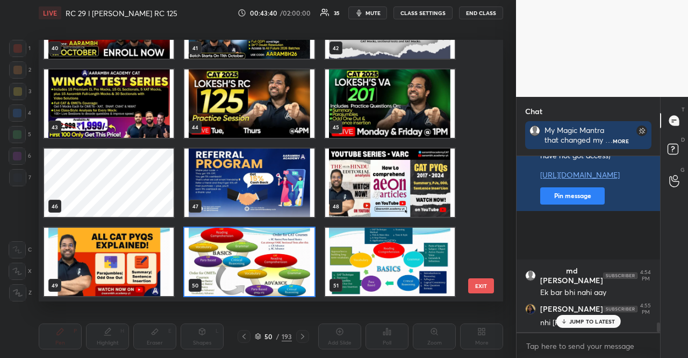
click at [600, 319] on p "JUMP TO LATEST" at bounding box center [592, 321] width 46 height 6
click at [584, 318] on p "JUMP TO LATEST" at bounding box center [592, 321] width 46 height 6
click at [260, 338] on icon at bounding box center [258, 336] width 6 height 6
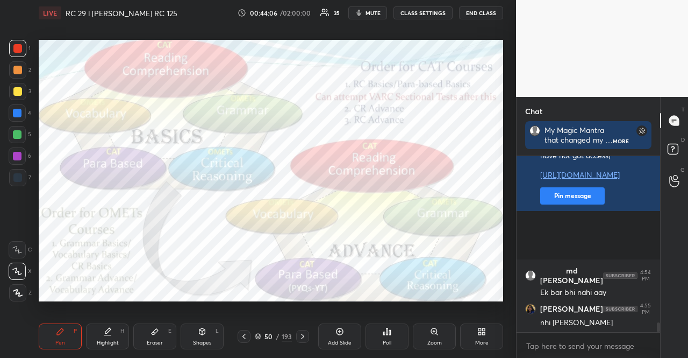
click at [258, 331] on div "50 / 193" at bounding box center [273, 336] width 37 height 10
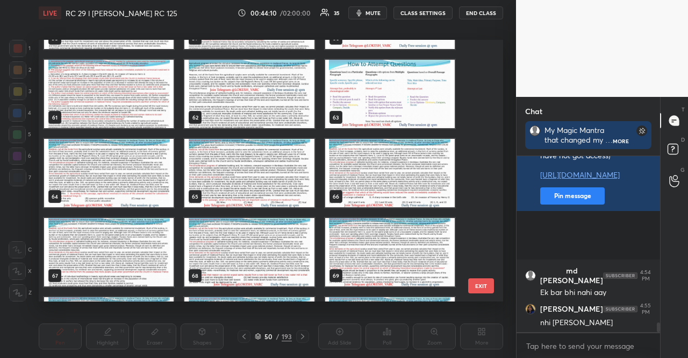
click at [86, 166] on img "grid" at bounding box center [109, 173] width 130 height 68
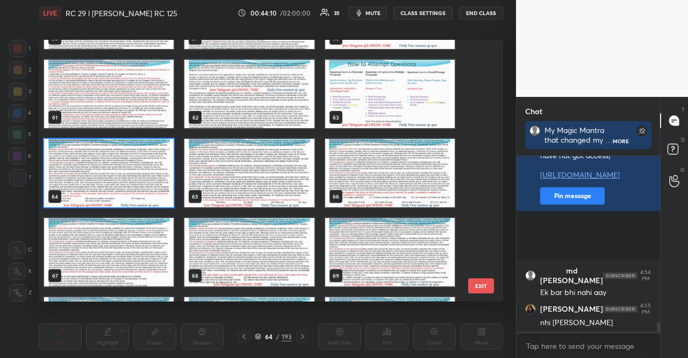
click at [86, 166] on img "grid" at bounding box center [109, 173] width 130 height 68
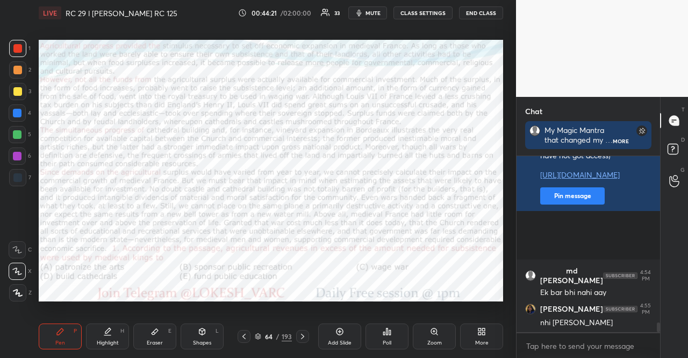
click at [10, 167] on div "1 2 3 4 5 6 7" at bounding box center [20, 115] width 23 height 151
click at [12, 175] on div at bounding box center [17, 177] width 17 height 17
drag, startPoint x: 23, startPoint y: 295, endPoint x: 22, endPoint y: 161, distance: 134.4
click at [17, 283] on div "C X Z" at bounding box center [20, 269] width 23 height 65
click at [26, 151] on div "6" at bounding box center [20, 155] width 23 height 17
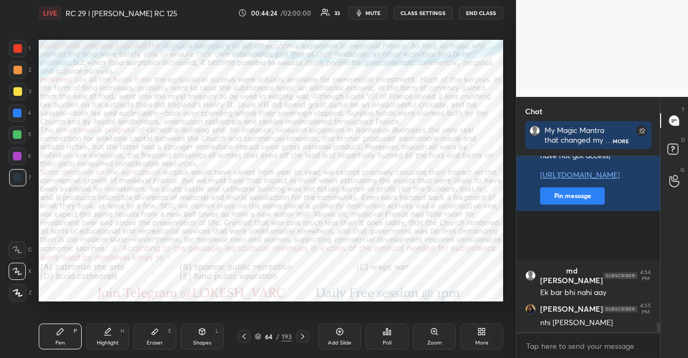
click at [19, 294] on icon at bounding box center [18, 293] width 10 height 8
click at [185, 334] on div "Shapes L" at bounding box center [202, 336] width 43 height 26
click at [23, 155] on div at bounding box center [17, 155] width 17 height 17
click at [17, 154] on div at bounding box center [17, 156] width 9 height 9
click at [65, 327] on div "Pen P" at bounding box center [60, 336] width 43 height 26
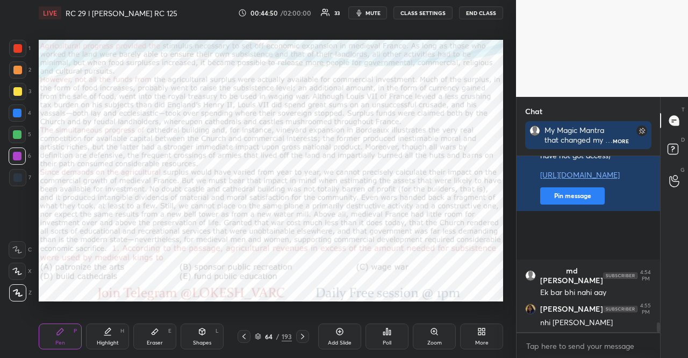
click at [15, 289] on icon at bounding box center [18, 293] width 10 height 8
click at [197, 328] on div "Shapes L" at bounding box center [202, 336] width 43 height 26
click at [24, 46] on div at bounding box center [17, 48] width 17 height 17
click at [16, 269] on icon at bounding box center [17, 270] width 11 height 11
click at [19, 155] on div at bounding box center [17, 156] width 9 height 9
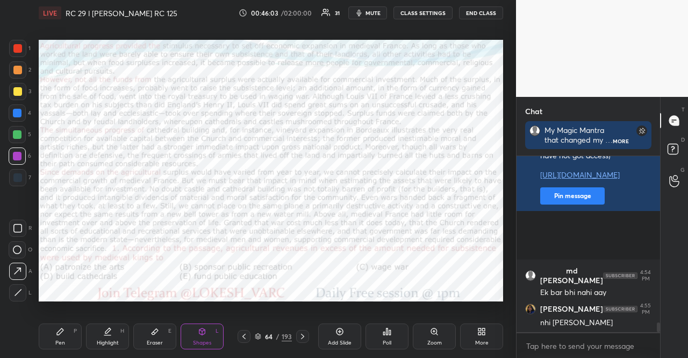
click at [59, 325] on div "Pen P" at bounding box center [60, 336] width 43 height 26
click at [11, 281] on div "C X Z" at bounding box center [20, 269] width 23 height 65
click at [215, 327] on div "Shapes L" at bounding box center [202, 336] width 43 height 26
click at [305, 333] on icon at bounding box center [302, 336] width 9 height 9
click at [305, 334] on icon at bounding box center [302, 336] width 9 height 9
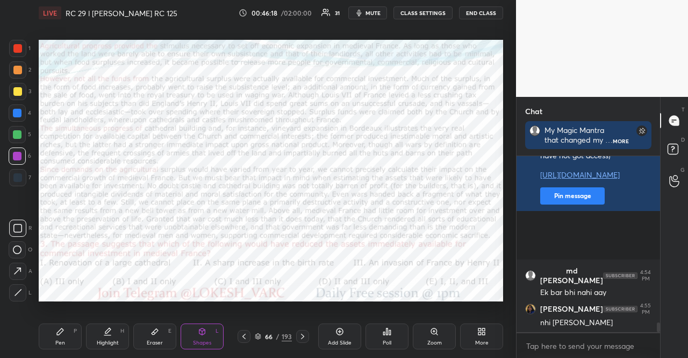
click at [305, 335] on icon at bounding box center [302, 336] width 9 height 9
click at [22, 47] on div at bounding box center [17, 48] width 9 height 9
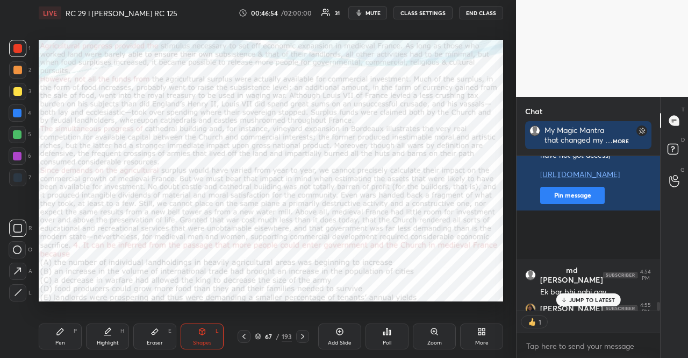
click at [77, 330] on div "Pen P" at bounding box center [60, 336] width 43 height 26
click at [71, 331] on div "Pen P" at bounding box center [60, 336] width 43 height 26
click at [22, 267] on div at bounding box center [17, 270] width 17 height 17
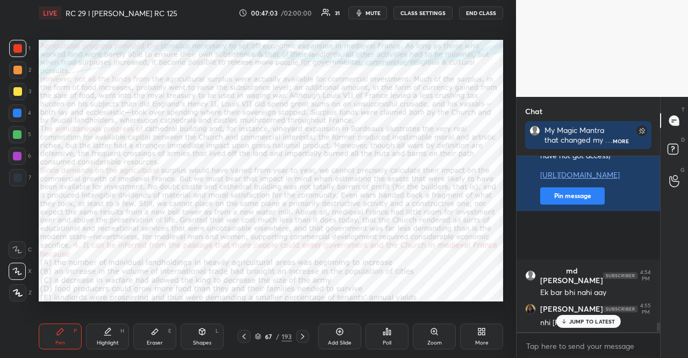
click at [576, 320] on p "JUMP TO LATEST" at bounding box center [592, 321] width 46 height 6
click at [17, 153] on div at bounding box center [17, 156] width 9 height 9
click at [10, 150] on div at bounding box center [17, 155] width 17 height 17
click at [212, 325] on div "Shapes L" at bounding box center [202, 336] width 43 height 26
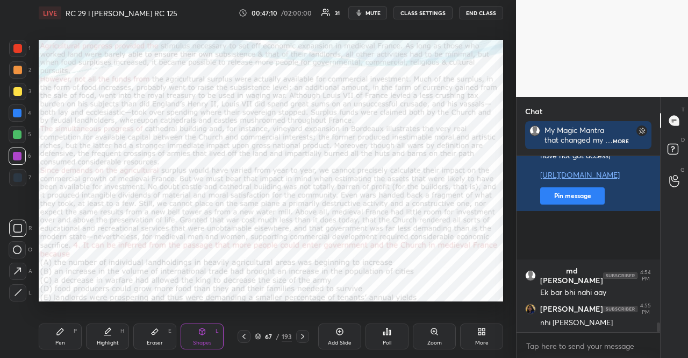
click at [15, 48] on div at bounding box center [17, 48] width 9 height 9
click at [248, 335] on icon at bounding box center [244, 336] width 9 height 9
click at [12, 138] on div at bounding box center [17, 134] width 17 height 17
click at [22, 147] on div at bounding box center [17, 155] width 17 height 17
click at [23, 112] on div at bounding box center [17, 112] width 17 height 17
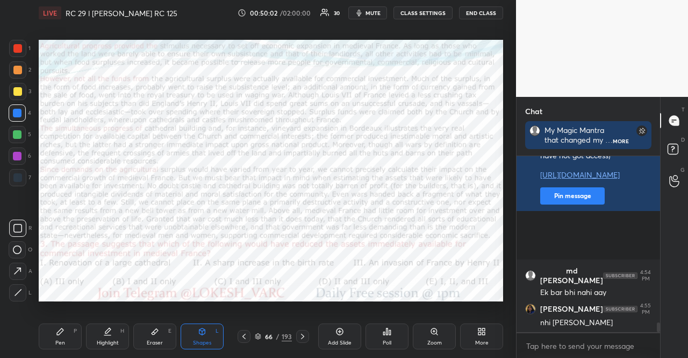
click at [13, 116] on div at bounding box center [17, 112] width 17 height 17
click at [61, 333] on icon at bounding box center [60, 331] width 9 height 9
click at [21, 130] on div at bounding box center [17, 134] width 17 height 17
click at [16, 150] on div at bounding box center [17, 155] width 17 height 17
drag, startPoint x: 16, startPoint y: 139, endPoint x: 16, endPoint y: 145, distance: 5.9
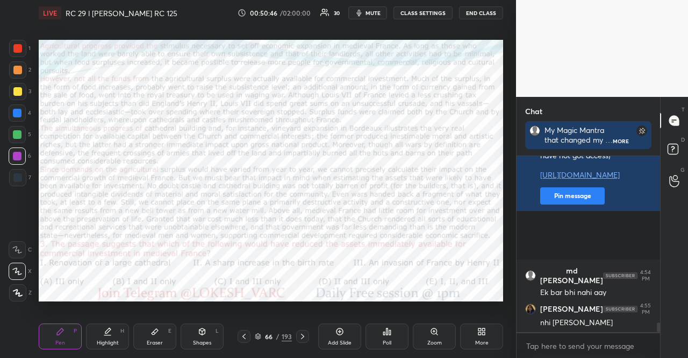
click at [16, 144] on div "1 2 3 4 5 6 7" at bounding box center [20, 115] width 23 height 151
click at [13, 146] on div "1 2 3 4 5 6 7" at bounding box center [20, 115] width 23 height 151
click at [13, 113] on div at bounding box center [17, 113] width 9 height 9
click at [12, 113] on div at bounding box center [17, 112] width 17 height 17
click at [22, 247] on div at bounding box center [17, 249] width 17 height 17
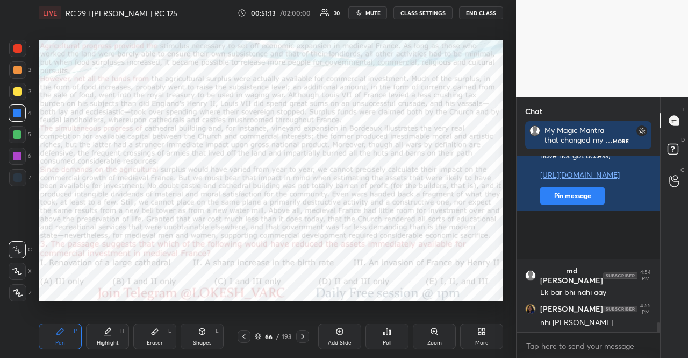
click at [503, 170] on div "Setting up your live class Poll for secs No correct answer Start poll" at bounding box center [270, 170] width 473 height 289
click at [18, 173] on div at bounding box center [17, 177] width 9 height 9
click at [16, 176] on div at bounding box center [17, 177] width 9 height 9
click at [18, 108] on div at bounding box center [17, 112] width 17 height 17
click at [17, 109] on div at bounding box center [17, 113] width 9 height 9
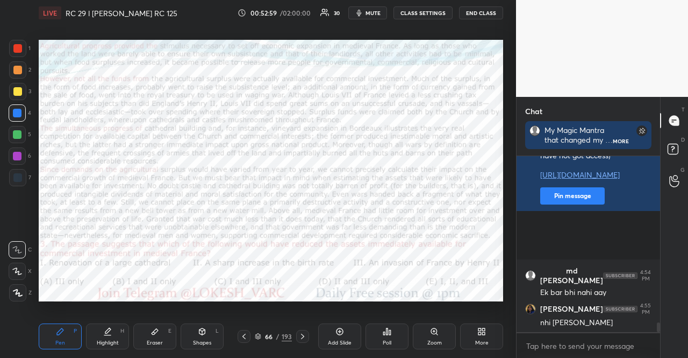
click at [16, 109] on div at bounding box center [17, 113] width 9 height 9
click at [13, 41] on div at bounding box center [17, 48] width 17 height 17
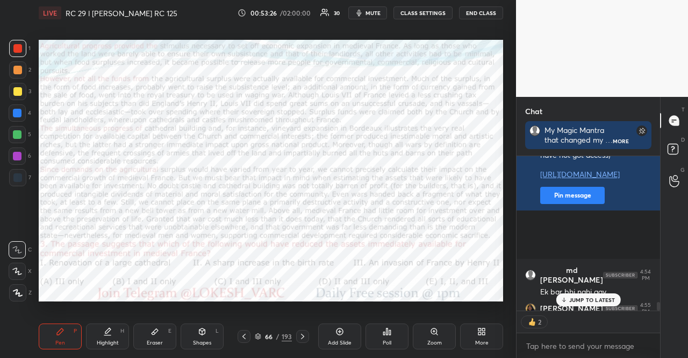
click at [17, 42] on div at bounding box center [17, 48] width 17 height 17
click at [15, 42] on div at bounding box center [17, 48] width 17 height 17
click at [567, 298] on icon at bounding box center [563, 299] width 7 height 6
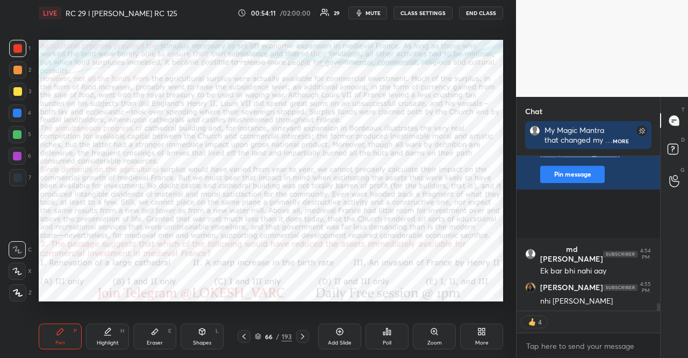
scroll to position [3007, 0]
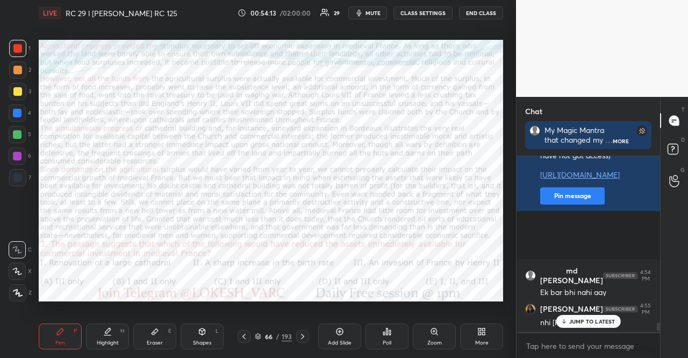
click at [583, 322] on p "JUMP TO LATEST" at bounding box center [592, 321] width 46 height 6
click at [6, 178] on div "1 2 3 4 5 6 7 R O A L C X Z Erase all C X Z" at bounding box center [17, 170] width 34 height 261
click at [10, 180] on div at bounding box center [17, 177] width 17 height 17
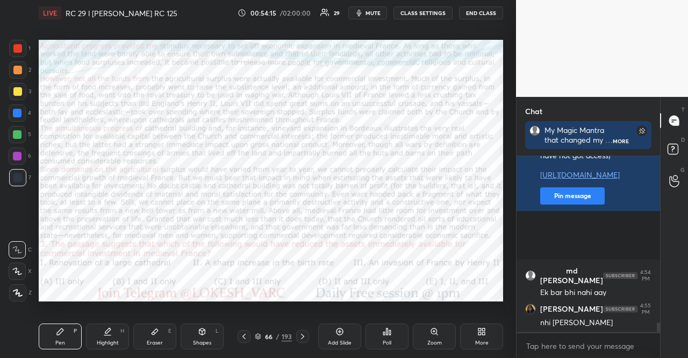
click at [15, 284] on div at bounding box center [17, 292] width 17 height 17
click at [199, 331] on icon at bounding box center [202, 331] width 6 height 6
click at [18, 110] on div at bounding box center [17, 113] width 9 height 9
click at [58, 323] on div "Pen P Highlight H Eraser E Shapes L 66 / 193 Add Slide Poll Zoom More" at bounding box center [271, 336] width 465 height 43
click at [61, 333] on icon at bounding box center [60, 331] width 9 height 9
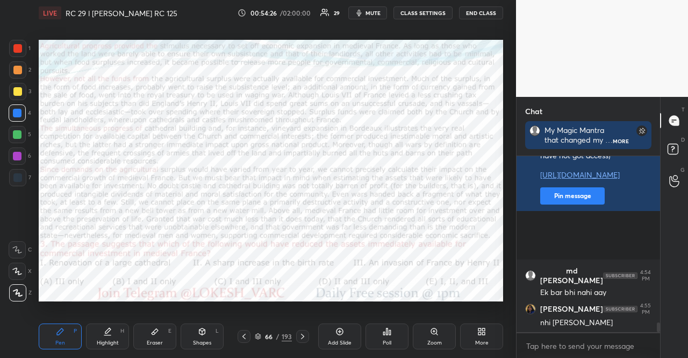
click at [13, 266] on div at bounding box center [17, 270] width 17 height 17
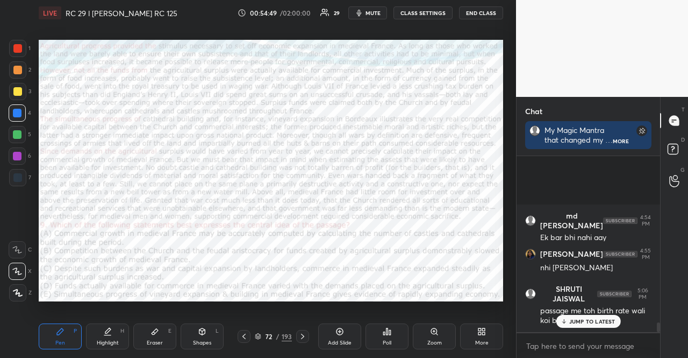
click at [199, 348] on div "Shapes L" at bounding box center [202, 336] width 43 height 26
click at [206, 330] on div "Shapes L" at bounding box center [202, 336] width 43 height 26
click at [15, 110] on div at bounding box center [17, 113] width 9 height 9
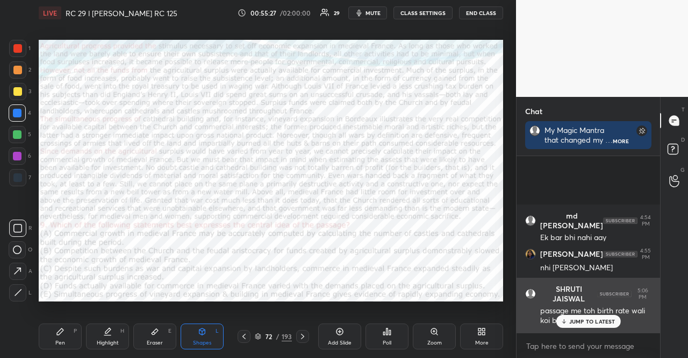
scroll to position [3, 3]
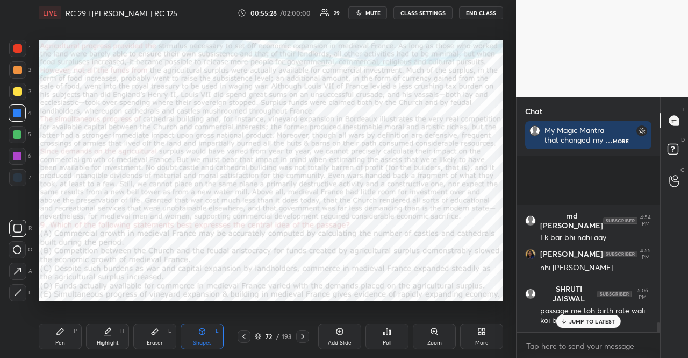
click at [586, 318] on p "JUMP TO LATEST" at bounding box center [592, 321] width 46 height 6
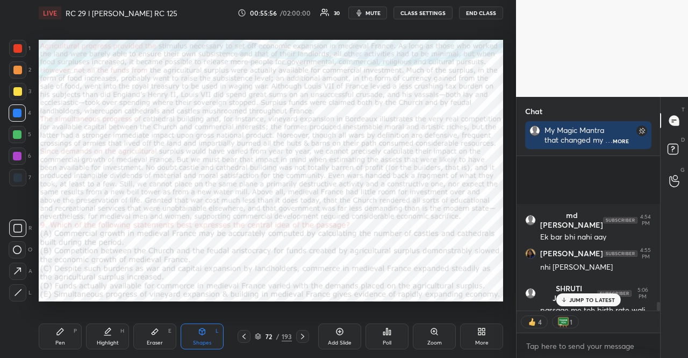
click at [586, 302] on p "JUMP TO LATEST" at bounding box center [592, 299] width 46 height 6
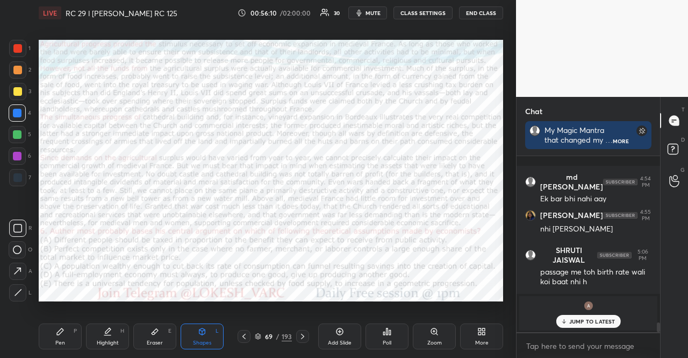
scroll to position [3156, 0]
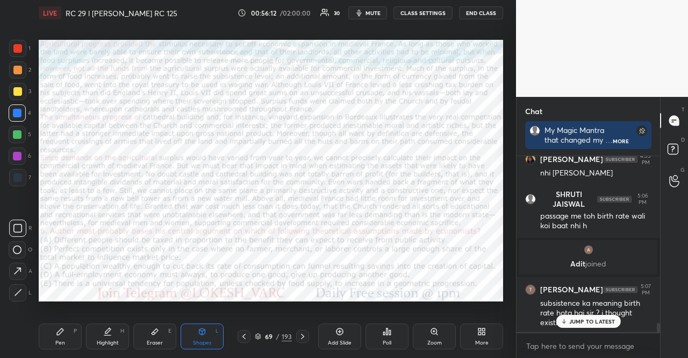
click at [608, 319] on p "JUMP TO LATEST" at bounding box center [592, 321] width 46 height 6
click at [22, 99] on div at bounding box center [17, 91] width 17 height 17
click at [17, 55] on div at bounding box center [17, 48] width 17 height 17
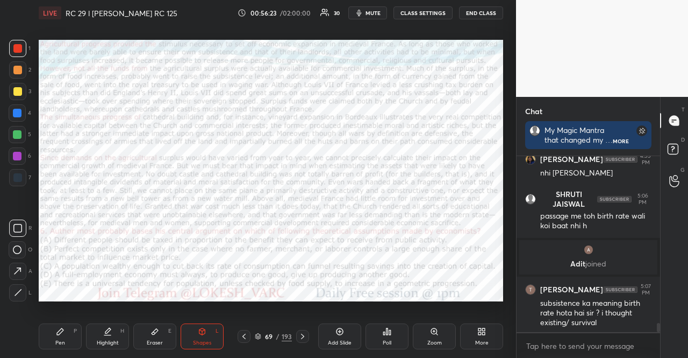
click at [193, 326] on div "Shapes L" at bounding box center [202, 336] width 43 height 26
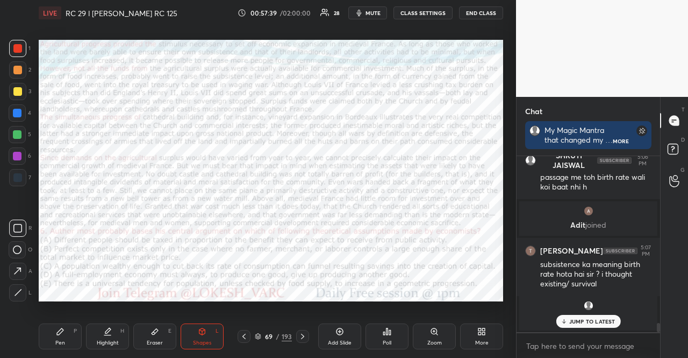
click at [19, 149] on div at bounding box center [17, 155] width 17 height 17
click at [211, 338] on div "Shapes L" at bounding box center [202, 336] width 43 height 26
click at [16, 53] on div at bounding box center [17, 48] width 17 height 17
click at [194, 344] on div "Shapes" at bounding box center [202, 342] width 18 height 5
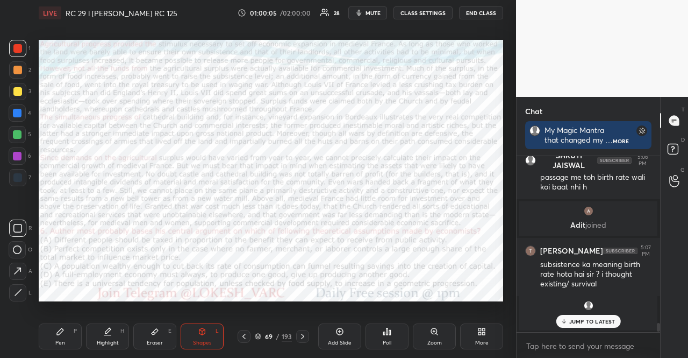
click at [599, 320] on p "JUMP TO LATEST" at bounding box center [592, 321] width 46 height 6
click at [302, 336] on icon at bounding box center [302, 336] width 9 height 9
click at [13, 117] on div at bounding box center [17, 112] width 17 height 17
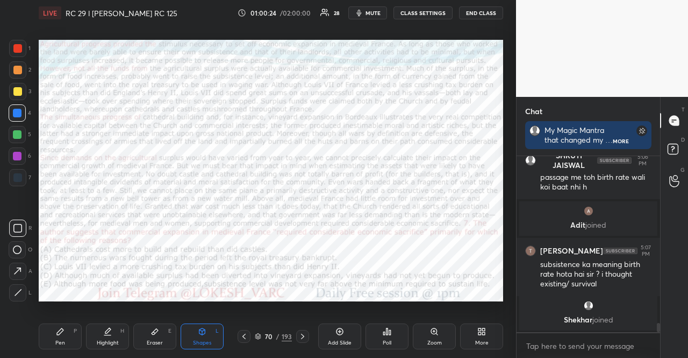
click at [201, 343] on div "Shapes" at bounding box center [202, 342] width 18 height 5
click at [19, 135] on div at bounding box center [17, 134] width 9 height 9
click at [22, 118] on div at bounding box center [17, 112] width 17 height 17
click at [19, 40] on div at bounding box center [17, 48] width 17 height 17
click at [209, 334] on div "Shapes L" at bounding box center [202, 336] width 43 height 26
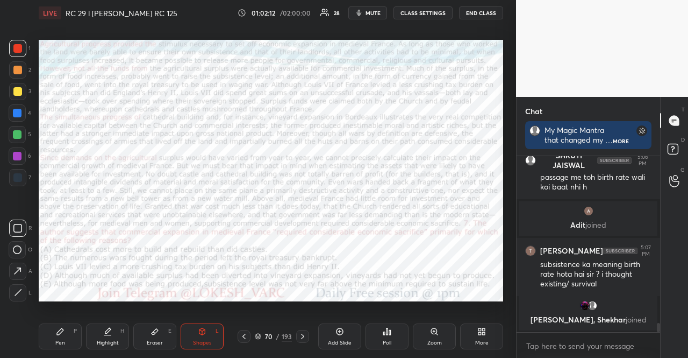
click at [40, 331] on div "Pen P" at bounding box center [60, 336] width 43 height 26
click at [21, 140] on div at bounding box center [17, 134] width 17 height 17
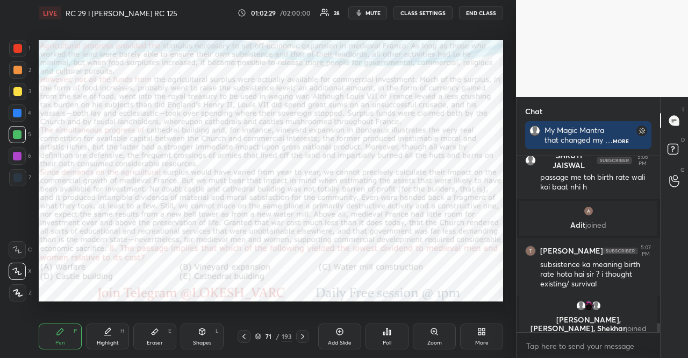
click at [22, 46] on div at bounding box center [17, 48] width 9 height 9
click at [205, 336] on div "Shapes L" at bounding box center [202, 336] width 43 height 26
click at [15, 133] on div at bounding box center [17, 134] width 9 height 9
click at [23, 48] on div at bounding box center [17, 48] width 17 height 17
click at [75, 333] on div "P" at bounding box center [75, 330] width 3 height 5
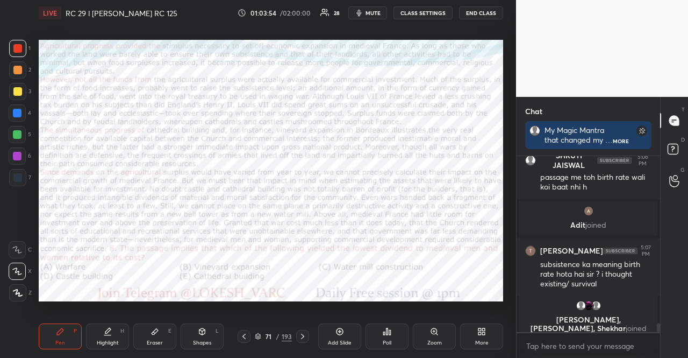
drag, startPoint x: 57, startPoint y: 327, endPoint x: 69, endPoint y: 318, distance: 15.3
click at [58, 327] on icon at bounding box center [60, 331] width 9 height 9
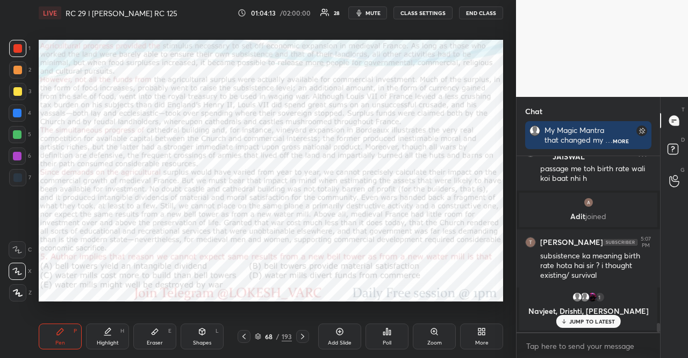
click at [12, 111] on div at bounding box center [17, 112] width 17 height 17
click at [205, 330] on icon at bounding box center [202, 331] width 9 height 9
click at [60, 340] on div "Pen" at bounding box center [60, 342] width 10 height 5
click at [206, 338] on div "Shapes L" at bounding box center [202, 336] width 43 height 26
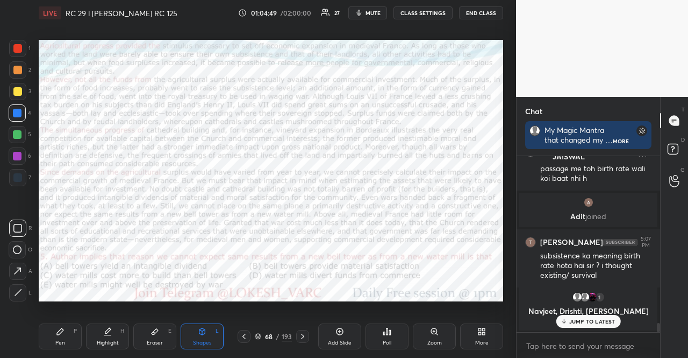
drag, startPoint x: 66, startPoint y: 330, endPoint x: 79, endPoint y: 315, distance: 19.8
click at [65, 328] on div "Pen P" at bounding box center [60, 336] width 43 height 26
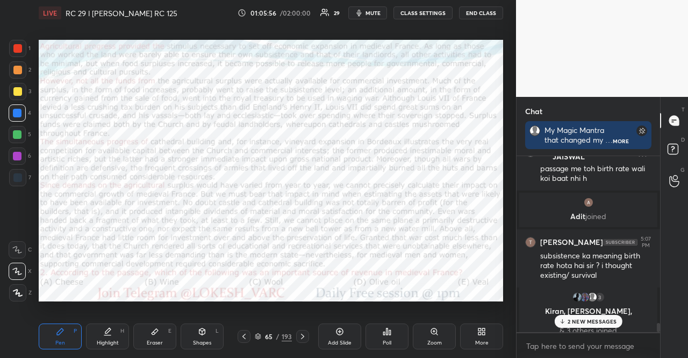
click at [205, 335] on icon at bounding box center [202, 331] width 9 height 9
click at [61, 336] on div "Pen P" at bounding box center [60, 336] width 43 height 26
click at [203, 324] on div "Shapes L" at bounding box center [202, 336] width 43 height 26
click at [18, 52] on div at bounding box center [17, 48] width 9 height 9
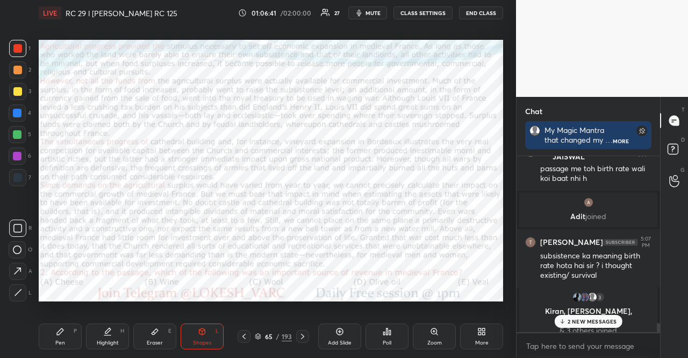
click at [58, 329] on icon at bounding box center [60, 331] width 9 height 9
click at [19, 150] on div at bounding box center [17, 155] width 17 height 17
click at [205, 334] on icon at bounding box center [202, 331] width 9 height 9
click at [62, 332] on icon at bounding box center [60, 331] width 9 height 9
click at [575, 324] on p "2 NEW MESSAGES" at bounding box center [592, 321] width 49 height 6
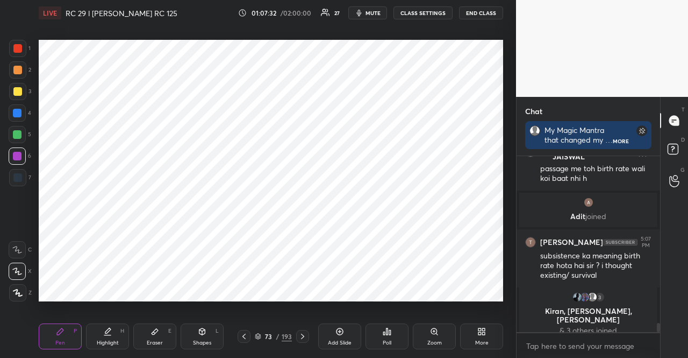
click at [260, 338] on icon at bounding box center [257, 338] width 5 height 2
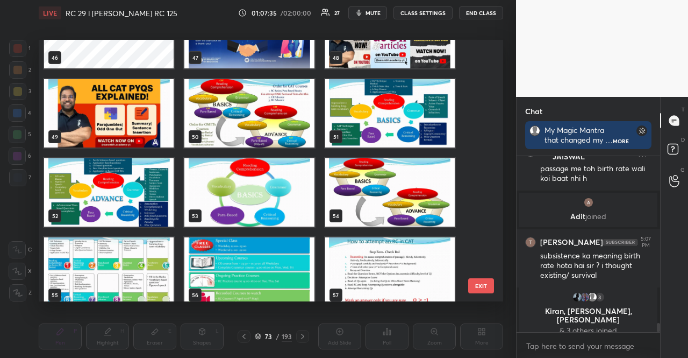
scroll to position [1177, 0]
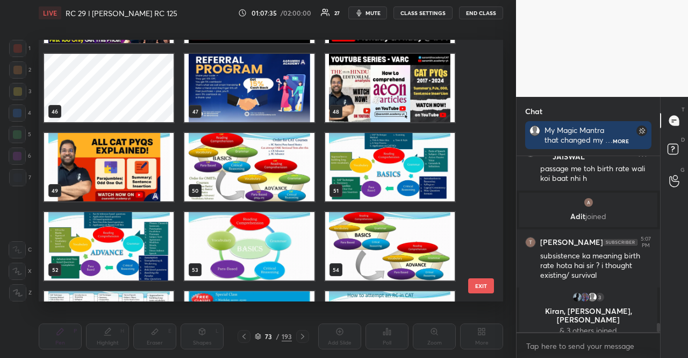
click at [273, 161] on img "grid" at bounding box center [249, 167] width 130 height 68
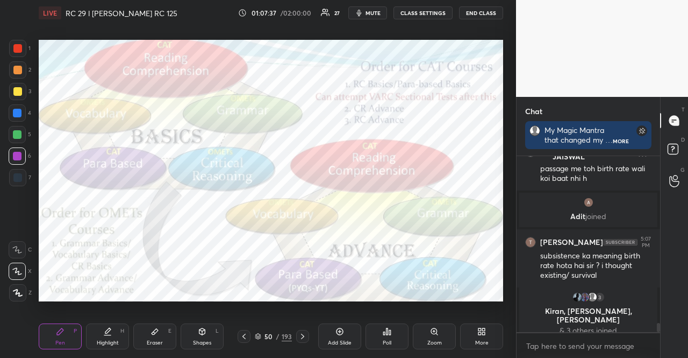
click at [15, 91] on div at bounding box center [17, 91] width 9 height 9
click at [303, 334] on icon at bounding box center [302, 336] width 9 height 9
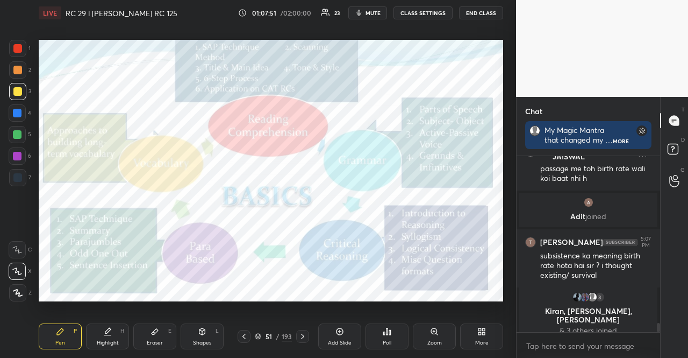
click at [309, 334] on div at bounding box center [302, 336] width 13 height 13
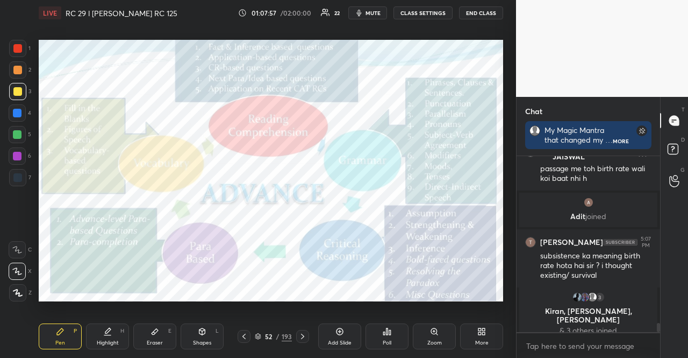
click at [244, 336] on icon at bounding box center [244, 336] width 9 height 9
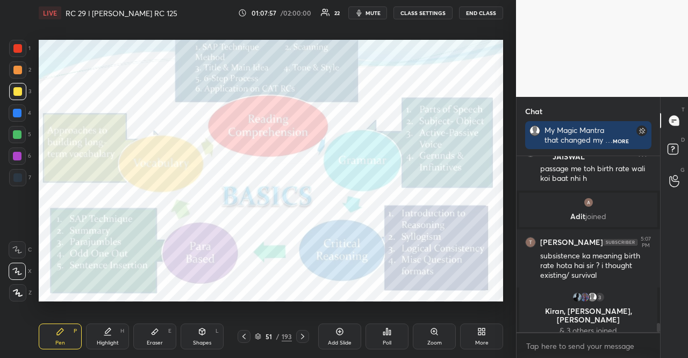
click at [244, 336] on icon at bounding box center [244, 336] width 9 height 9
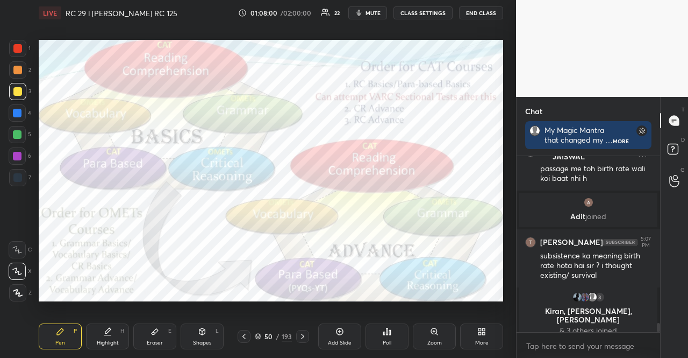
click at [257, 336] on icon at bounding box center [258, 336] width 6 height 6
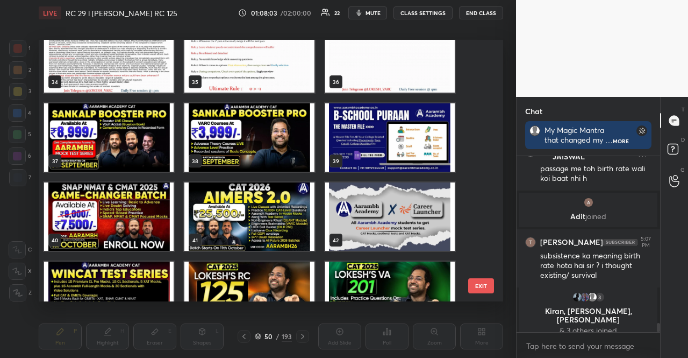
scroll to position [921, 0]
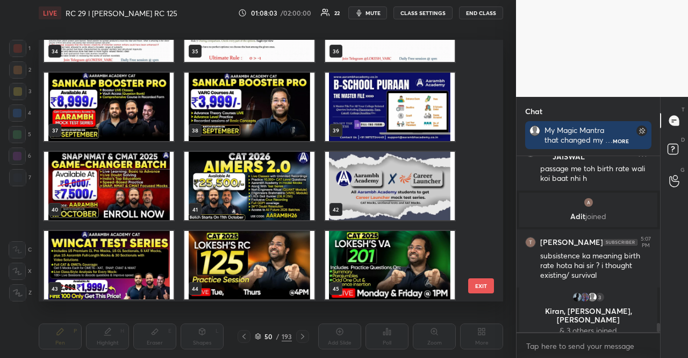
click at [125, 190] on img "grid" at bounding box center [109, 186] width 130 height 68
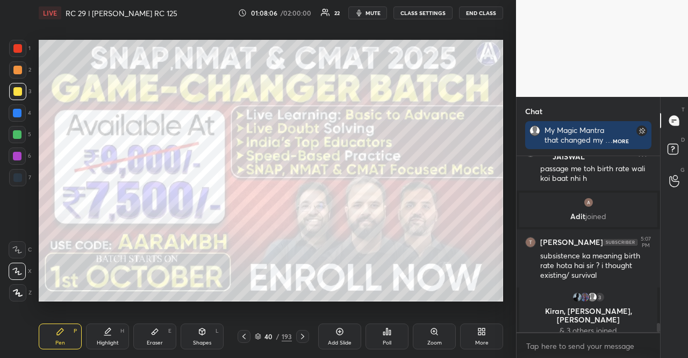
scroll to position [2502, 0]
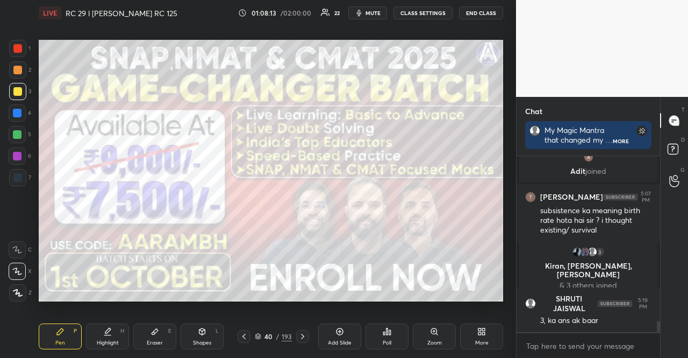
click at [258, 334] on icon at bounding box center [258, 336] width 6 height 6
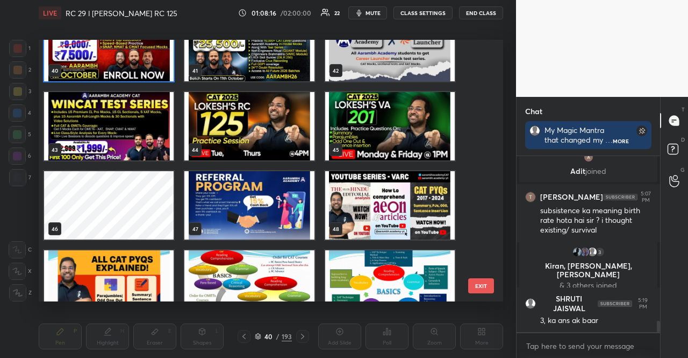
scroll to position [1060, 0]
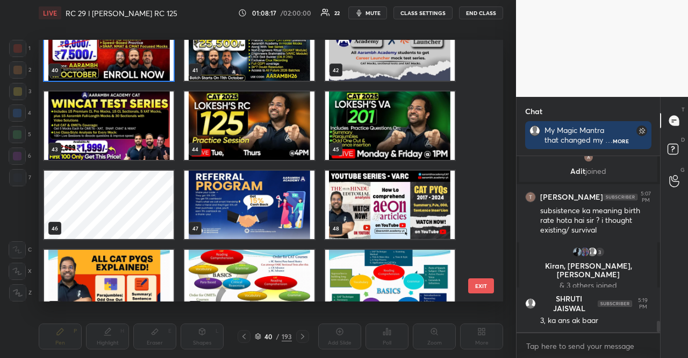
click at [275, 154] on img "grid" at bounding box center [249, 125] width 130 height 68
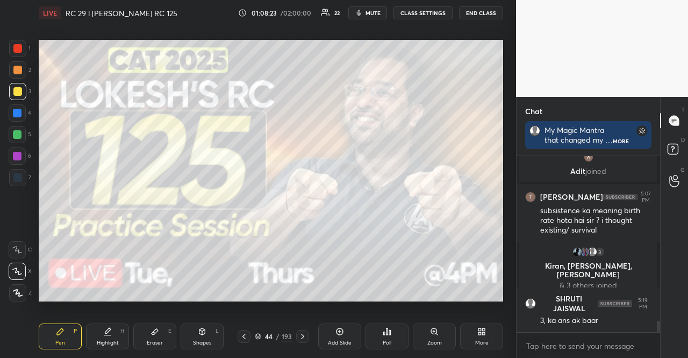
click at [303, 334] on icon at bounding box center [302, 336] width 9 height 9
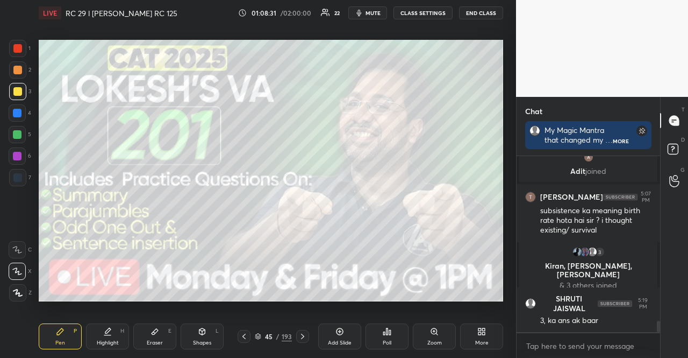
click at [306, 340] on div at bounding box center [302, 336] width 13 height 13
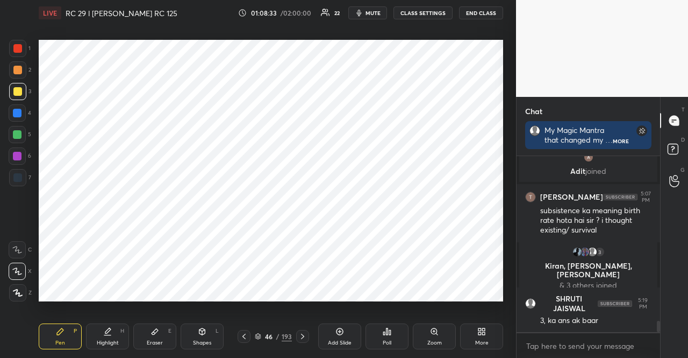
click at [16, 152] on div at bounding box center [17, 156] width 9 height 9
click at [256, 332] on div "46 / 193" at bounding box center [273, 336] width 37 height 10
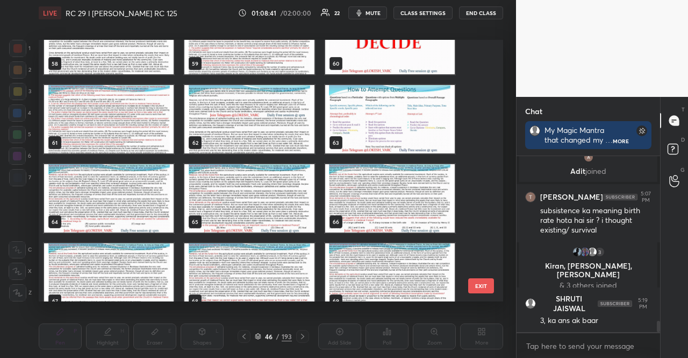
scroll to position [1595, 0]
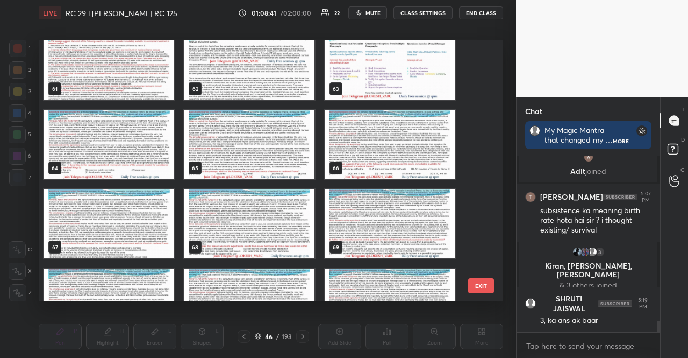
click at [348, 140] on img "grid" at bounding box center [390, 144] width 130 height 68
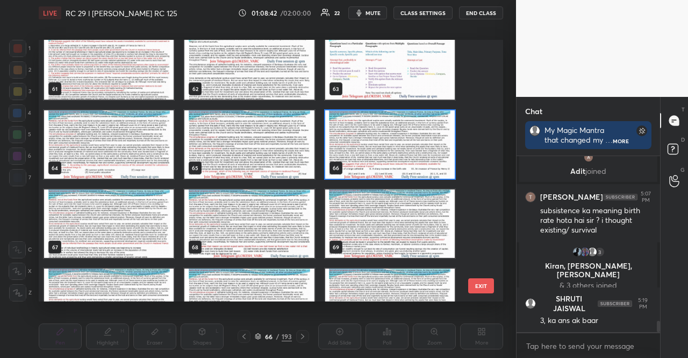
click at [348, 140] on img "grid" at bounding box center [390, 144] width 130 height 68
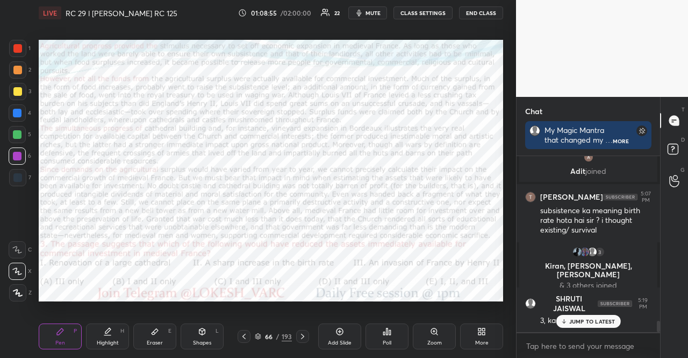
scroll to position [2548, 0]
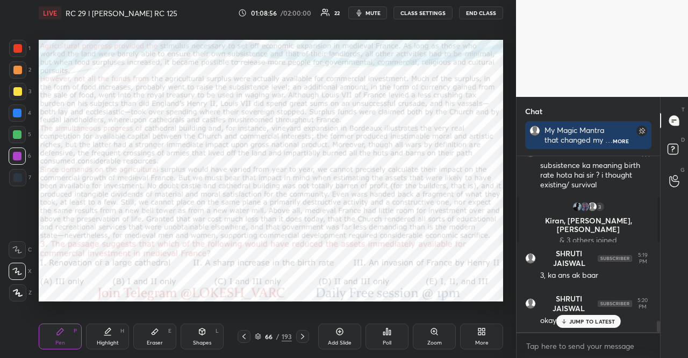
click at [484, 8] on button "END CLASS" at bounding box center [481, 12] width 44 height 13
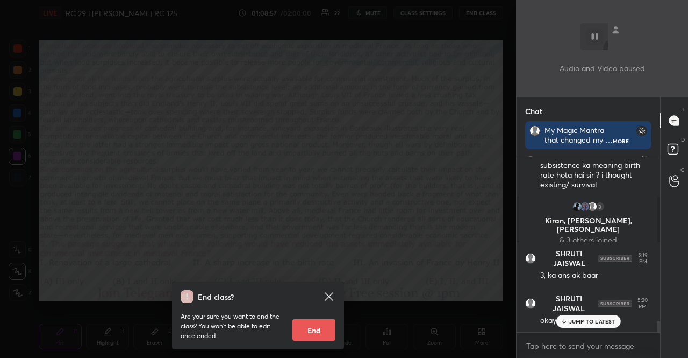
click at [313, 324] on button "End" at bounding box center [313, 330] width 43 height 22
type textarea "x"
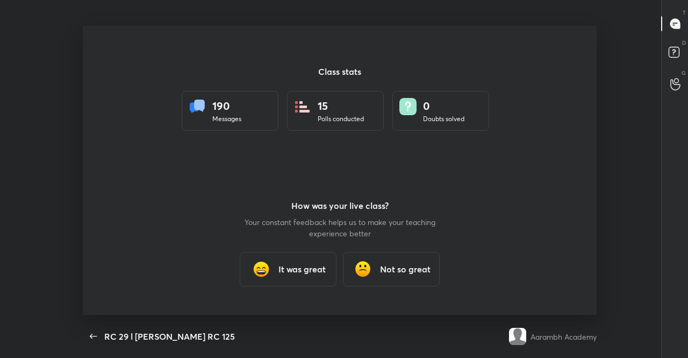
scroll to position [53479, 53088]
